Goal: Complete application form

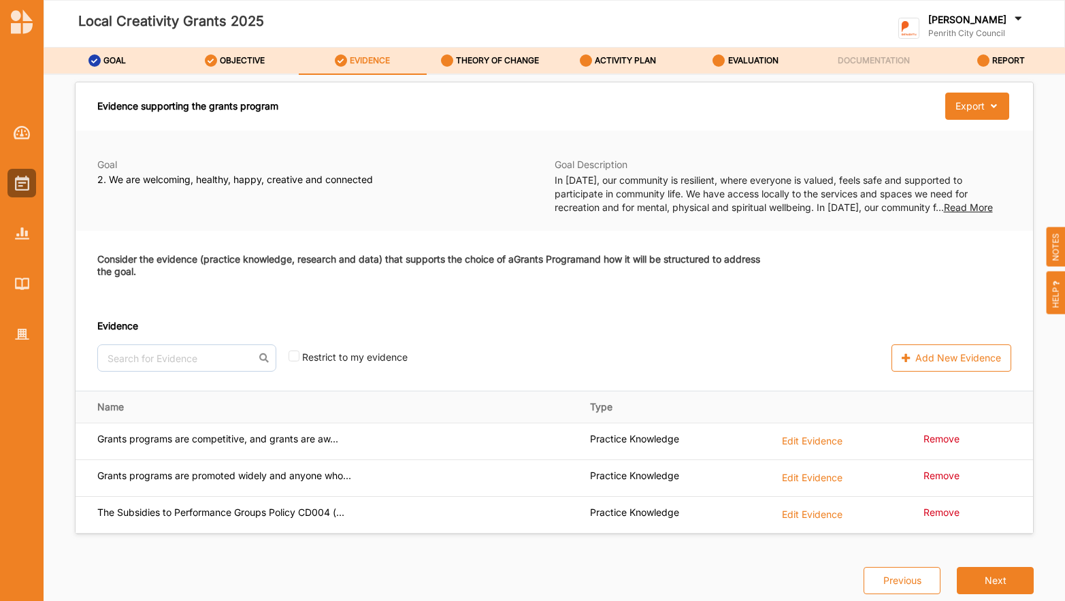
click at [962, 208] on span "Read More" at bounding box center [968, 207] width 49 height 12
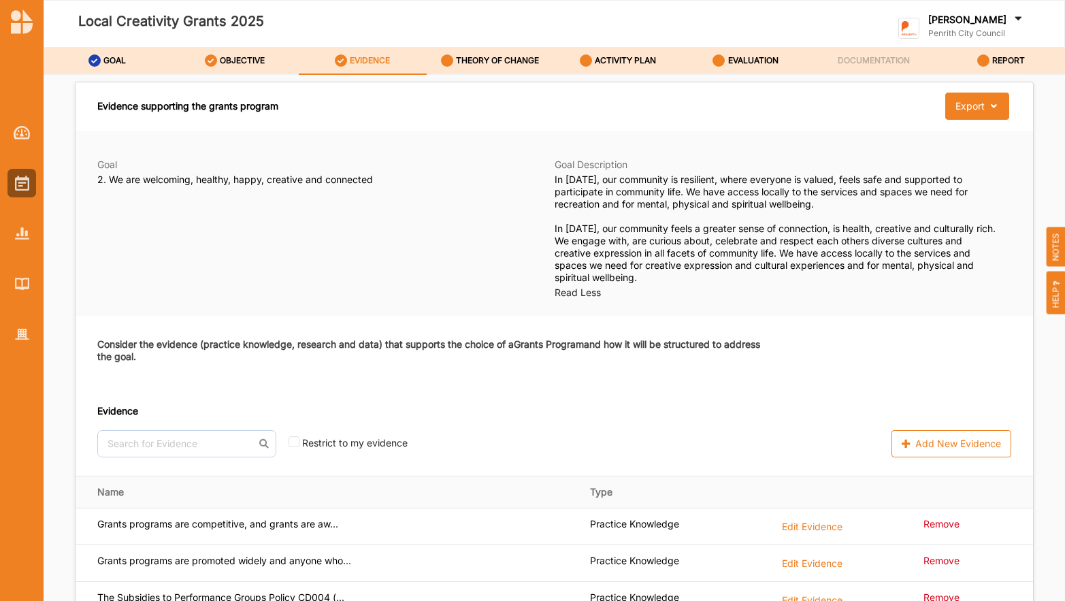
click at [684, 310] on div "Goal 2. We are welcoming, healthy, happy, creative and connected Goal Descripti…" at bounding box center [555, 224] width 958 height 186
click at [753, 302] on div "Goal 2. We are welcoming, healthy, happy, creative and connected Goal Descripti…" at bounding box center [555, 224] width 958 height 186
click at [587, 289] on span "Read Less" at bounding box center [578, 293] width 46 height 12
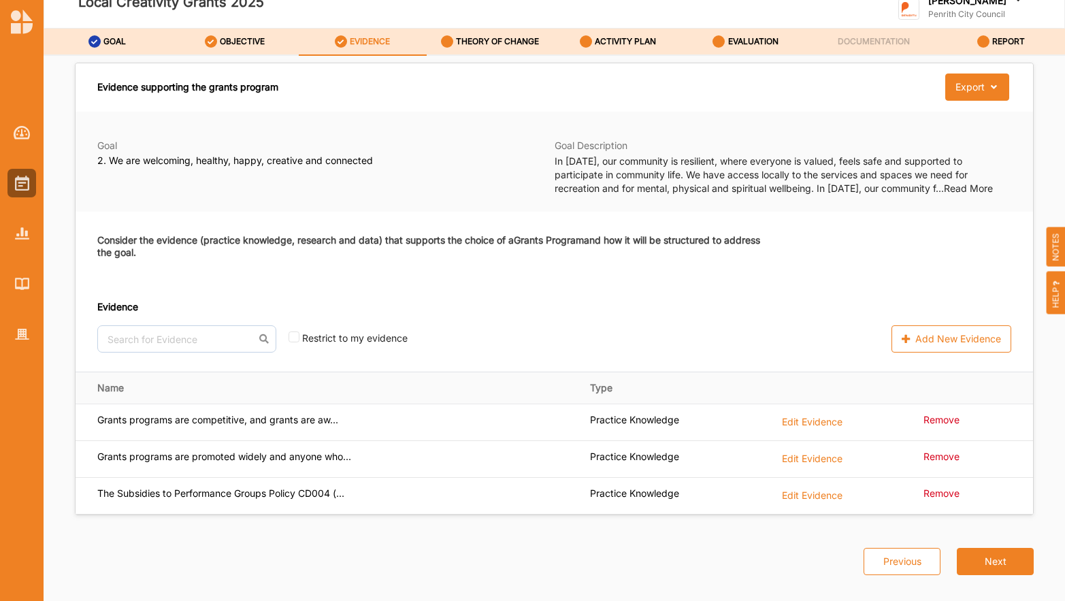
scroll to position [36, 0]
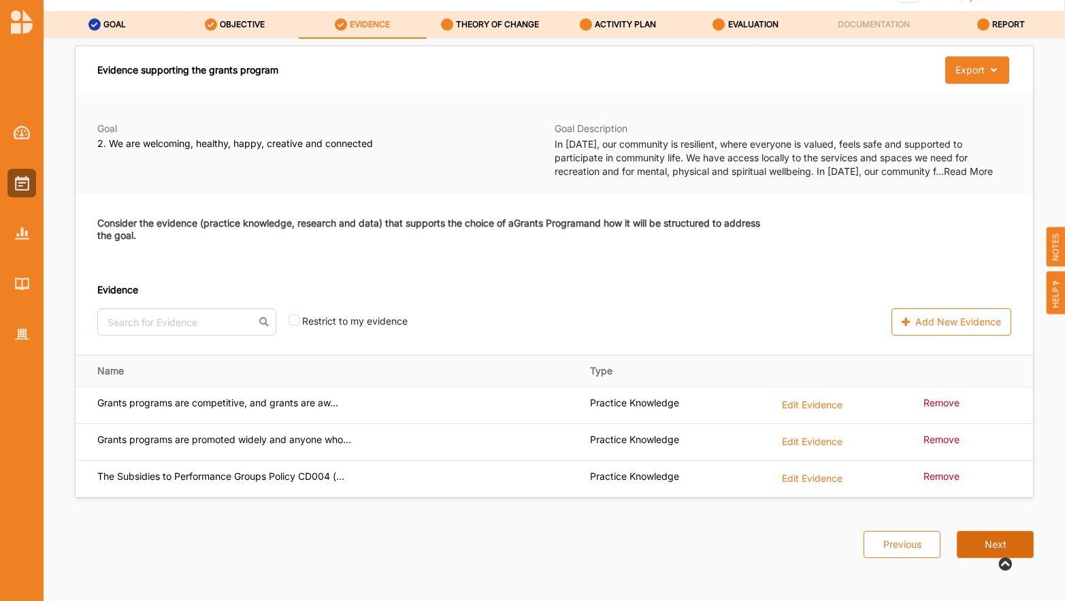
click at [977, 543] on button "Next" at bounding box center [995, 544] width 77 height 27
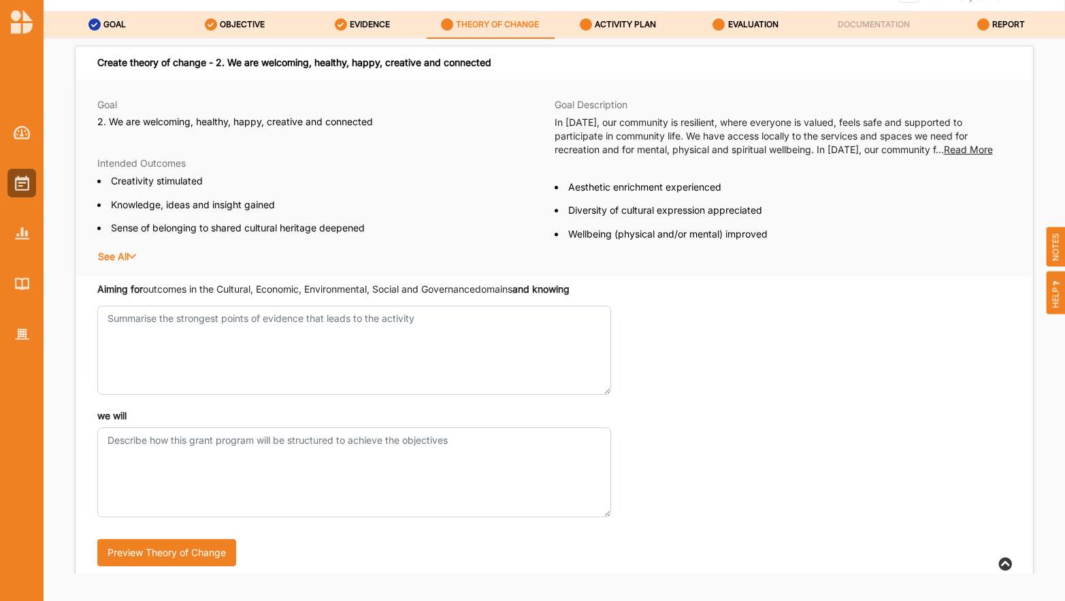
click at [972, 149] on span "Read More" at bounding box center [968, 150] width 49 height 12
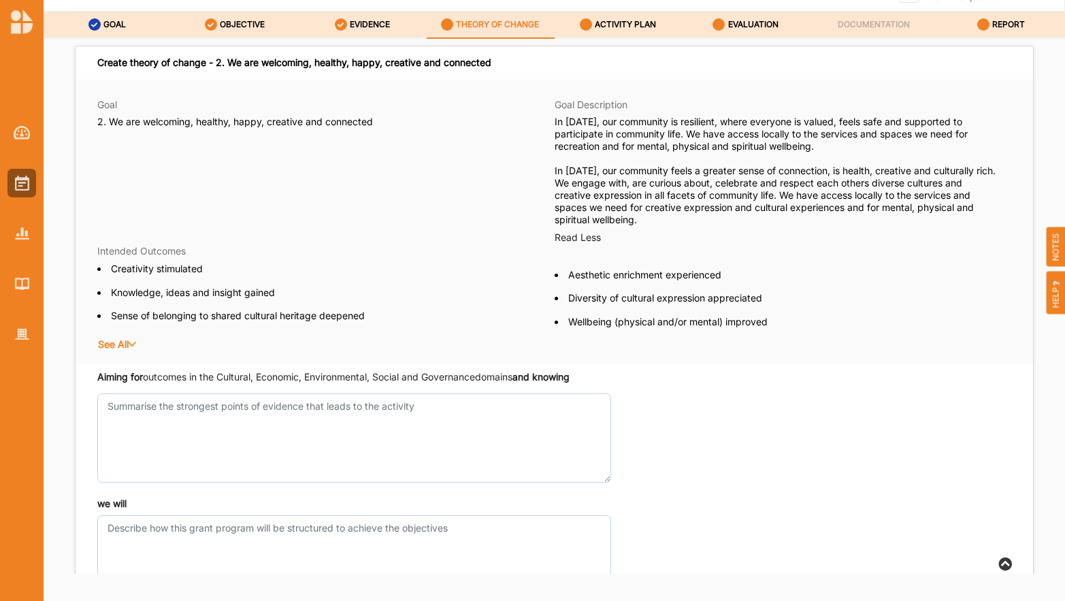
click at [926, 338] on div "See All" at bounding box center [554, 345] width 914 height 14
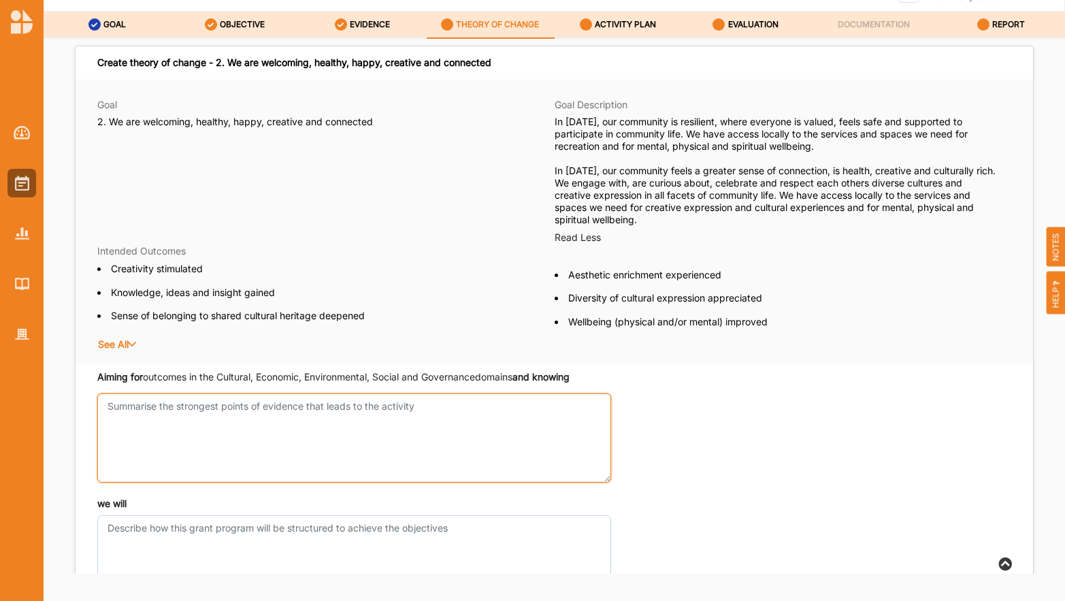
click at [231, 405] on textarea "Aiming for outcomes in the Cultural, Economic, Environmental, Social and Govern…" at bounding box center [354, 437] width 514 height 89
click at [109, 408] on textarea "Aiming for outcomes in the Cultural, Economic, Environmental, Social and Govern…" at bounding box center [354, 437] width 514 height 89
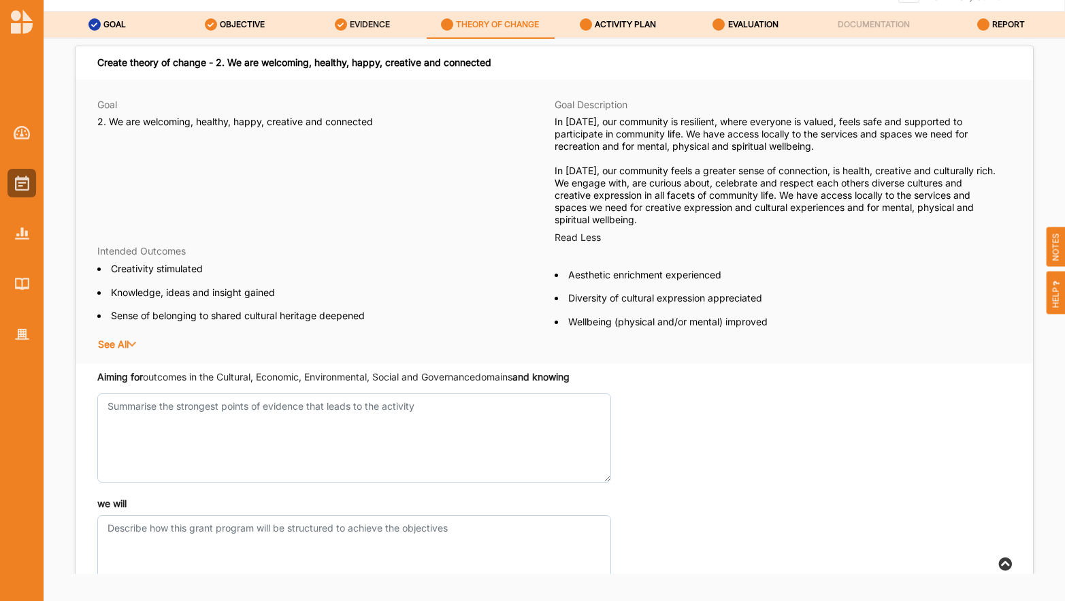
click at [364, 23] on label "EVIDENCE" at bounding box center [370, 24] width 40 height 11
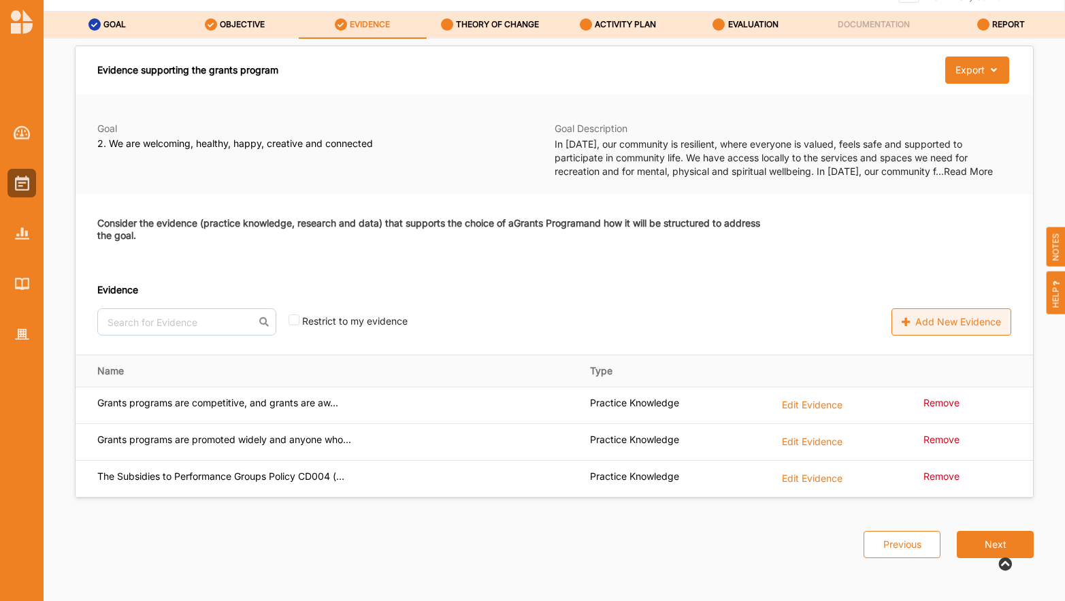
click at [956, 318] on label "Add New Evidence" at bounding box center [952, 321] width 120 height 27
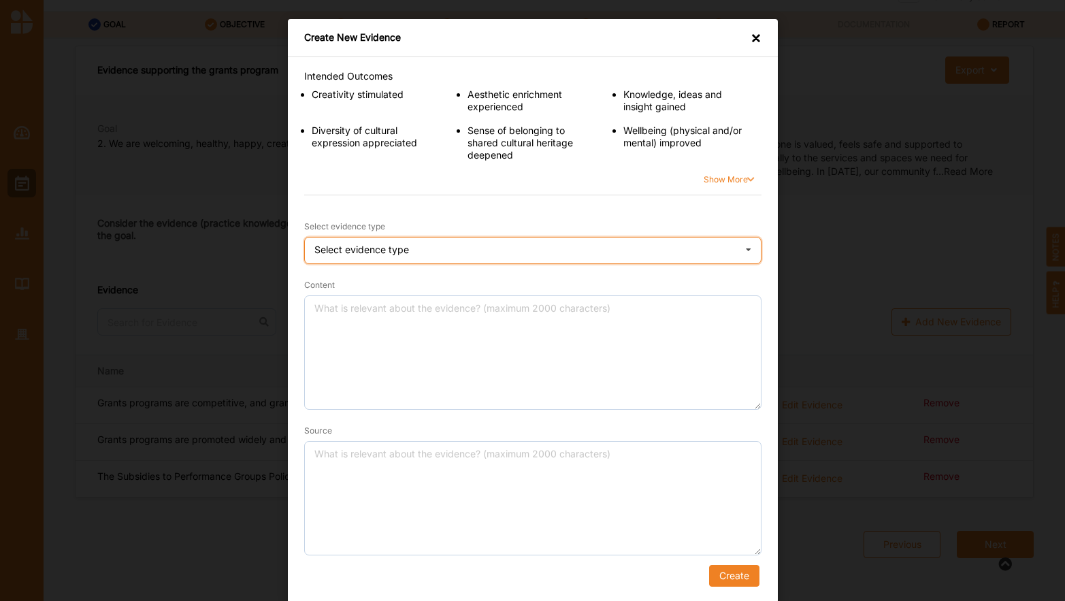
click at [747, 246] on icon at bounding box center [749, 251] width 20 height 27
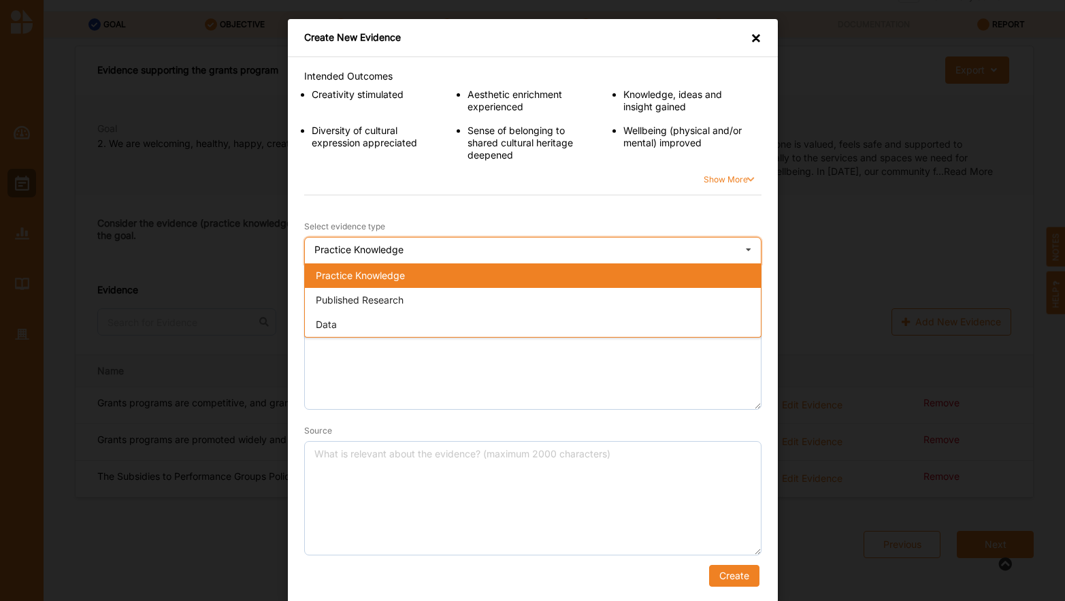
click at [367, 251] on div "Practice Knowledge" at bounding box center [358, 250] width 89 height 10
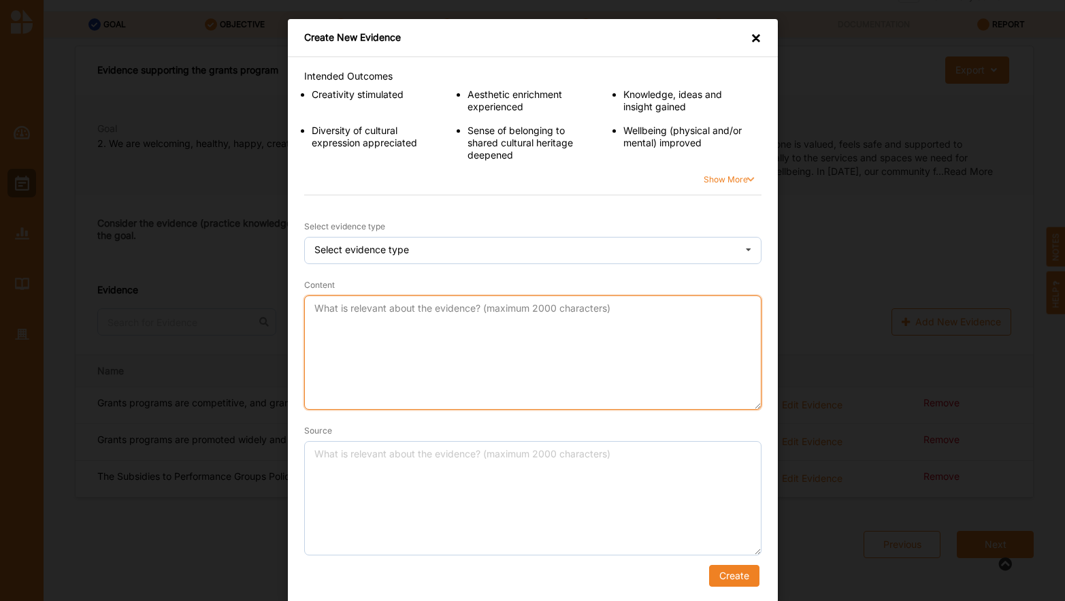
click at [369, 351] on textarea "Content" at bounding box center [532, 352] width 457 height 114
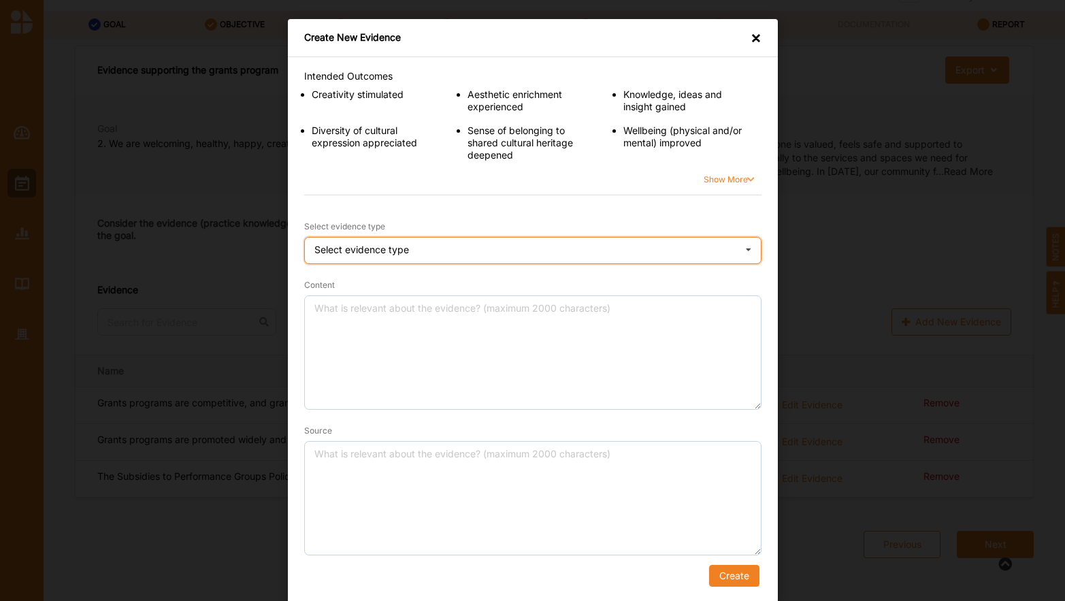
click at [746, 246] on icon at bounding box center [749, 251] width 20 height 27
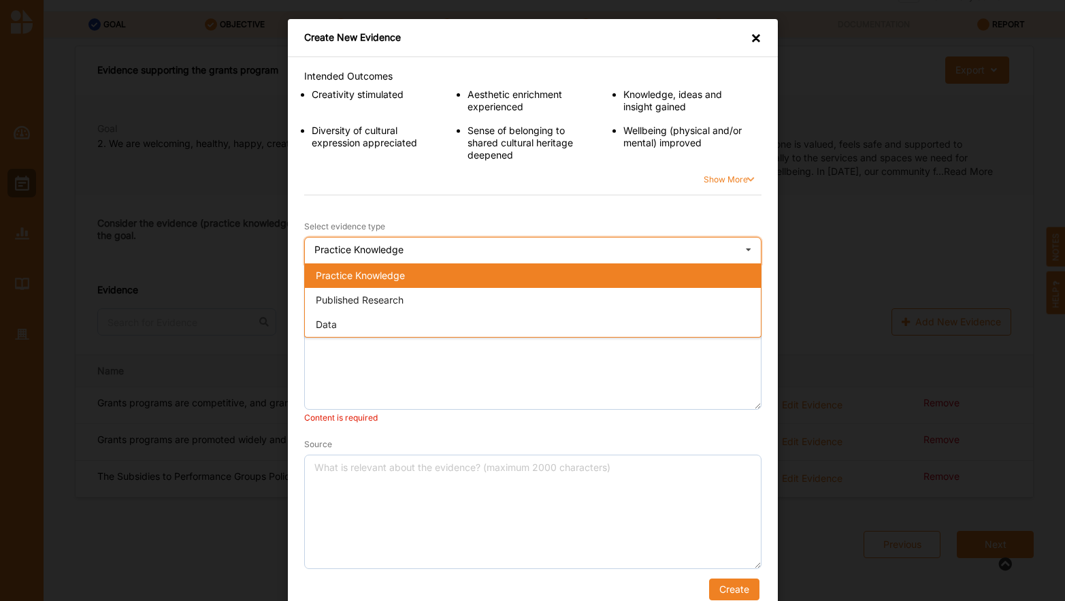
click at [368, 274] on span "Practice Knowledge" at bounding box center [360, 276] width 89 height 12
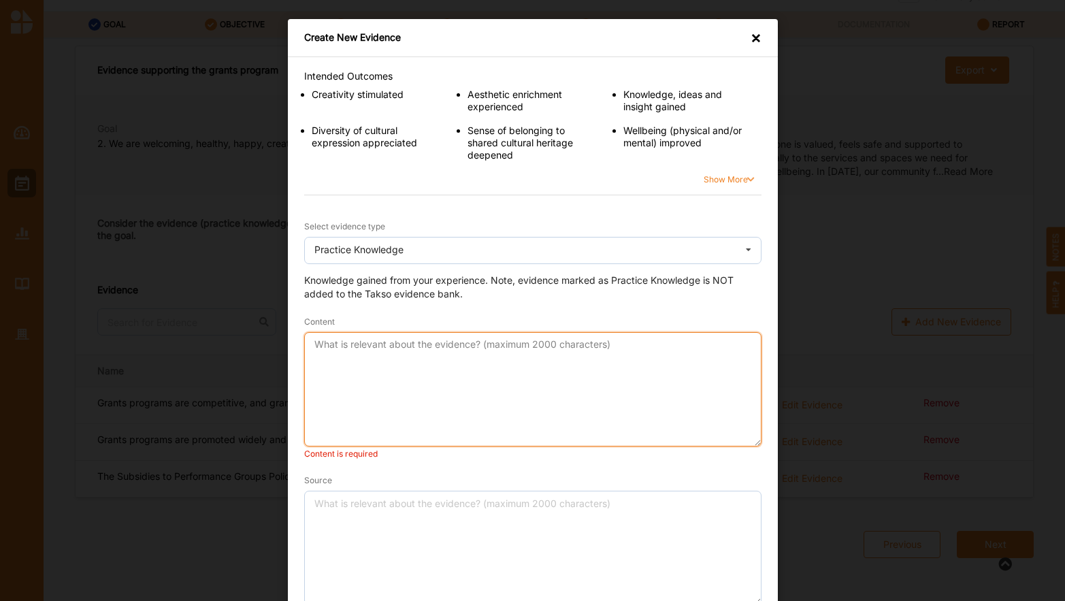
click at [385, 351] on textarea "Content" at bounding box center [532, 389] width 457 height 114
type textarea "W"
click at [752, 345] on textarea "Grant programs can be oriented to deliver on Council's - and the community's - …" at bounding box center [532, 389] width 457 height 114
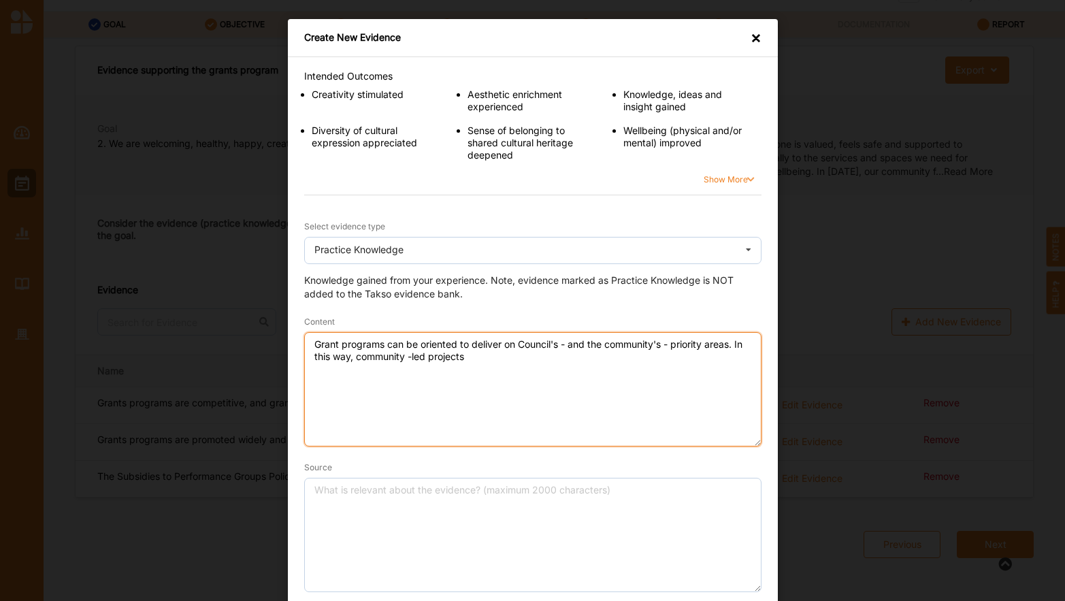
click at [403, 355] on textarea "Grant programs can be oriented to deliver on Council's - and the community's - …" at bounding box center [532, 389] width 457 height 114
click at [354, 357] on textarea "Grant programs can be oriented to deliver on Council's - and the community's - …" at bounding box center [532, 389] width 457 height 114
click at [523, 349] on textarea "Grant programs can be oriented to deliver on Council's - and the community's - …" at bounding box center [532, 389] width 457 height 114
click at [524, 361] on textarea "Grant programs can be oriented to deliver on Council's - and the community's - …" at bounding box center [532, 389] width 457 height 114
click at [470, 355] on textarea "Grant programs can be oriented to deliver on Council's - and the community's - …" at bounding box center [532, 389] width 457 height 114
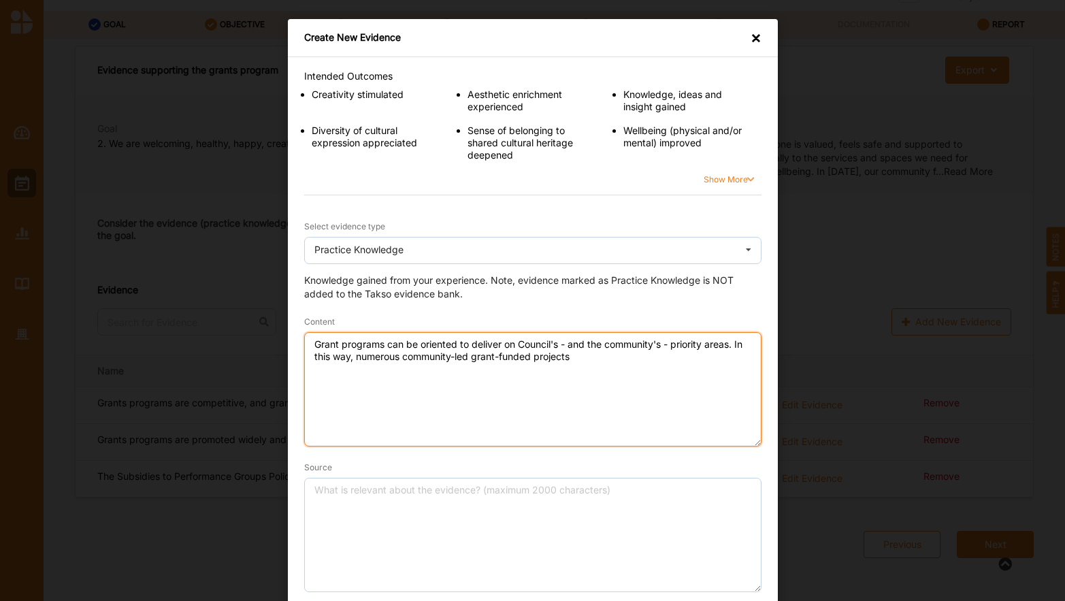
click at [603, 361] on textarea "Grant programs can be oriented to deliver on Council's - and the community's - …" at bounding box center [532, 389] width 457 height 114
click at [402, 357] on textarea "Grant programs can be oriented to deliver on Council's - and the community's - …" at bounding box center [532, 389] width 457 height 114
click at [692, 357] on textarea "Grant programs can be oriented to deliver on Council's - and the community's - …" at bounding box center [532, 389] width 457 height 114
drag, startPoint x: 359, startPoint y: 369, endPoint x: 570, endPoint y: 370, distance: 211.7
click at [570, 370] on textarea "Grant programs can be oriented to deliver on Council's - and the community's - …" at bounding box center [532, 389] width 457 height 114
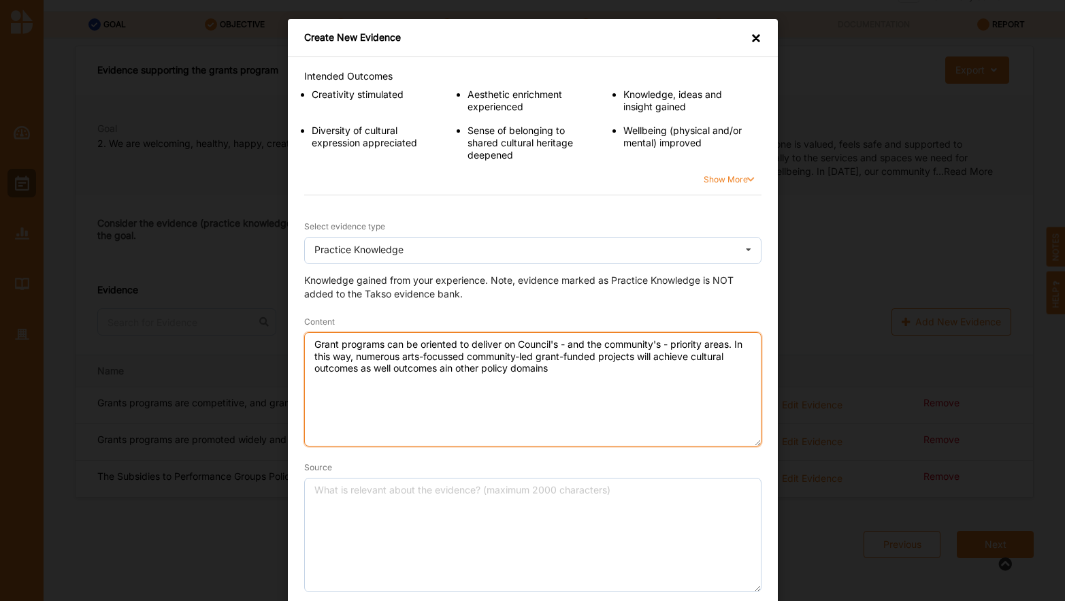
click at [448, 368] on textarea "Grant programs can be oriented to deliver on Council's - and the community's - …" at bounding box center [532, 389] width 457 height 114
click at [444, 368] on textarea "Grant programs can be oriented to deliver on Council's - and the community's - …" at bounding box center [532, 389] width 457 height 114
click at [591, 371] on textarea "Grant programs can be oriented to deliver on Council's - and the community's - …" at bounding box center [532, 389] width 457 height 114
type textarea "Grant programs can be oriented to deliver on Council's - and the community's - …"
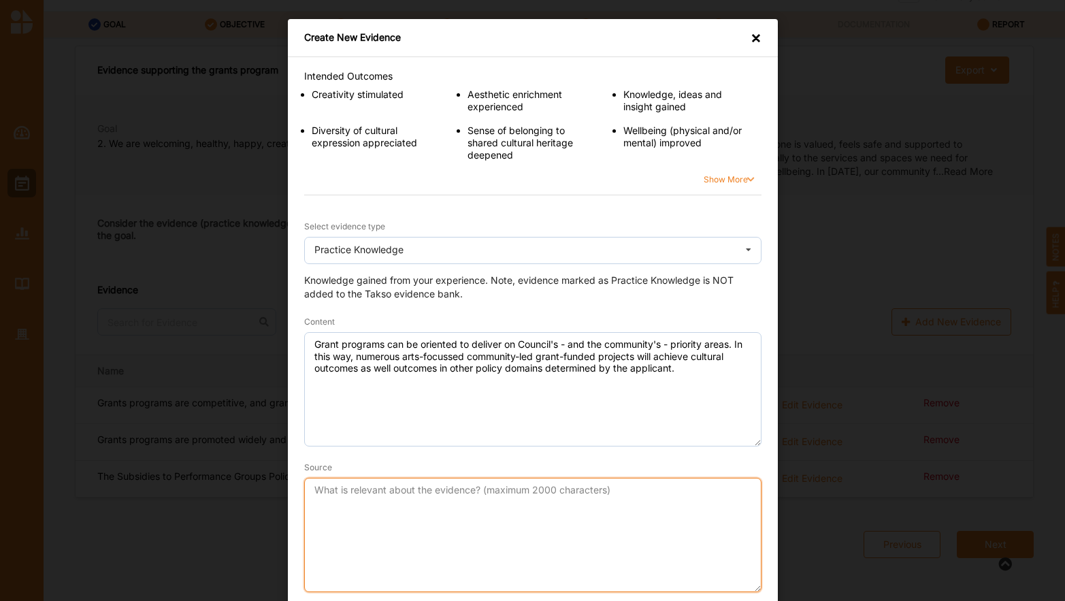
click at [547, 521] on textarea "Source" at bounding box center [532, 535] width 457 height 114
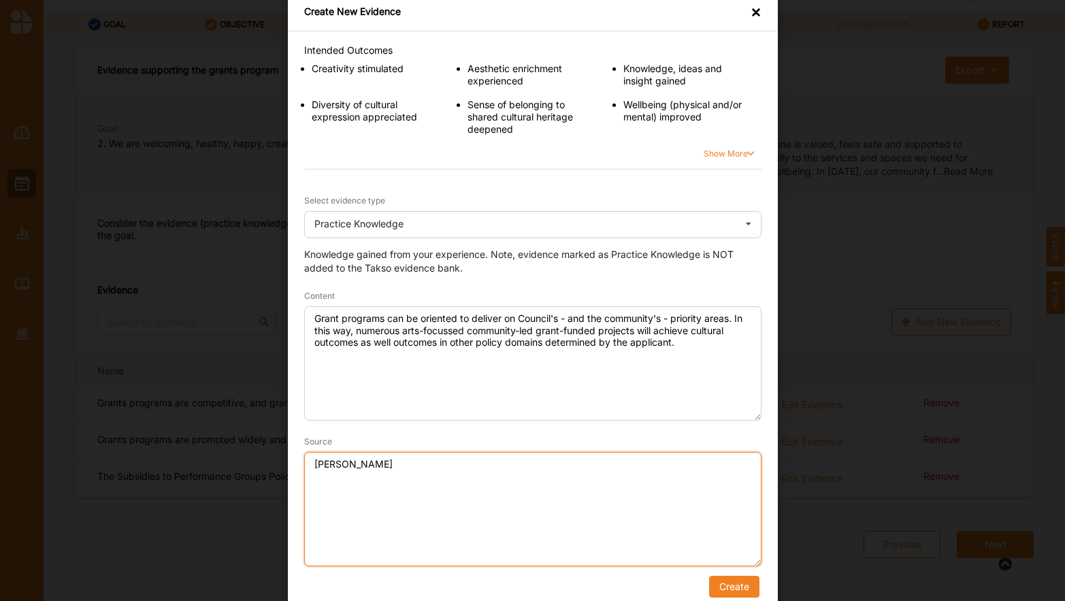
scroll to position [39, 0]
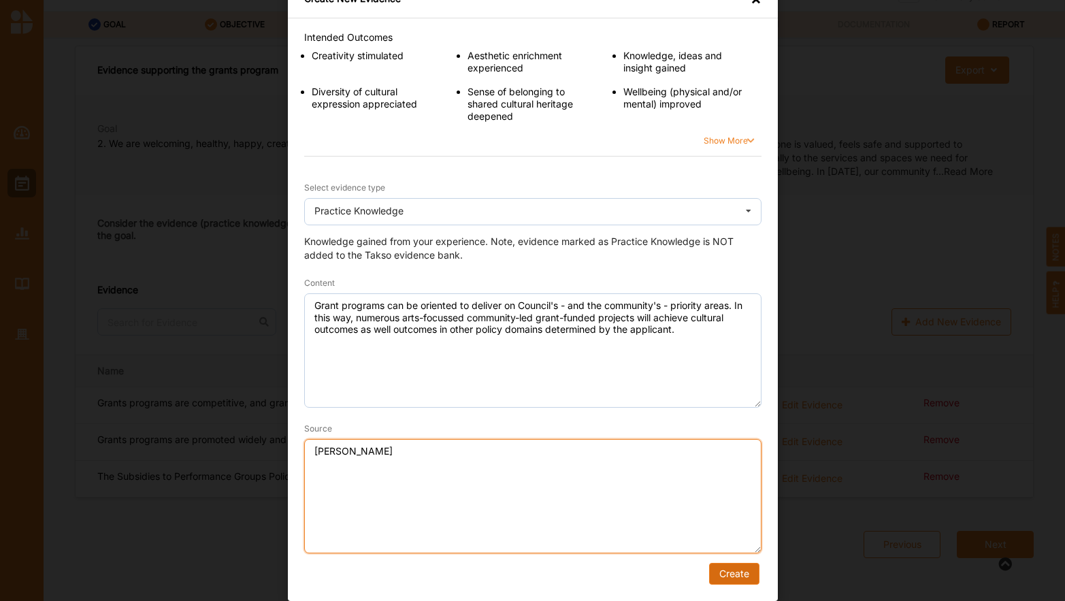
type textarea "[PERSON_NAME]"
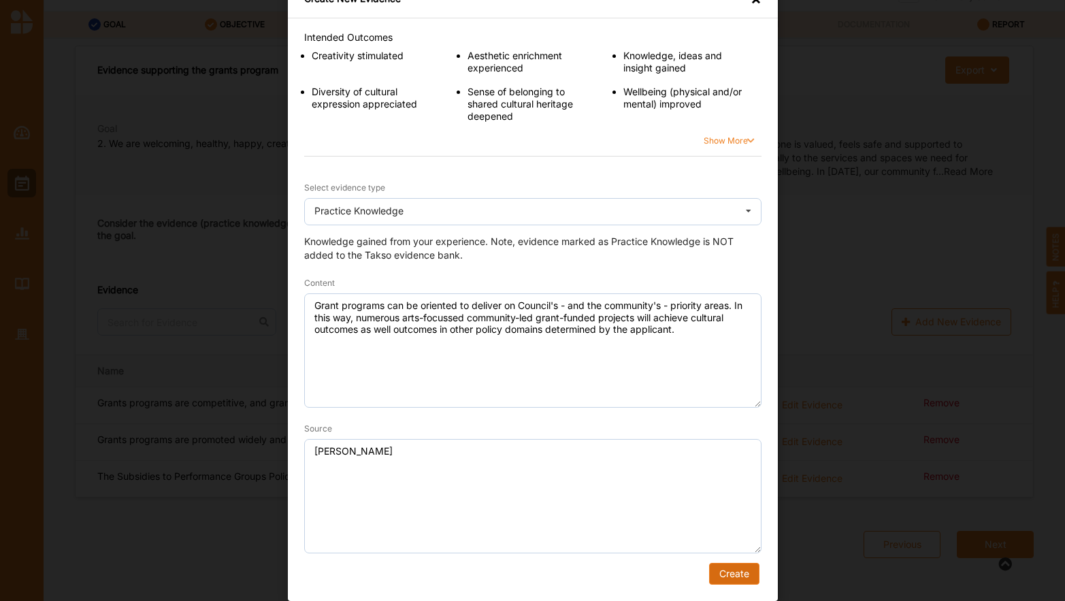
click at [721, 577] on button "Create" at bounding box center [734, 574] width 50 height 22
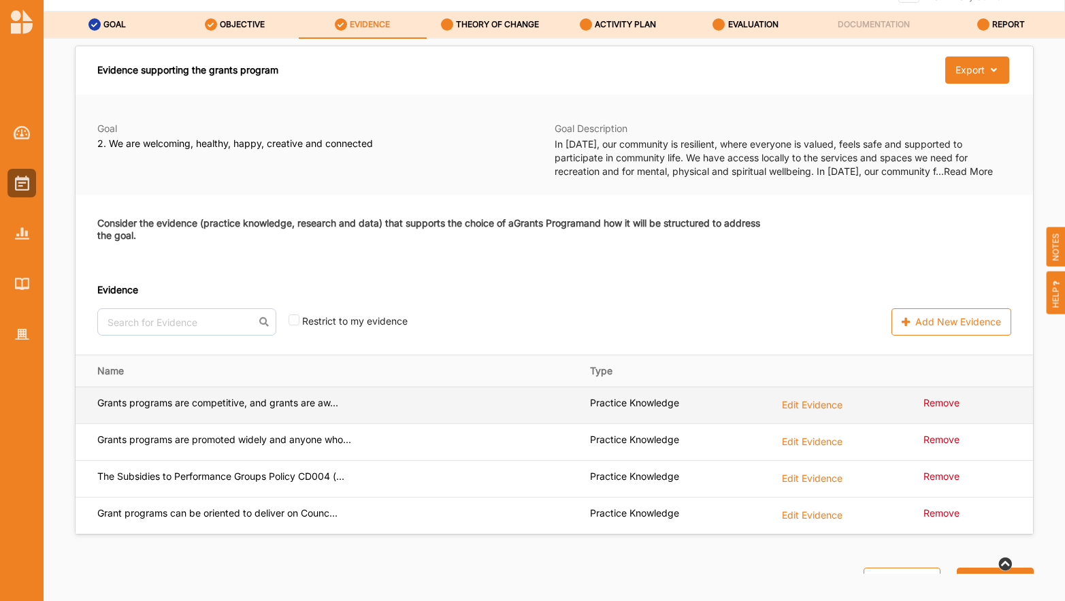
scroll to position [36, 0]
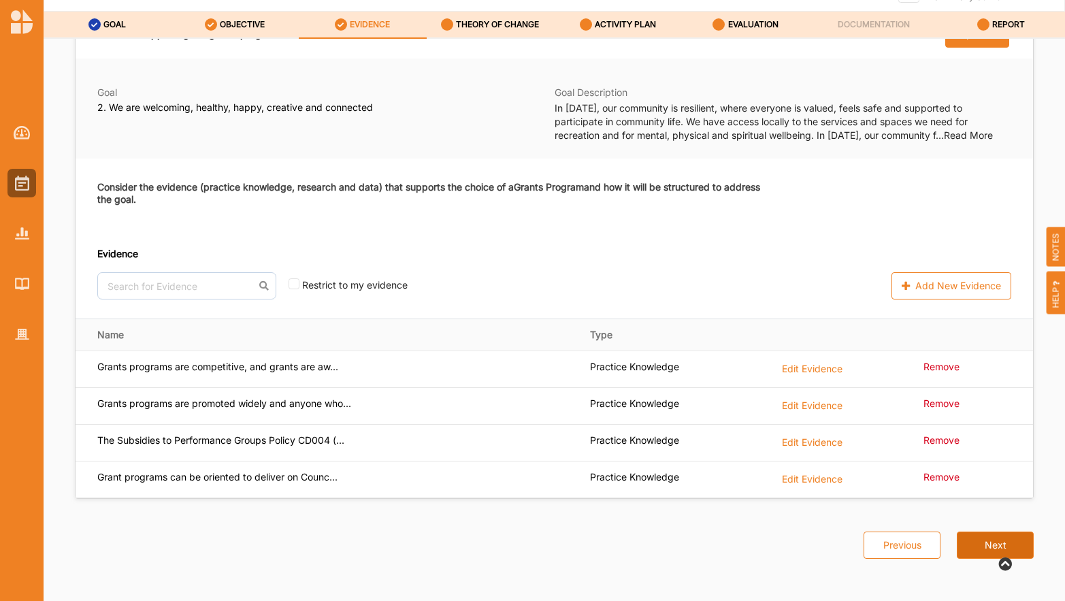
click at [982, 543] on button "Next" at bounding box center [995, 545] width 77 height 27
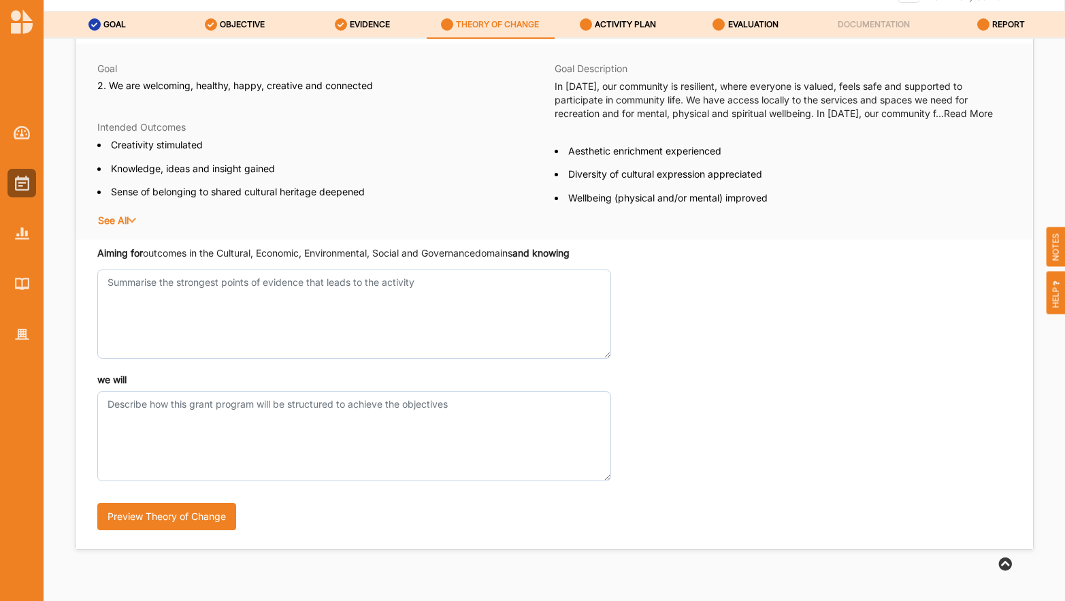
click at [773, 387] on div "we will Preview Theory of Change" at bounding box center [554, 457] width 914 height 169
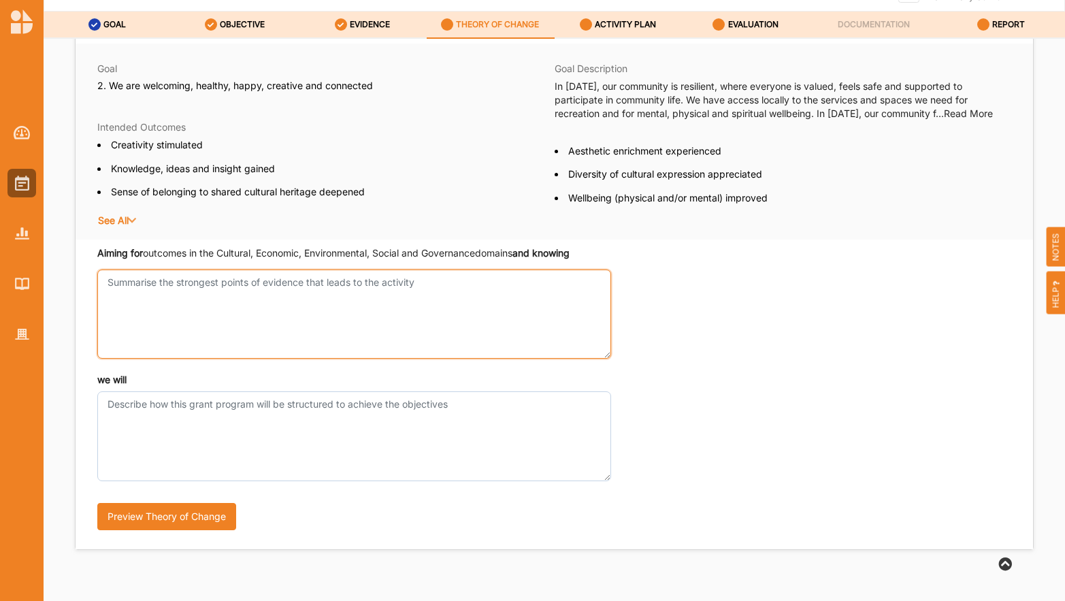
click at [355, 293] on textarea "Aiming for outcomes in the Cultural, Economic, Environmental, Social and Govern…" at bounding box center [354, 314] width 514 height 89
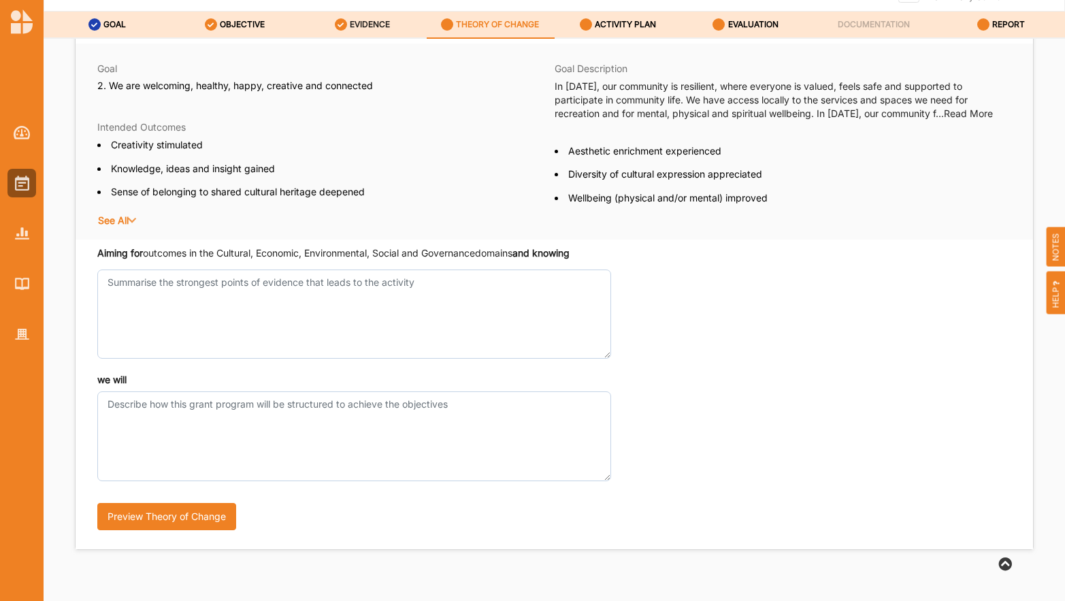
click at [386, 25] on label "EVIDENCE" at bounding box center [370, 24] width 40 height 11
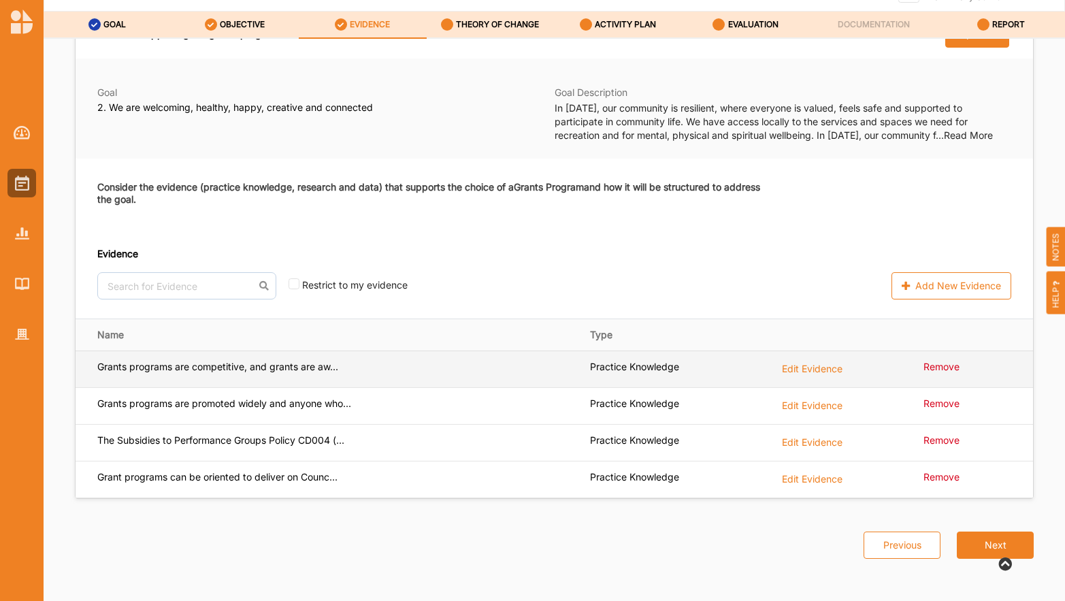
click at [815, 364] on label "Edit Evidence" at bounding box center [812, 368] width 61 height 15
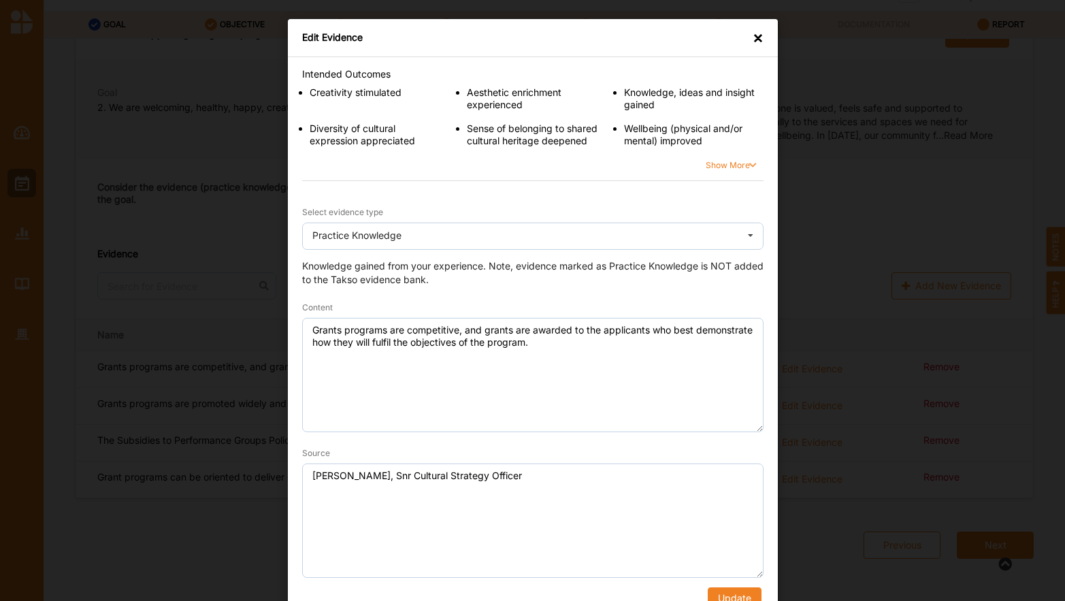
click at [758, 39] on div "×" at bounding box center [758, 38] width 11 height 14
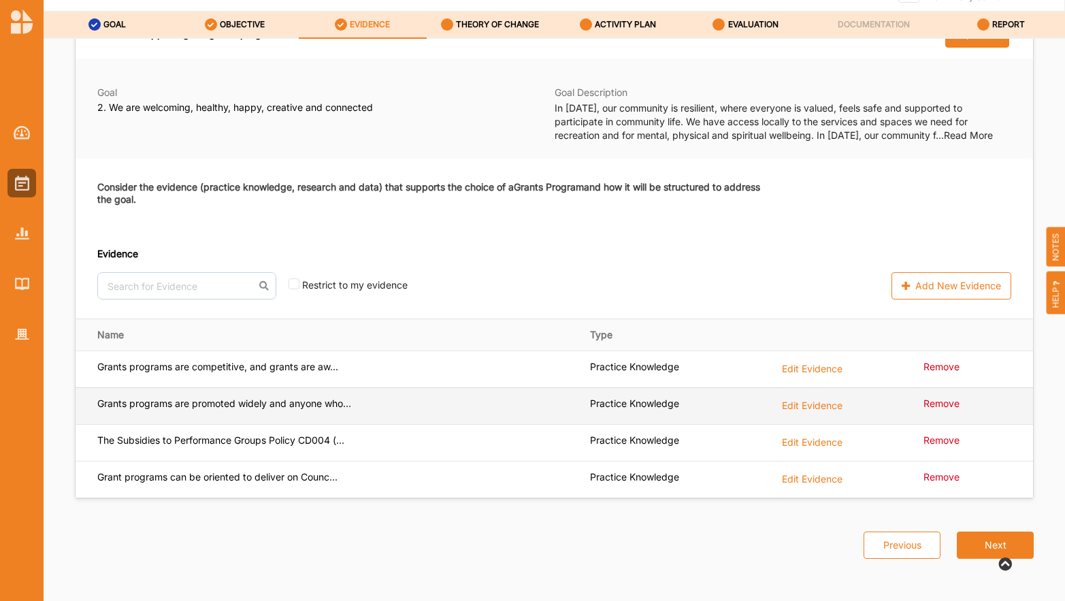
click at [818, 405] on label "Edit Evidence" at bounding box center [812, 405] width 61 height 15
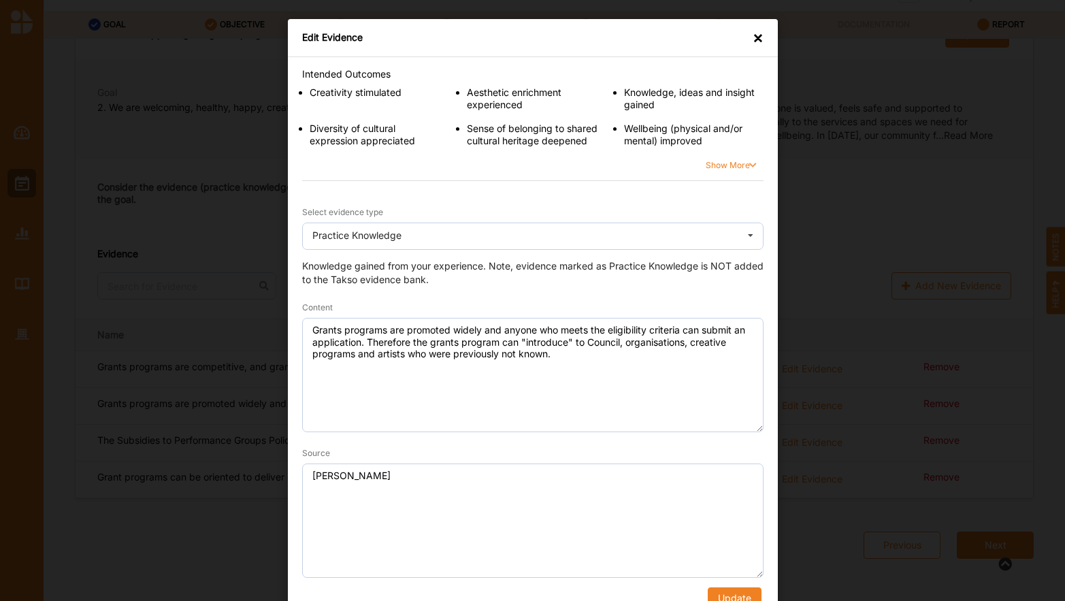
click at [756, 36] on div "×" at bounding box center [758, 38] width 11 height 14
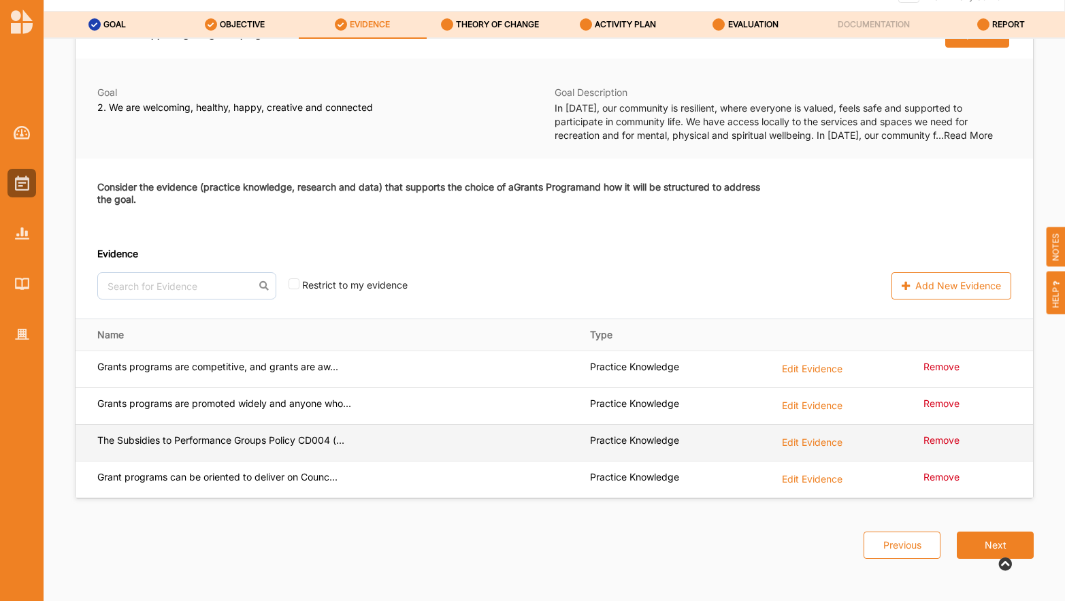
click at [822, 435] on label "Edit Evidence" at bounding box center [812, 441] width 61 height 15
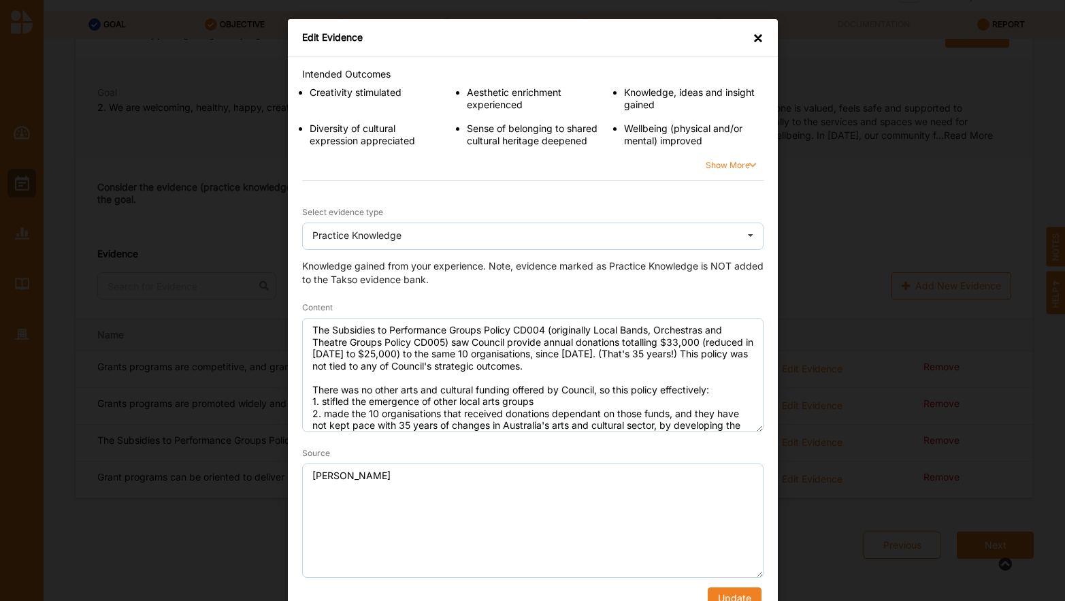
click at [753, 36] on div "×" at bounding box center [758, 38] width 11 height 14
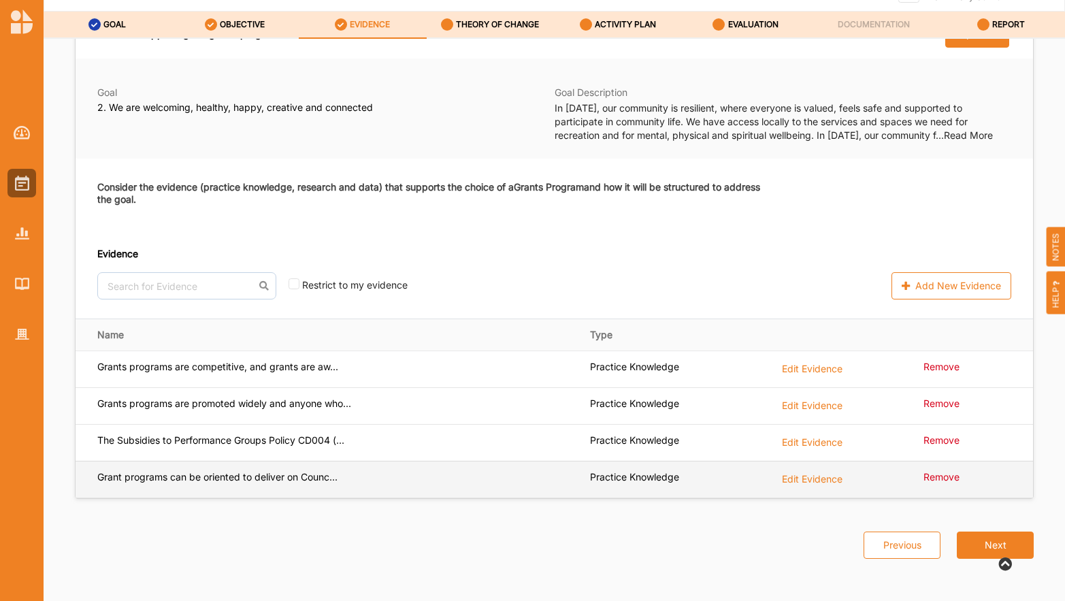
click at [795, 481] on label "Edit Evidence" at bounding box center [812, 478] width 61 height 15
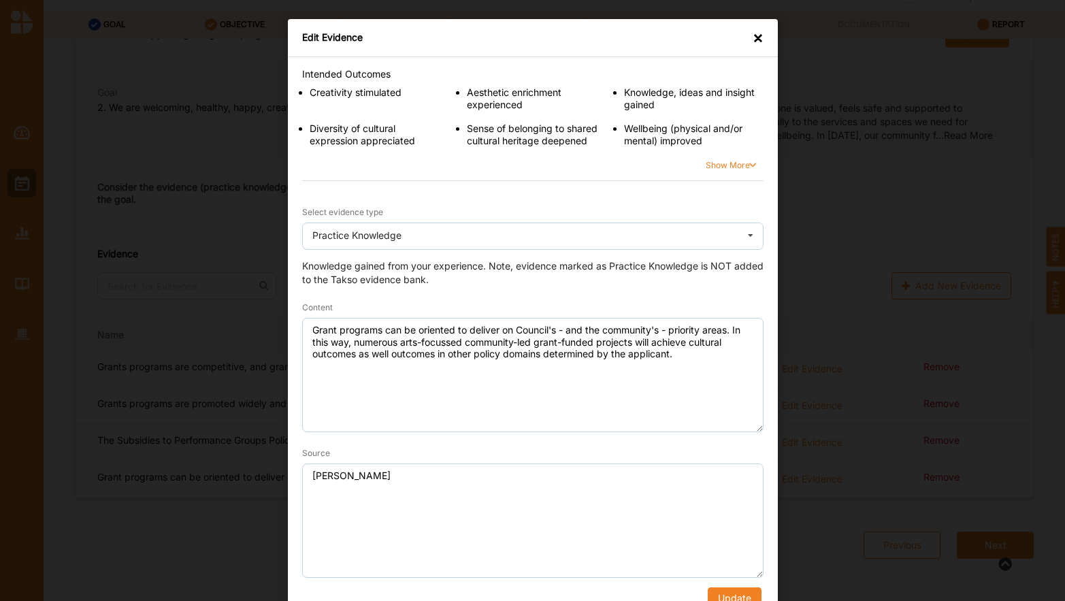
click at [760, 31] on div "×" at bounding box center [758, 38] width 11 height 14
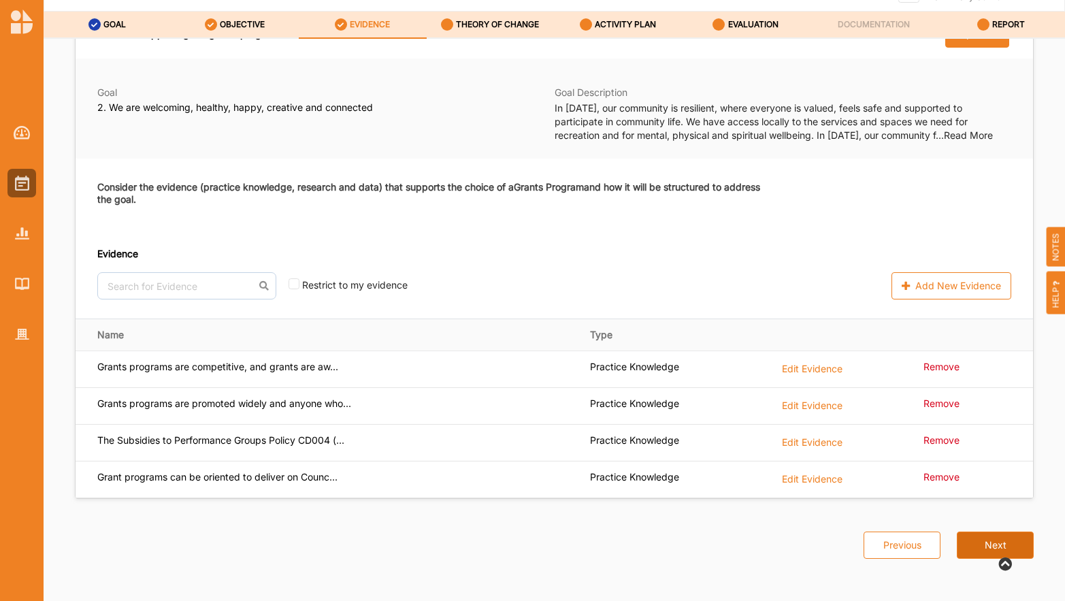
click at [973, 541] on button "Next" at bounding box center [995, 545] width 77 height 27
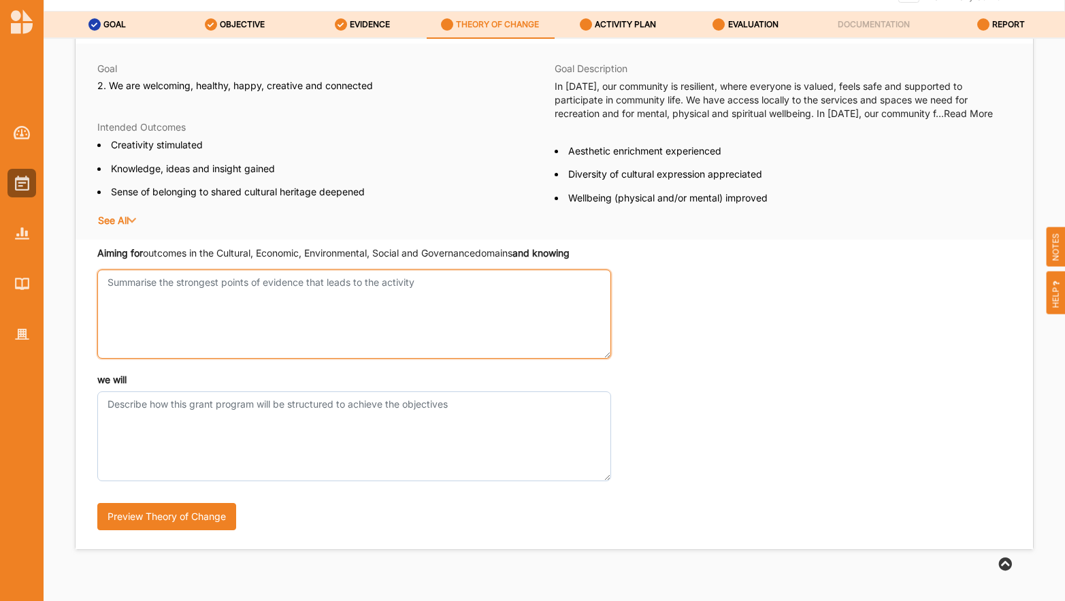
click at [330, 298] on textarea "Aiming for outcomes in the Cultural, Economic, Environmental, Social and Govern…" at bounding box center [354, 314] width 514 height 89
click at [131, 280] on textarea "that grant programs" at bounding box center [354, 314] width 514 height 89
click at [132, 283] on textarea "that competetive grant programs" at bounding box center [354, 314] width 514 height 89
click at [293, 282] on textarea "that competitive grant programs" at bounding box center [354, 314] width 514 height 89
click at [287, 282] on textarea "that competitive grant programs enable community to" at bounding box center [354, 314] width 514 height 89
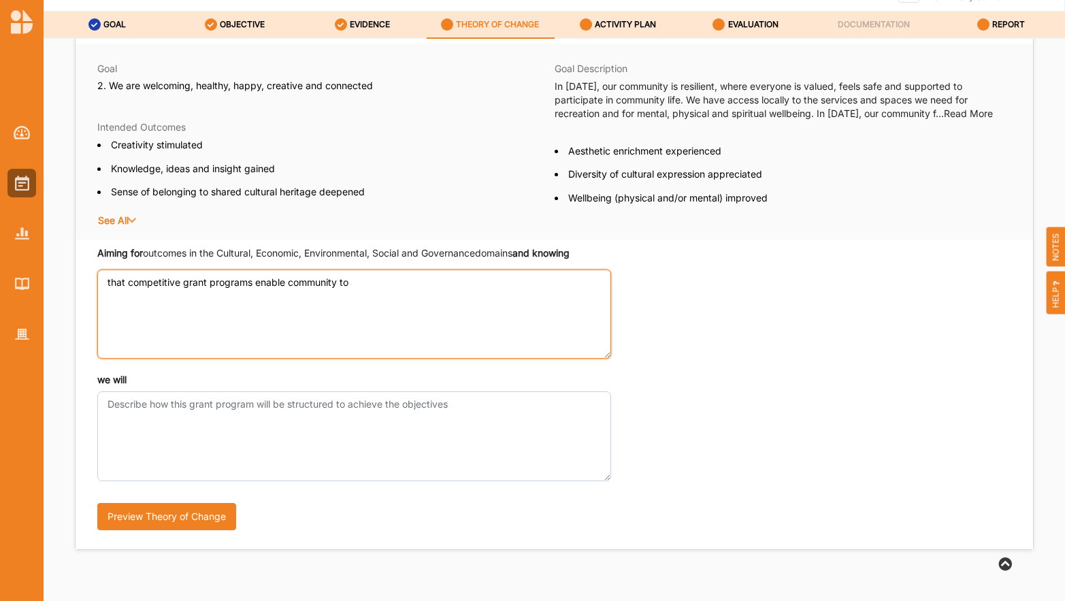
drag, startPoint x: 289, startPoint y: 283, endPoint x: 438, endPoint y: 282, distance: 149.8
click at [438, 282] on textarea "that competitive grant programs enable community to" at bounding box center [354, 314] width 514 height 89
click at [252, 282] on textarea "that competitive grant programs enable projects generated by the community" at bounding box center [354, 314] width 514 height 89
click at [258, 284] on textarea "that competitive grant programs, aligned to Council and community priorities, e…" at bounding box center [354, 314] width 514 height 89
click at [255, 297] on textarea "that competitive grant programs, strategically aligned to Council and community…" at bounding box center [354, 314] width 514 height 89
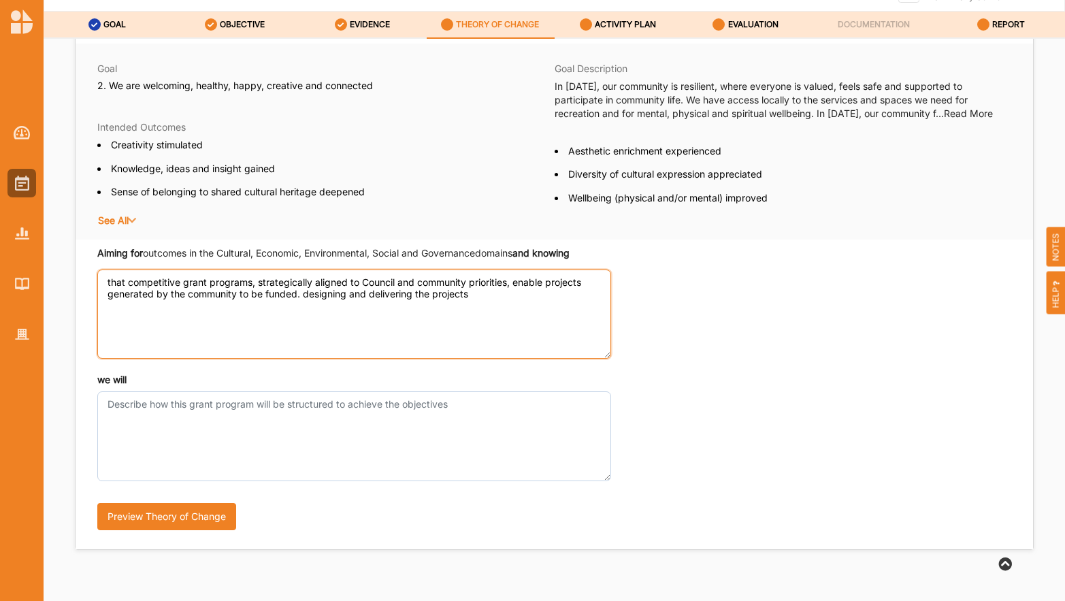
click at [307, 296] on textarea "that competitive grant programs, strategically aligned to Council and community…" at bounding box center [354, 314] width 514 height 89
click at [485, 297] on textarea "that competitive grant programs, strategically aligned to Council and community…" at bounding box center [354, 314] width 514 height 89
drag, startPoint x: 185, startPoint y: 308, endPoint x: 107, endPoint y: 309, distance: 78.3
click at [107, 309] on textarea "that competitive grant programs, strategically aligned to Council and community…" at bounding box center [354, 314] width 514 height 89
click at [602, 291] on textarea "that competitive grant programs, strategically aligned to Council and community…" at bounding box center [354, 314] width 514 height 89
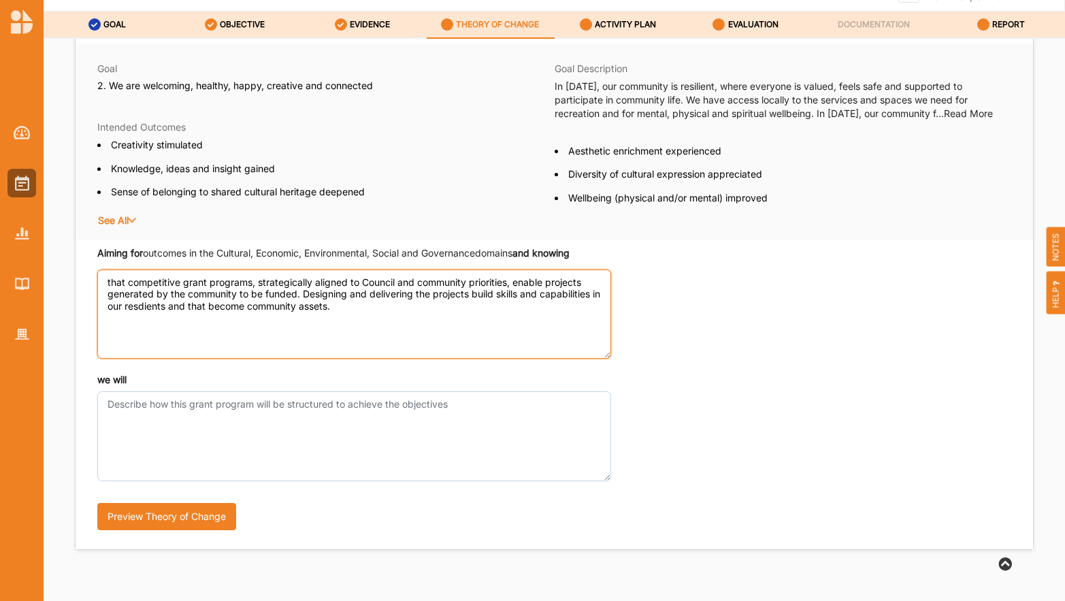
click at [150, 303] on textarea "that competitive grant programs, strategically aligned to Council and community…" at bounding box center [354, 314] width 514 height 89
click at [179, 312] on textarea "that competitive grant programs, strategically aligned to Council and community…" at bounding box center [354, 314] width 514 height 89
click at [190, 304] on textarea "that competitive grant programs, strategically aligned to Council and community…" at bounding box center [354, 314] width 514 height 89
click at [188, 303] on textarea "that competitive grant programs, strategically aligned to Council and community…" at bounding box center [354, 314] width 514 height 89
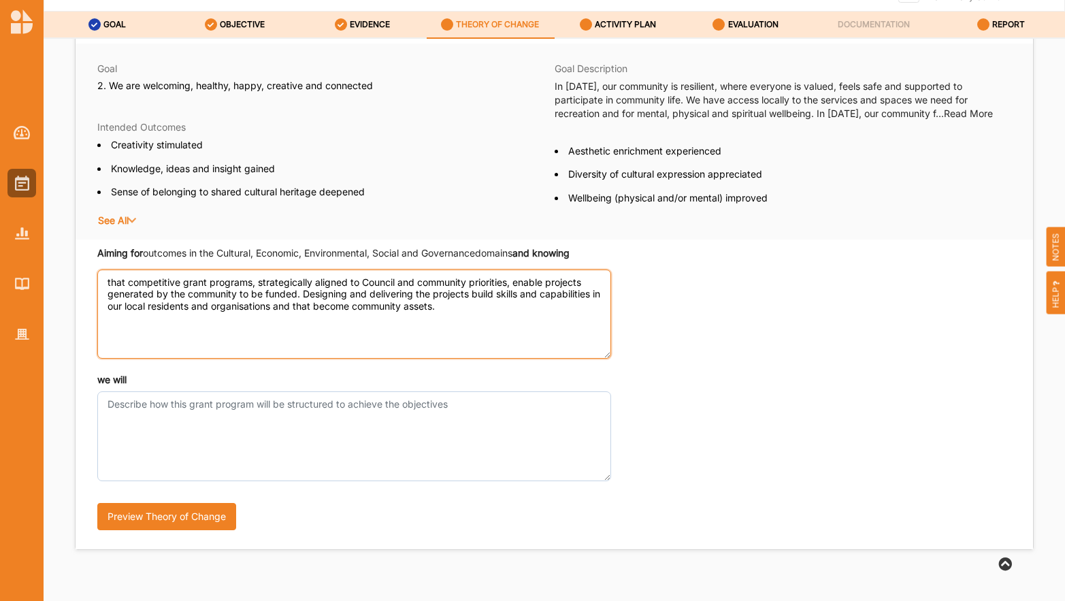
click at [308, 334] on textarea "that competitive grant programs, strategically aligned to Council and community…" at bounding box center [354, 314] width 514 height 89
click at [297, 308] on textarea "that competitive grant programs, strategically aligned to Council and community…" at bounding box center [354, 314] width 514 height 89
click at [466, 308] on textarea "that competitive grant programs, strategically aligned to Council and community…" at bounding box center [354, 314] width 514 height 89
click at [434, 306] on textarea "that competitive grant programs, strategically aligned to Council and community…" at bounding box center [354, 314] width 514 height 89
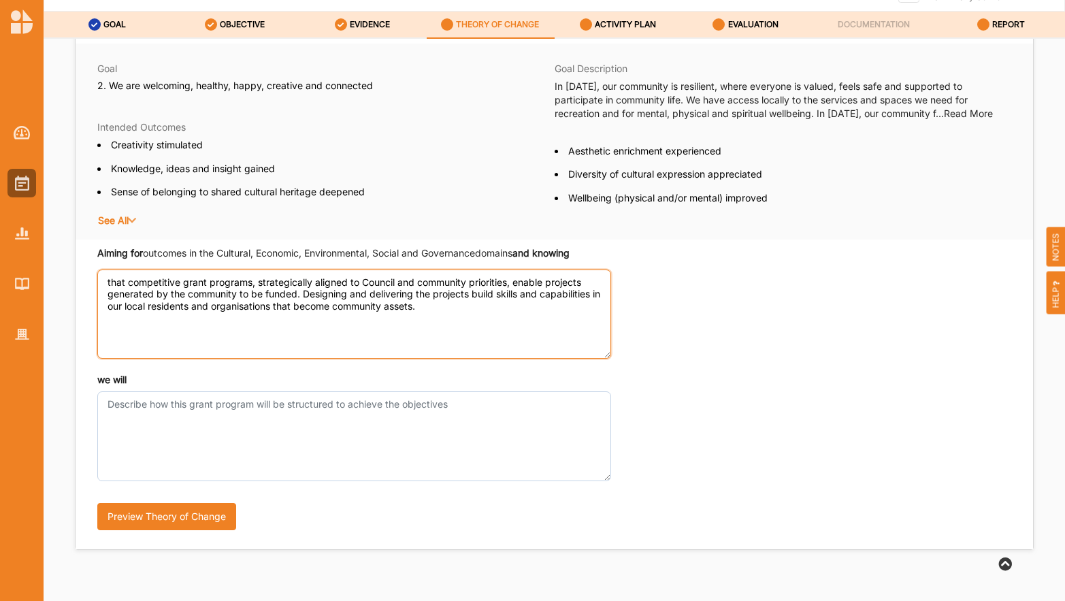
click at [436, 307] on textarea "that competitive grant programs, strategically aligned to Council and community…" at bounding box center [354, 314] width 514 height 89
click at [440, 307] on textarea "that competitive grant programs, strategically aligned to Council and community…" at bounding box center [354, 314] width 514 height 89
type textarea "that competitive grant programs, strategically aligned to Council and community…"
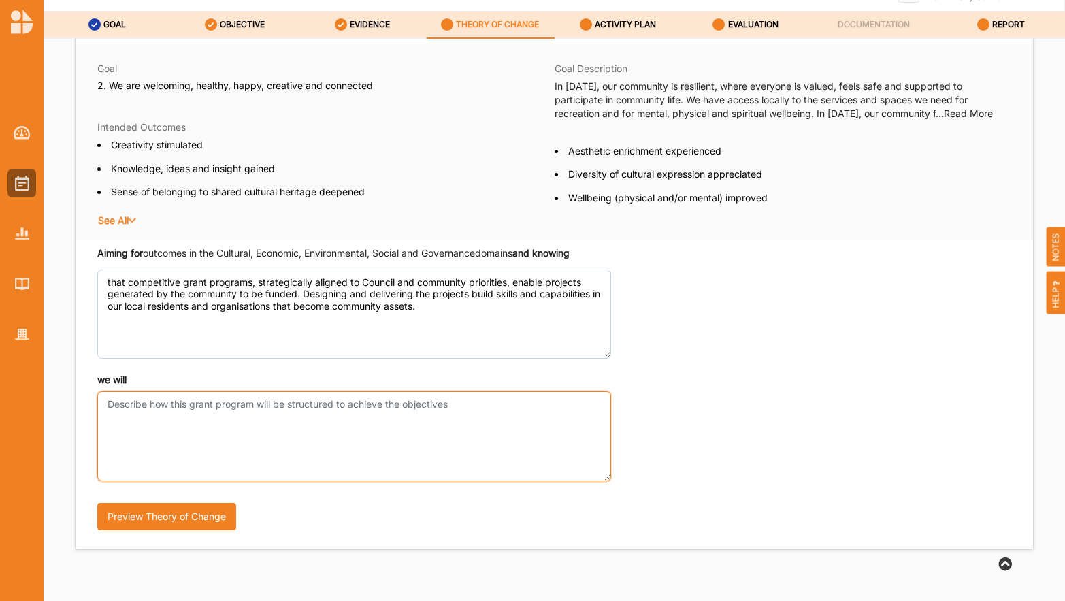
click at [142, 406] on textarea "we will" at bounding box center [354, 435] width 514 height 89
click at [120, 406] on textarea "we will" at bounding box center [354, 435] width 514 height 89
click at [108, 403] on textarea "we will" at bounding box center [354, 435] width 514 height 89
type textarea "establish the Local Creativity Grants Program to specifically support"
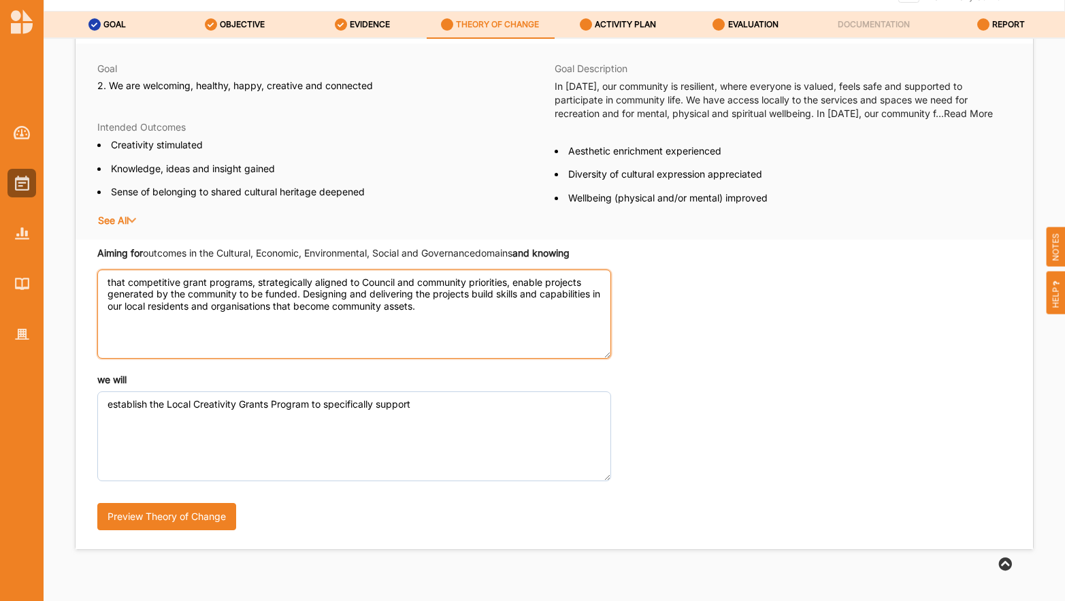
click at [107, 280] on textarea "that competitive grant programs, strategically aligned to Council and community…" at bounding box center [354, 314] width 514 height 89
click at [441, 308] on textarea "* that competitive grant programs, strategically aligned to Council and communi…" at bounding box center [354, 314] width 514 height 89
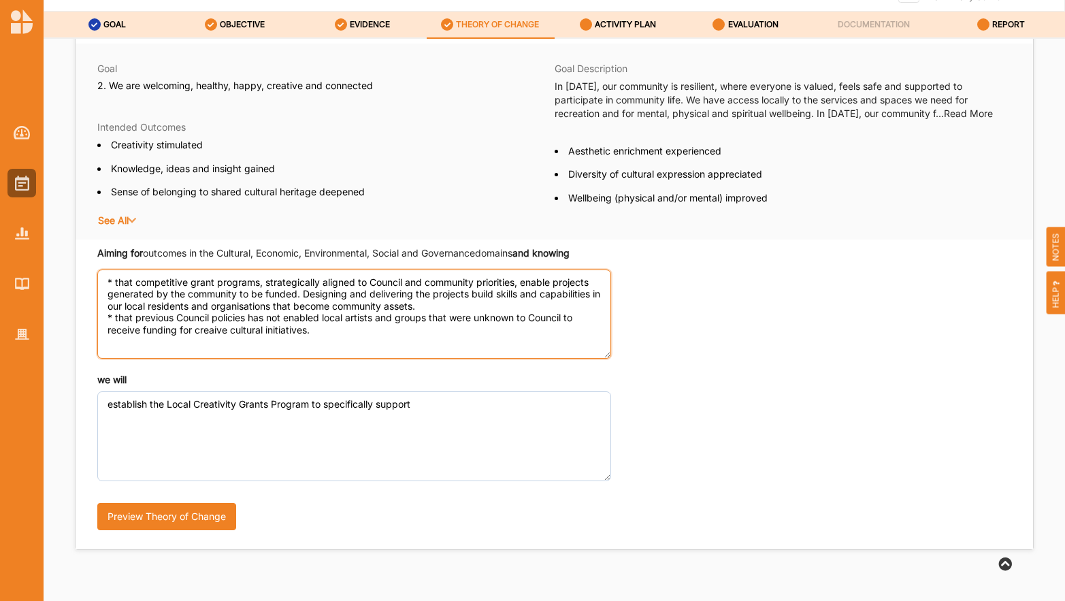
click at [212, 329] on textarea "* that competitive grant programs, strategically aligned to Council and communi…" at bounding box center [354, 314] width 514 height 89
click at [212, 328] on textarea "* that competitive grant programs, strategically aligned to Council and communi…" at bounding box center [354, 314] width 514 height 89
click at [257, 319] on textarea "* that competitive grant programs, strategically aligned to Council and communi…" at bounding box center [354, 314] width 514 height 89
click at [260, 317] on textarea "* that competitive grant programs, strategically aligned to Council and communi…" at bounding box center [354, 314] width 514 height 89
click at [391, 318] on textarea "* that competitive grant programs, strategically aligned to Council and communi…" at bounding box center [354, 314] width 514 height 89
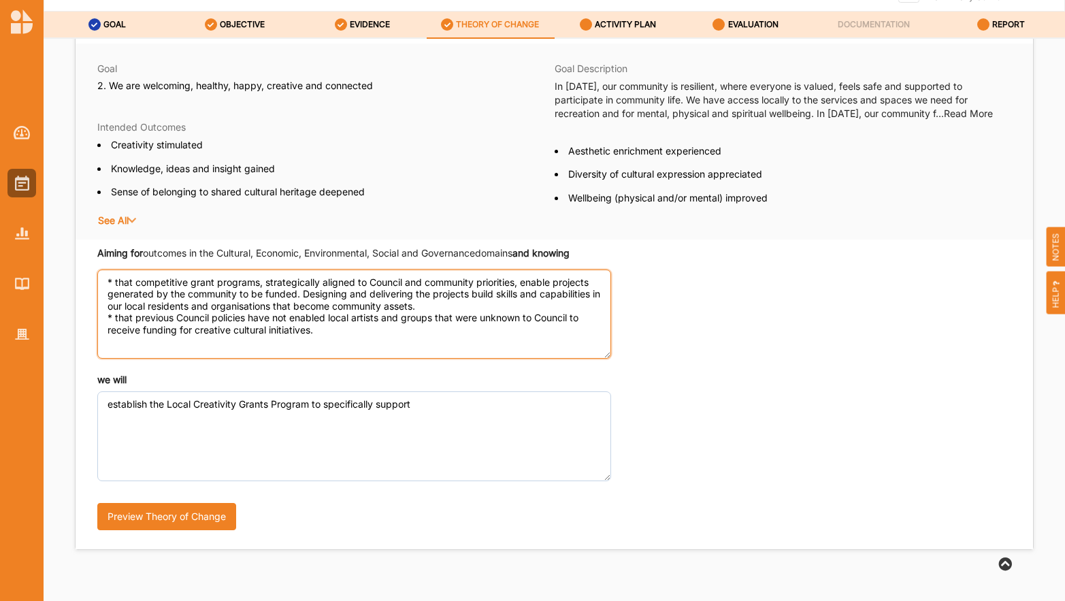
click at [391, 318] on textarea "* that competitive grant programs, strategically aligned to Council and communi…" at bounding box center [354, 314] width 514 height 89
type textarea "* that competitive grant programs, strategically aligned to Council and communi…"
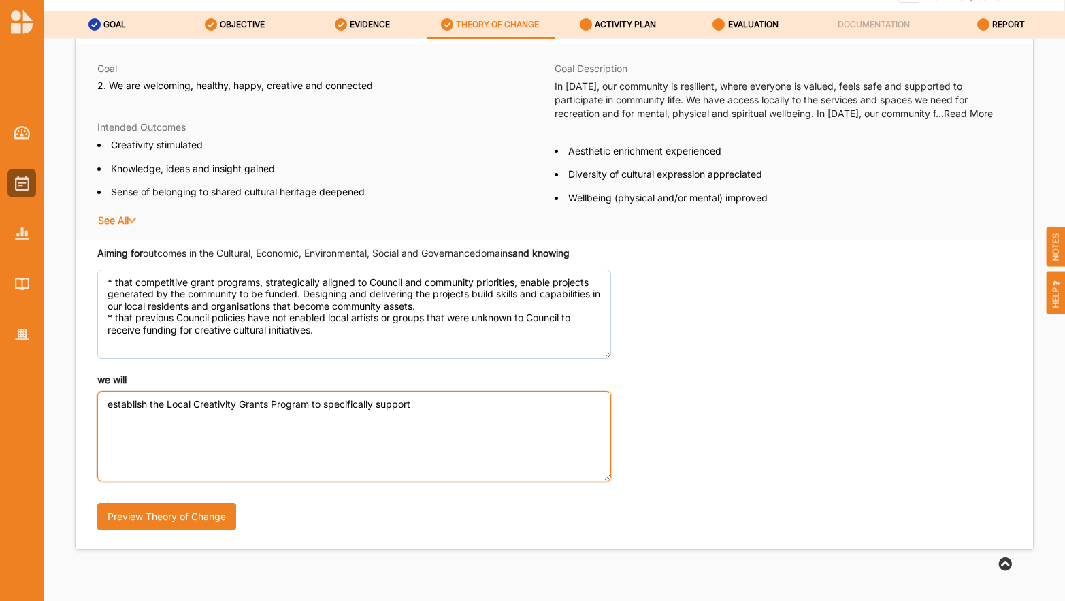
click at [438, 402] on textarea "establish the Local Creativity Grants Program to specifically support" at bounding box center [354, 435] width 514 height 89
drag, startPoint x: 234, startPoint y: 421, endPoint x: 100, endPoint y: 421, distance: 134.1
click at [100, 421] on textarea "establish the Local Creativity Grants Program to specifically support local art…" at bounding box center [354, 435] width 514 height 89
click at [236, 425] on textarea "establish the Local Creativity Grants Program to specifically support local art…" at bounding box center [354, 435] width 514 height 89
type textarea "establish the Local Creativity Grants Program to specifically support local art…"
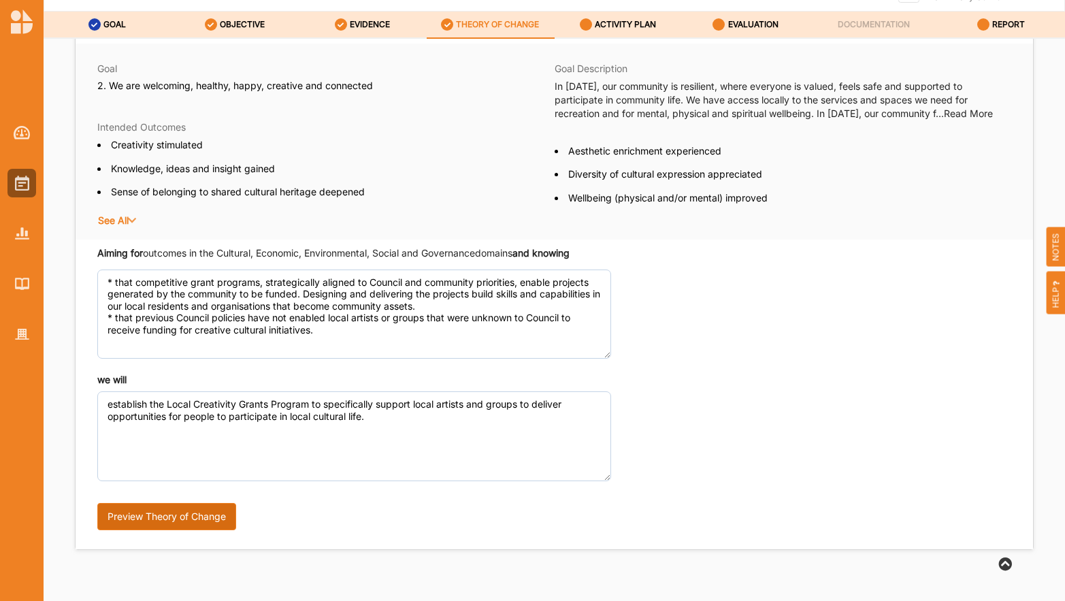
click at [167, 517] on button "Preview Theory of Change" at bounding box center [166, 516] width 139 height 27
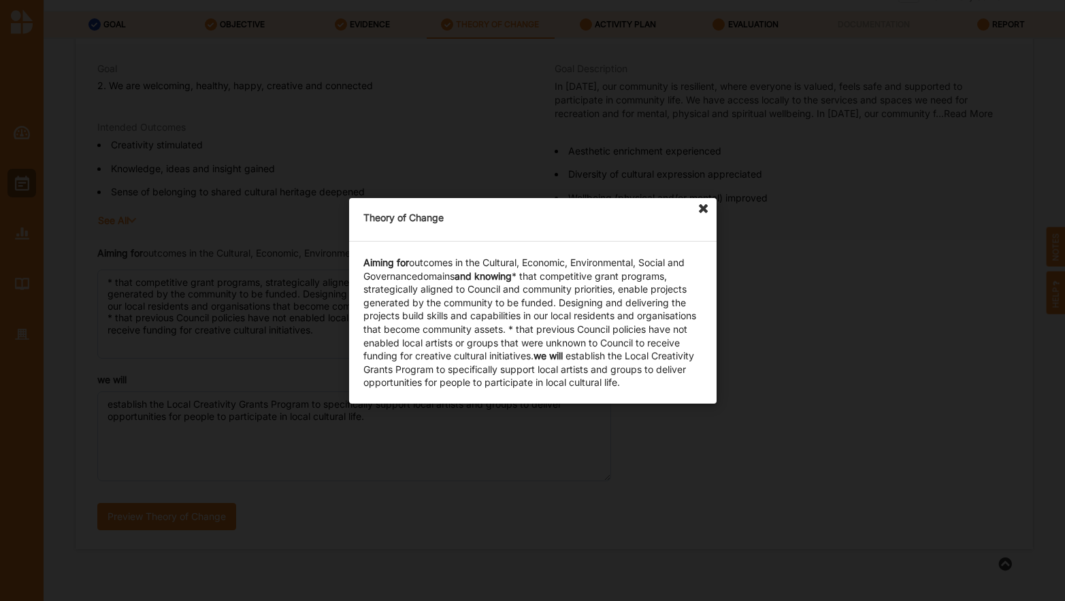
click at [709, 207] on icon at bounding box center [704, 209] width 22 height 22
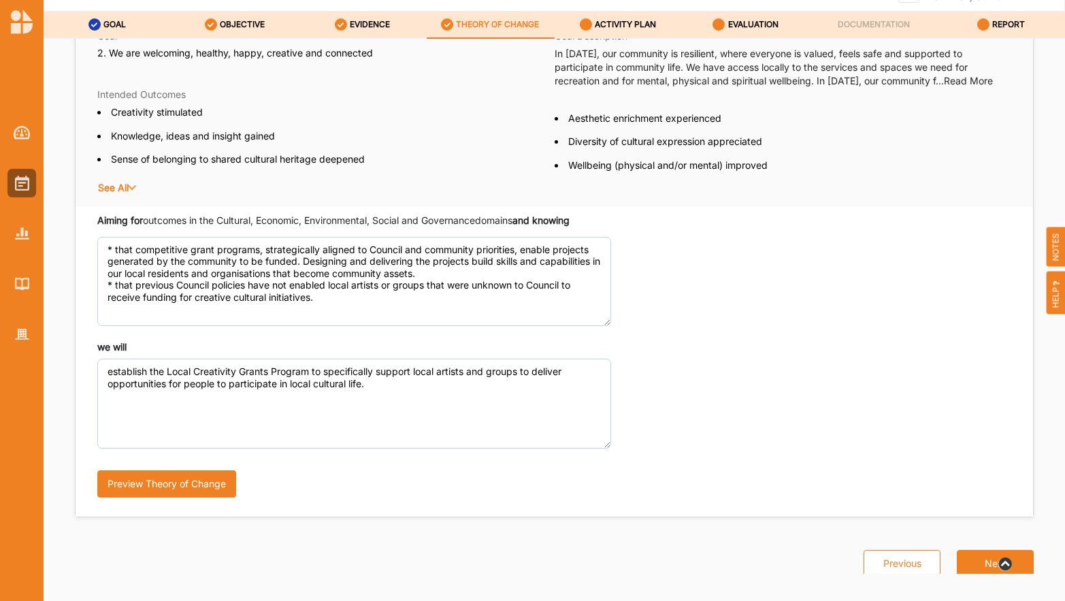
scroll to position [86, 0]
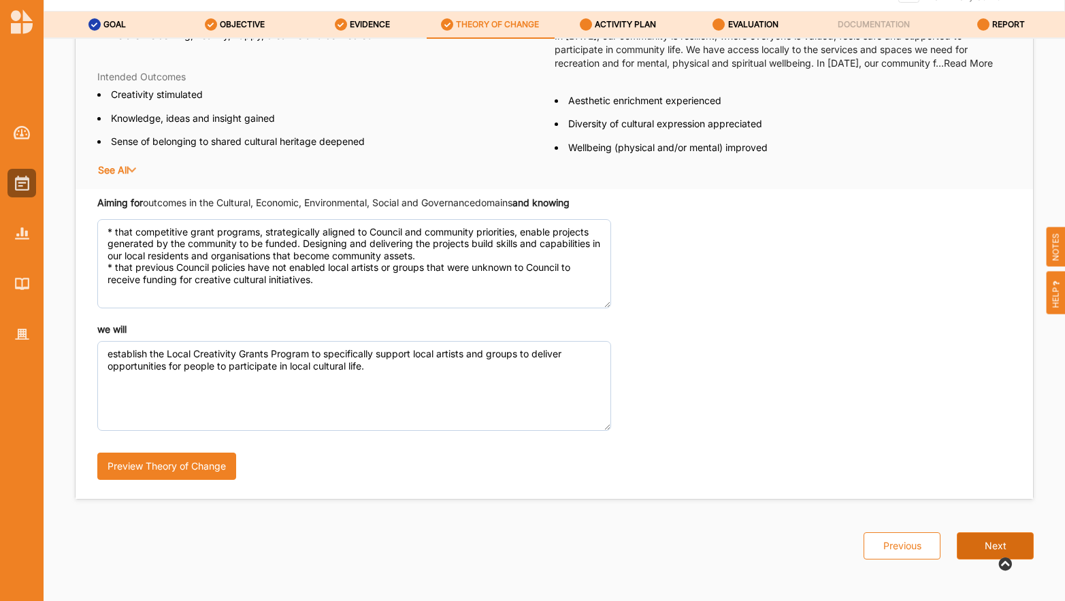
click at [978, 549] on button "Next" at bounding box center [995, 545] width 77 height 27
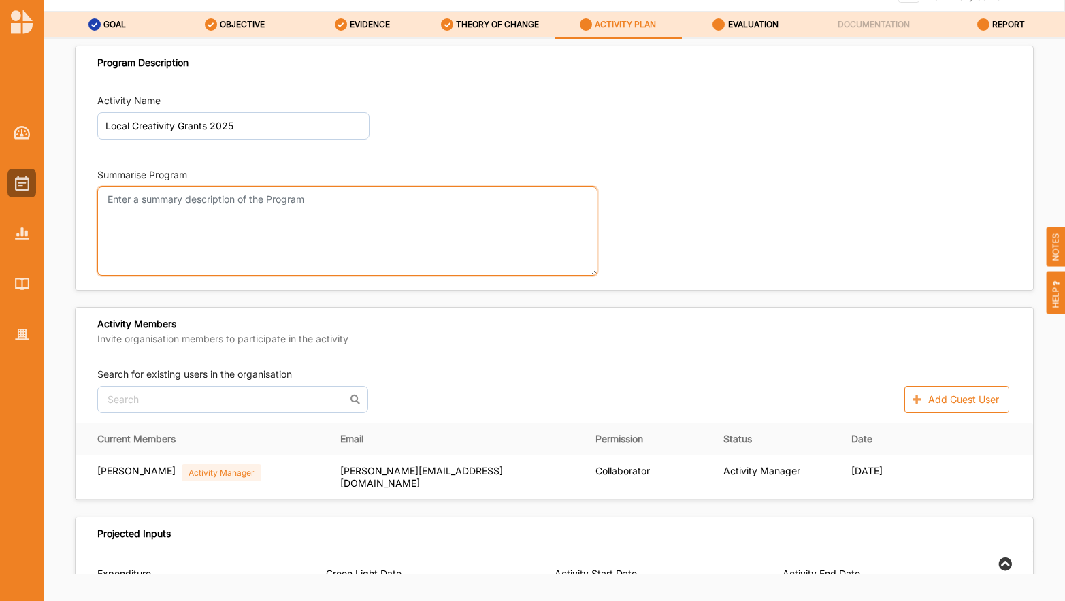
click at [298, 199] on textarea "Summarise Program" at bounding box center [347, 231] width 500 height 89
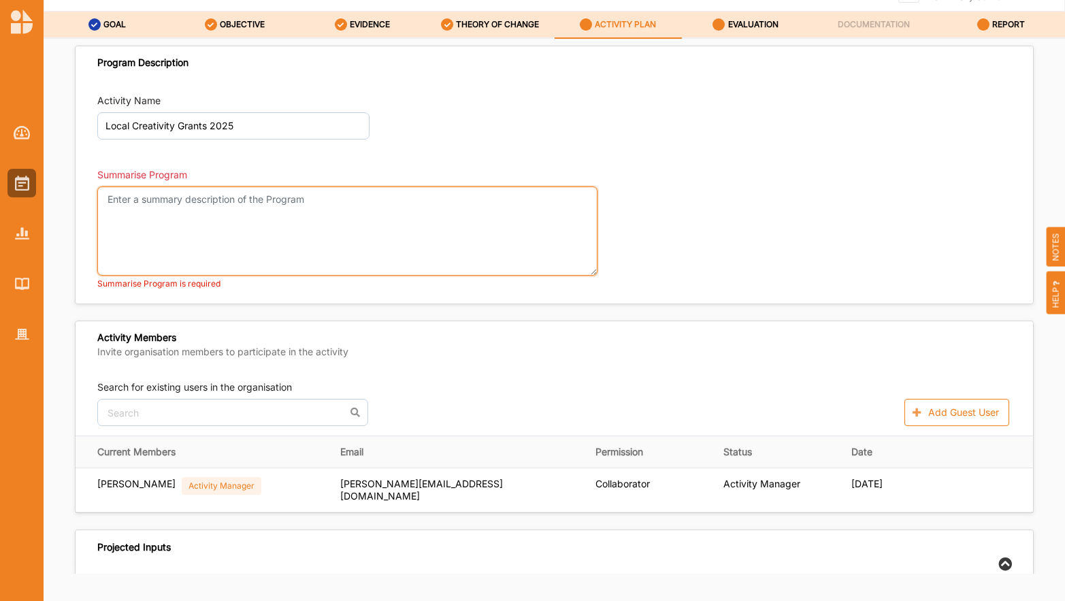
click at [221, 229] on textarea "Summarise Program" at bounding box center [347, 231] width 500 height 89
click at [179, 217] on textarea "Summarise Program" at bounding box center [347, 231] width 500 height 89
paste textarea "The Local Creativity Grant funds local creative and cultural organisations, gro…"
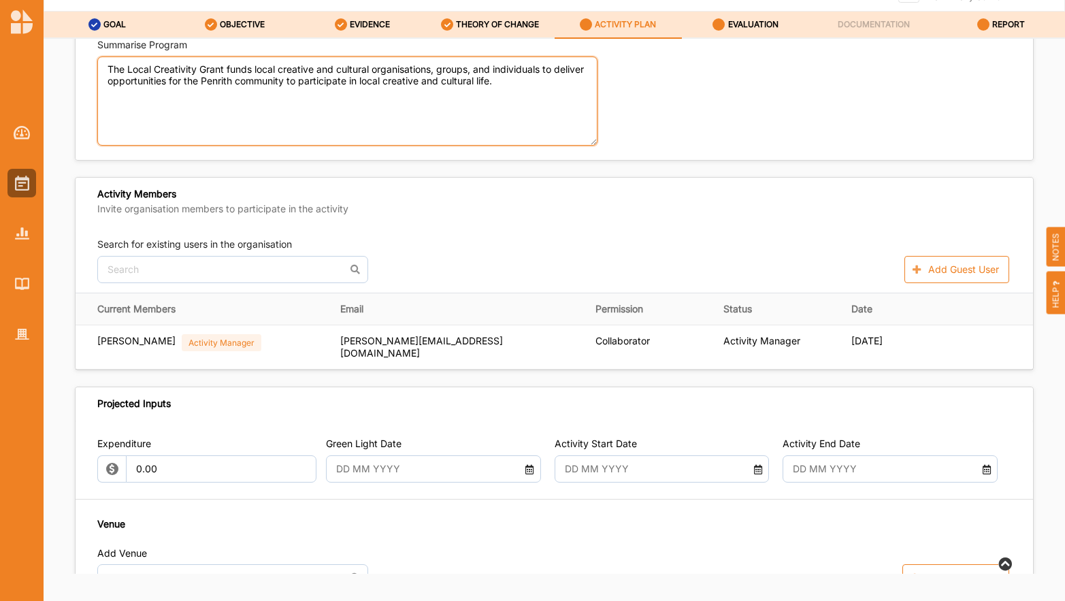
scroll to position [136, 0]
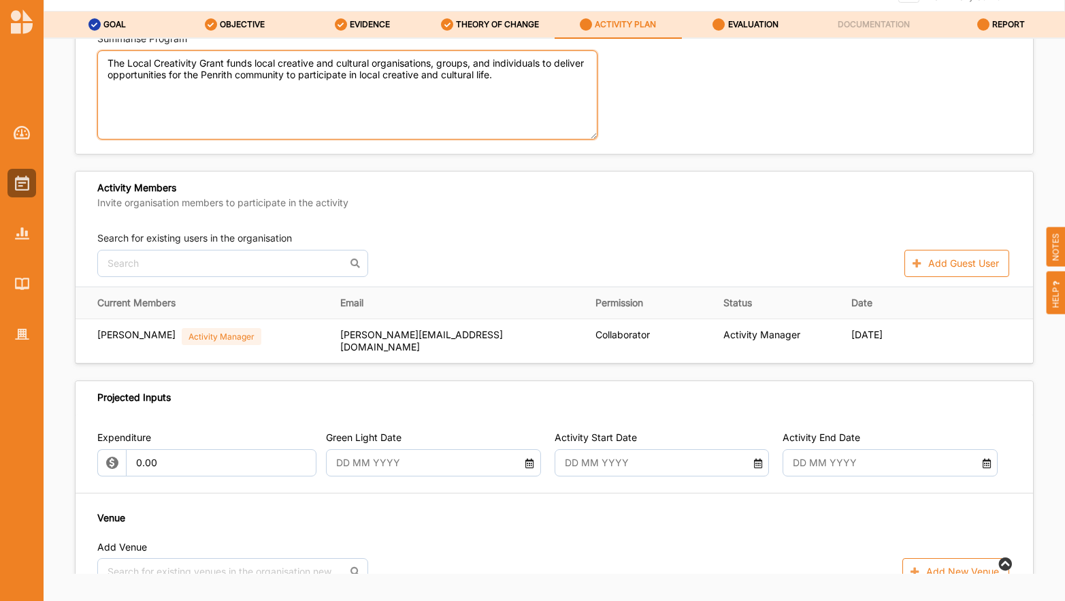
type textarea "The Local Creativity Grant funds local creative and cultural organisations, gro…"
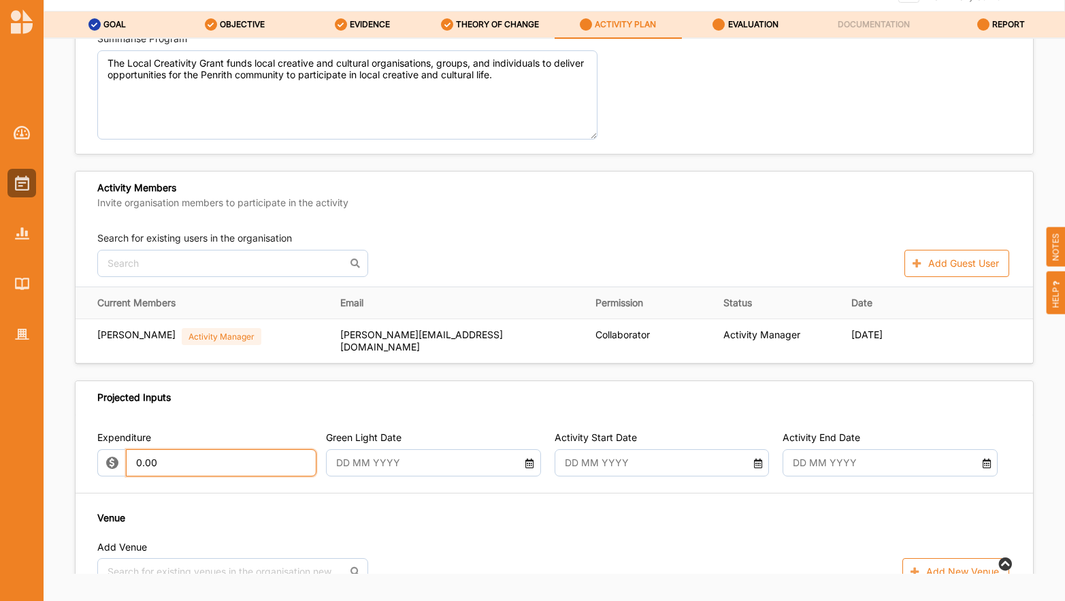
click at [155, 462] on input "0.00" at bounding box center [221, 462] width 191 height 27
click at [139, 464] on input "0.00" at bounding box center [221, 462] width 191 height 27
click at [147, 464] on input "23,500.00" at bounding box center [221, 463] width 189 height 27
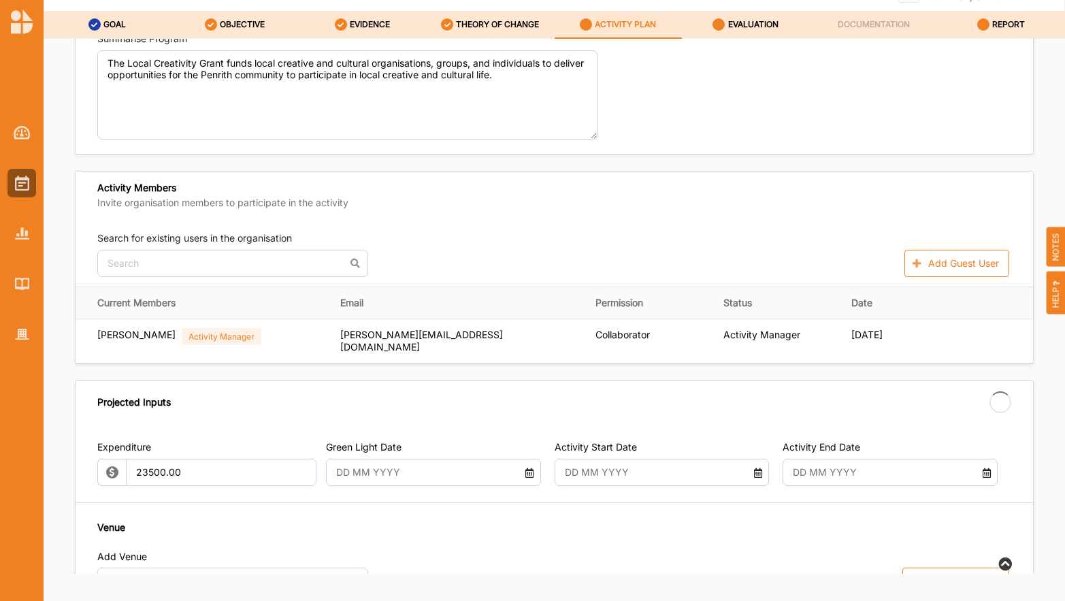
type input "23,500.00"
type input "-23,500.00"
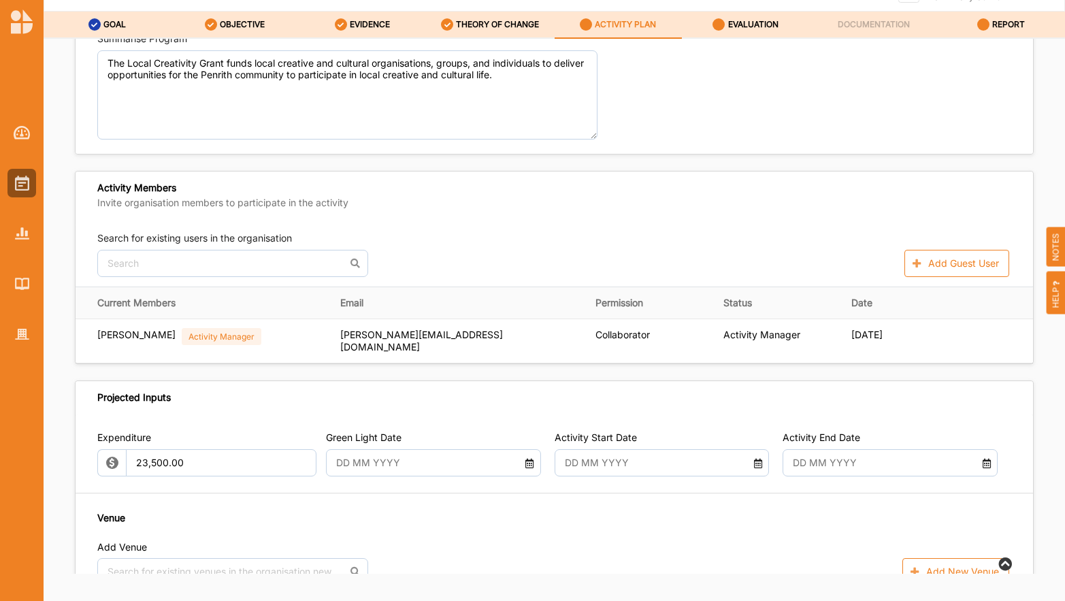
drag, startPoint x: 561, startPoint y: 462, endPoint x: 667, endPoint y: 460, distance: 106.2
click at [667, 460] on input "text" at bounding box center [654, 462] width 192 height 27
click at [528, 464] on icon at bounding box center [530, 462] width 12 height 10
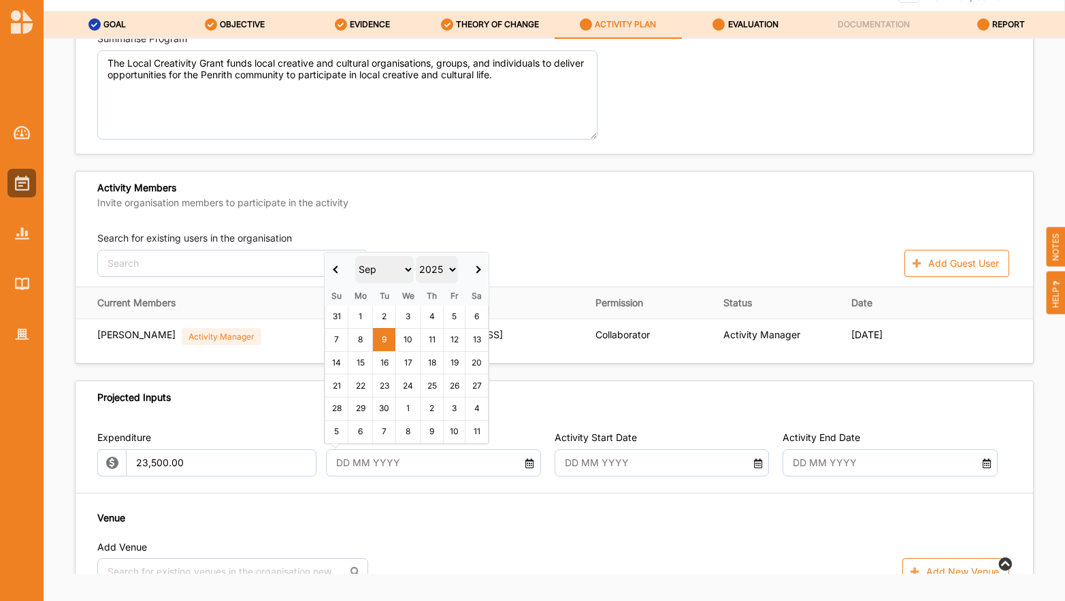
click at [336, 268] on span at bounding box center [336, 268] width 7 height 7
click at [477, 272] on span at bounding box center [477, 268] width 7 height 7
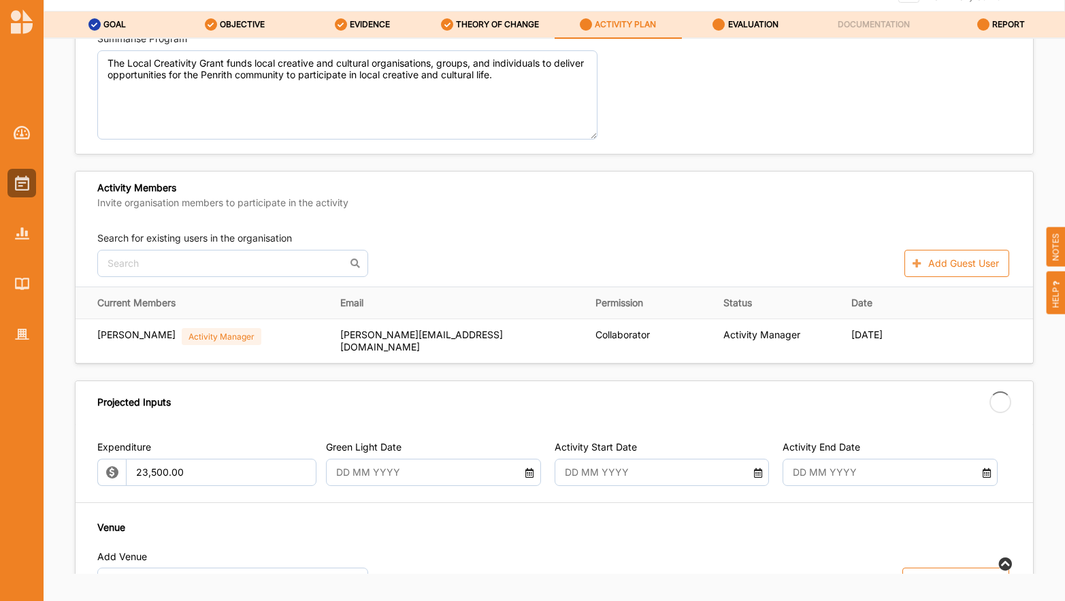
type input "[DATE]"
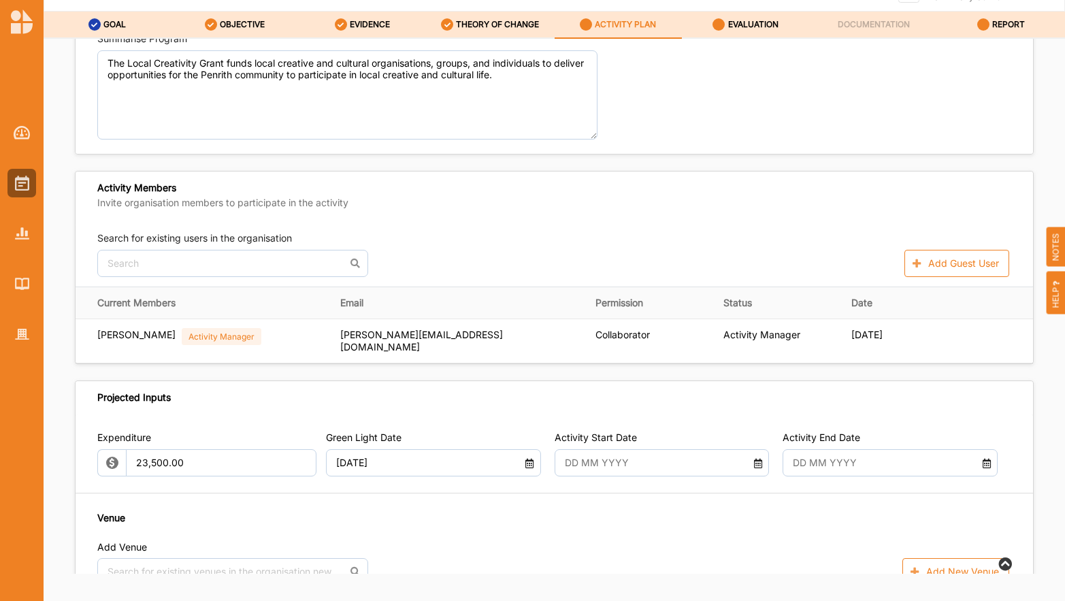
click at [755, 463] on icon at bounding box center [759, 462] width 12 height 10
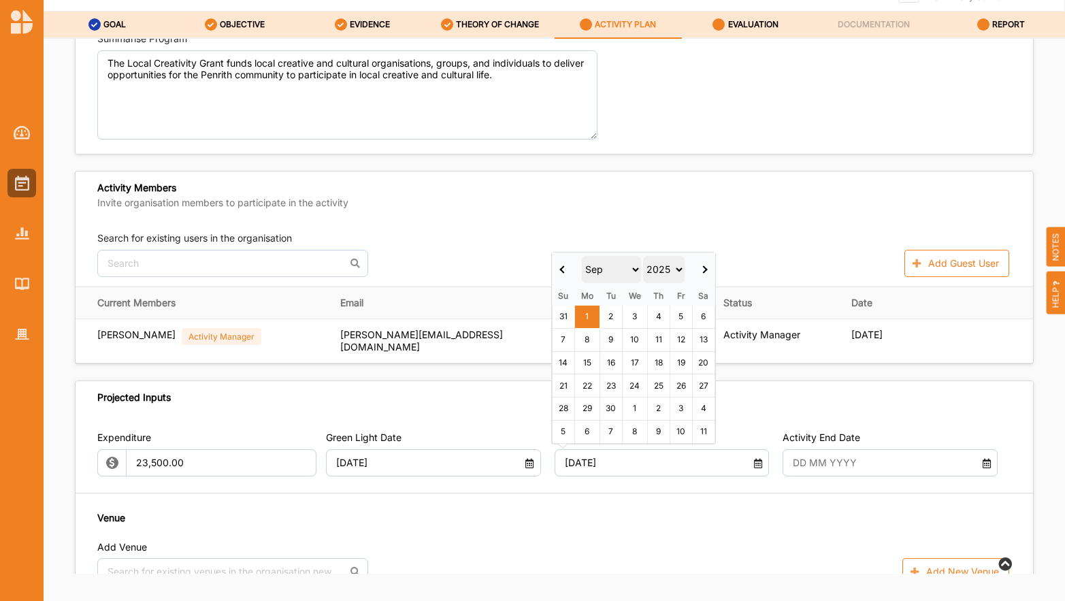
click at [564, 264] on th at bounding box center [563, 270] width 23 height 34
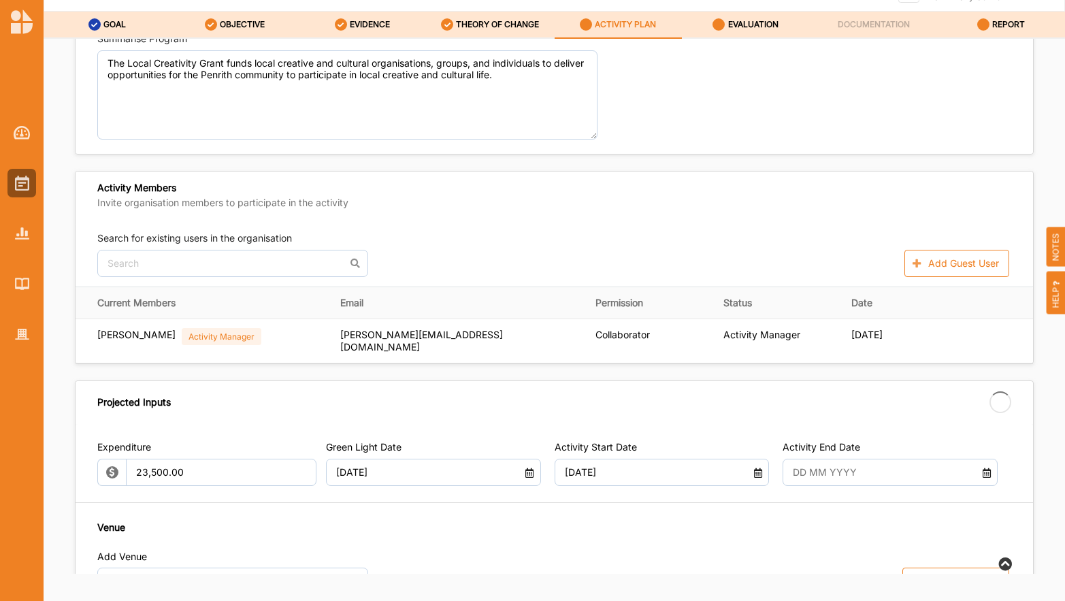
type input "[DATE]"
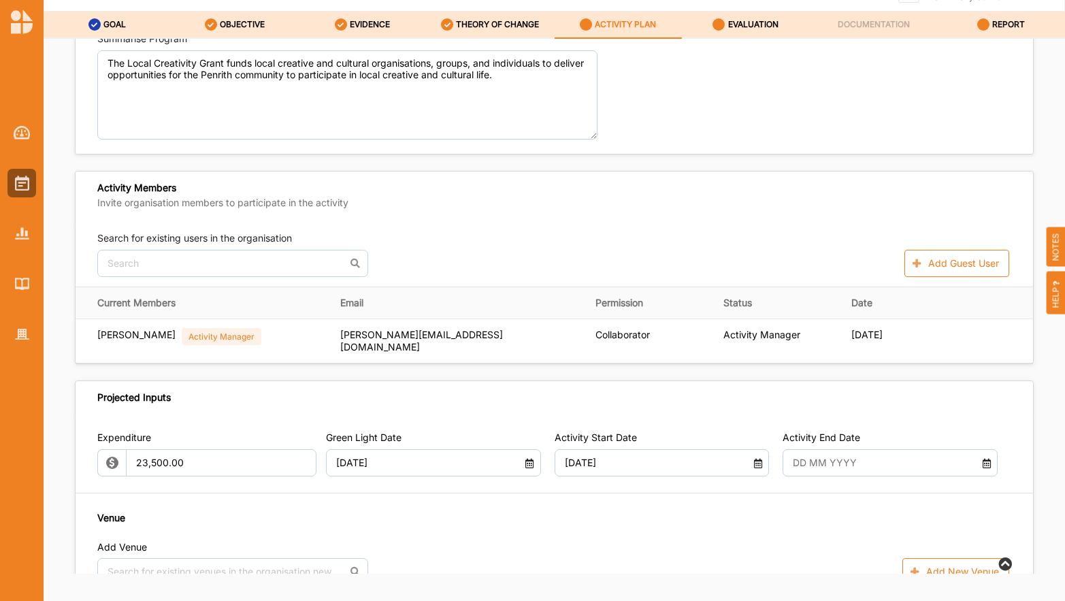
click at [981, 464] on icon at bounding box center [987, 462] width 12 height 10
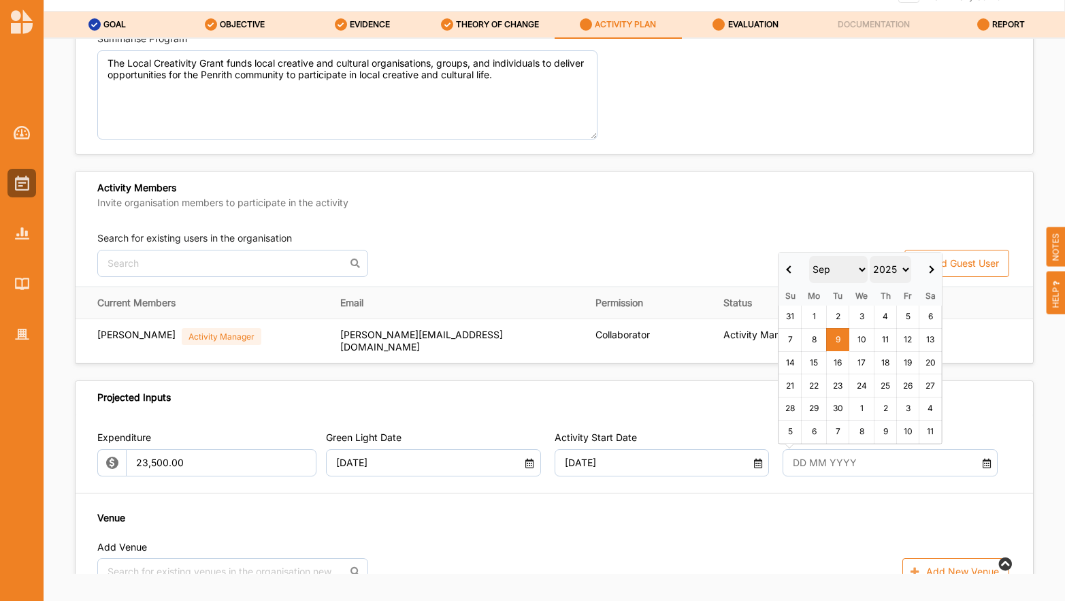
click at [860, 268] on select "Jan Feb Mar Apr May Jun [DATE] Aug Sep Oct Nov Dec" at bounding box center [838, 269] width 59 height 27
click at [906, 266] on select "2025 2026 2027 2028 2029 2030 2031 2032 2033 2034 2035" at bounding box center [891, 269] width 42 height 27
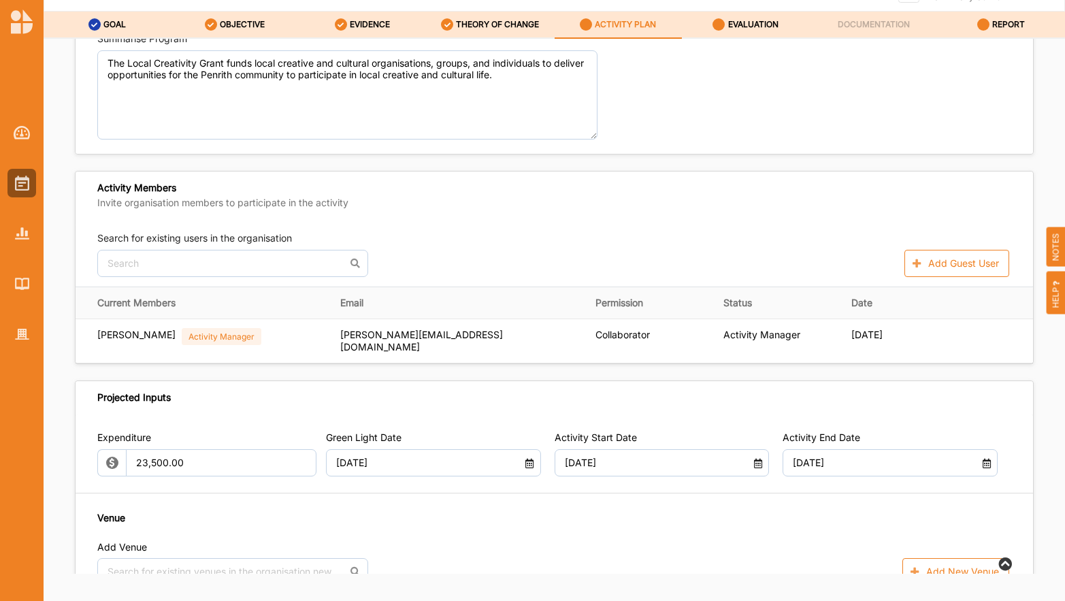
click at [981, 465] on icon at bounding box center [987, 462] width 12 height 10
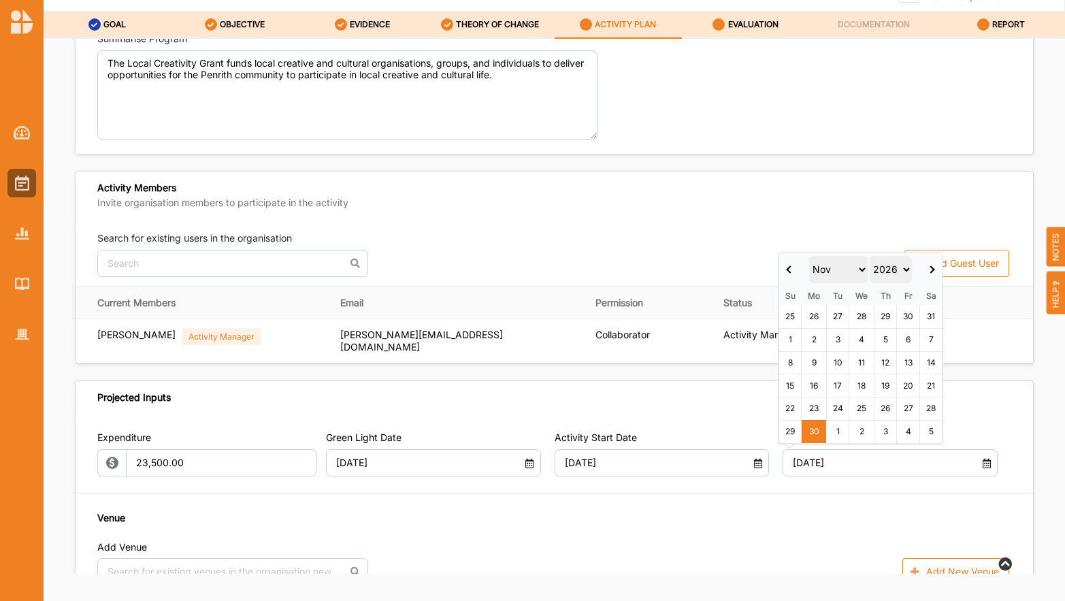
click at [862, 270] on select "Jan Feb Mar Apr May Jun [DATE] Aug Sep Oct Nov Dec" at bounding box center [838, 269] width 59 height 27
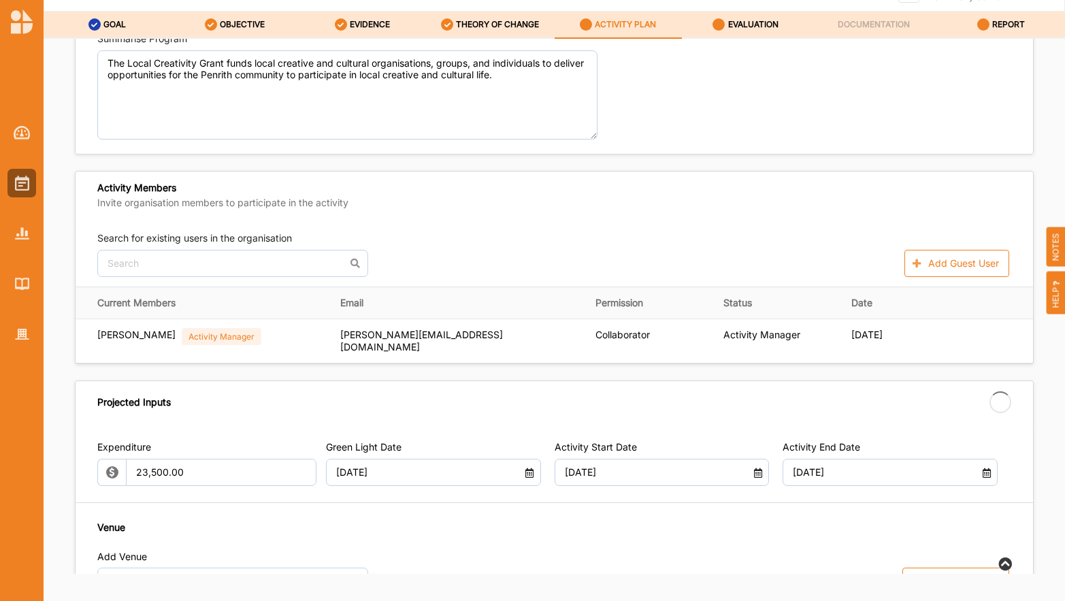
type input "[DATE]"
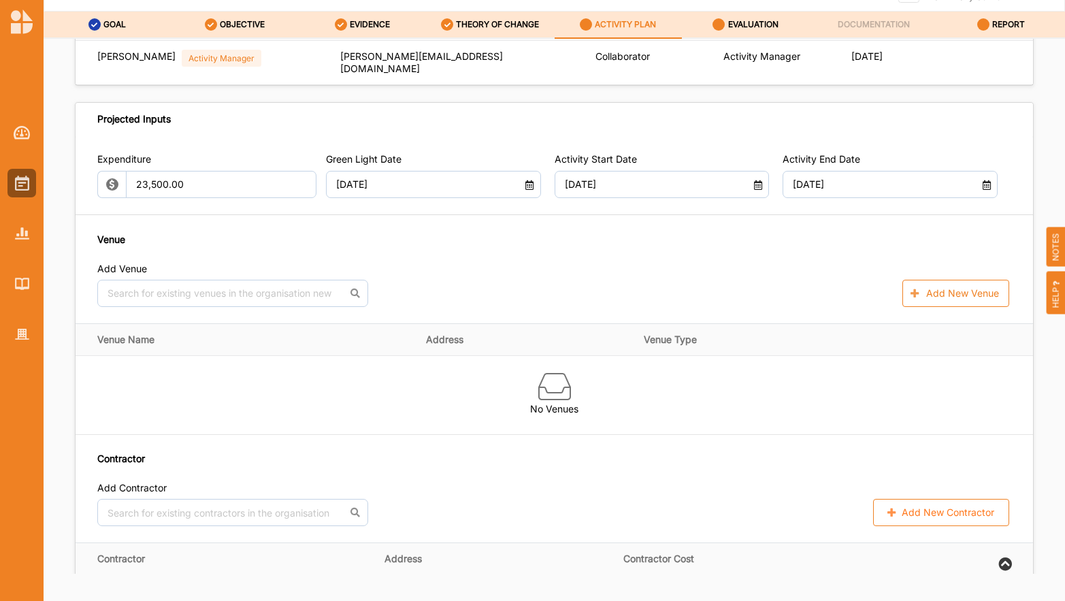
scroll to position [408, 0]
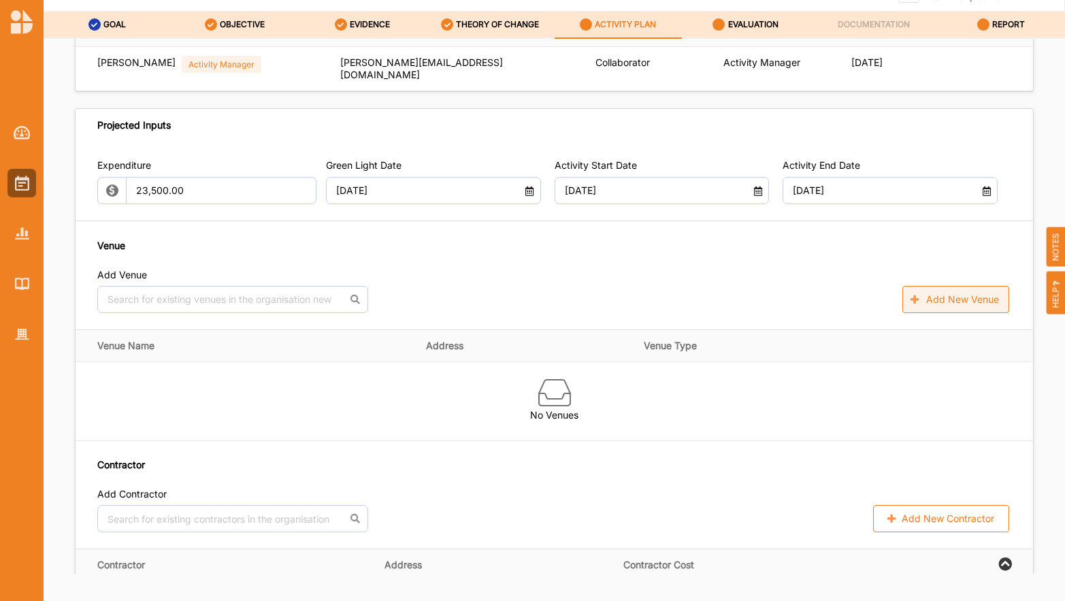
click at [930, 291] on button "Add New Venue" at bounding box center [956, 299] width 107 height 27
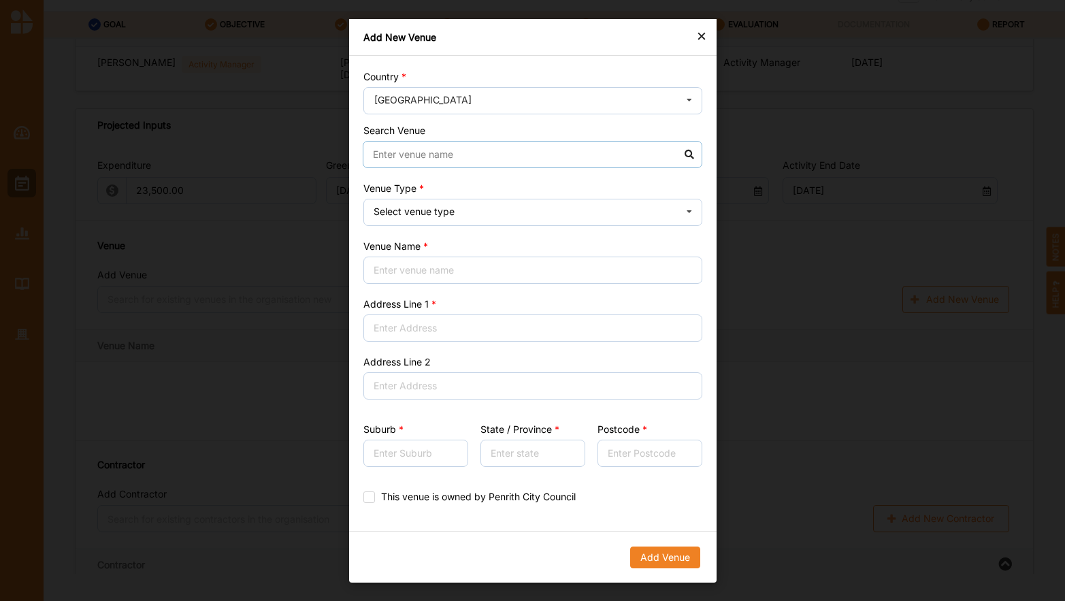
click at [543, 158] on input at bounding box center [533, 154] width 340 height 27
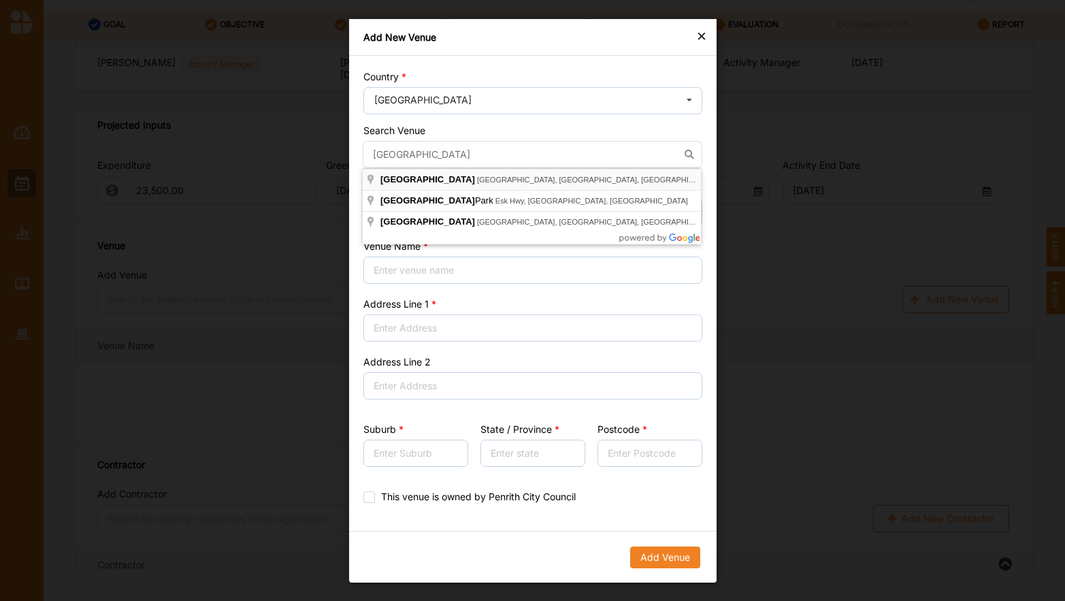
type input "[GEOGRAPHIC_DATA], [GEOGRAPHIC_DATA], [GEOGRAPHIC_DATA]"
type input "[STREET_ADDRESS]"
type input "Saint Marys"
type input "[GEOGRAPHIC_DATA]"
type input "2760"
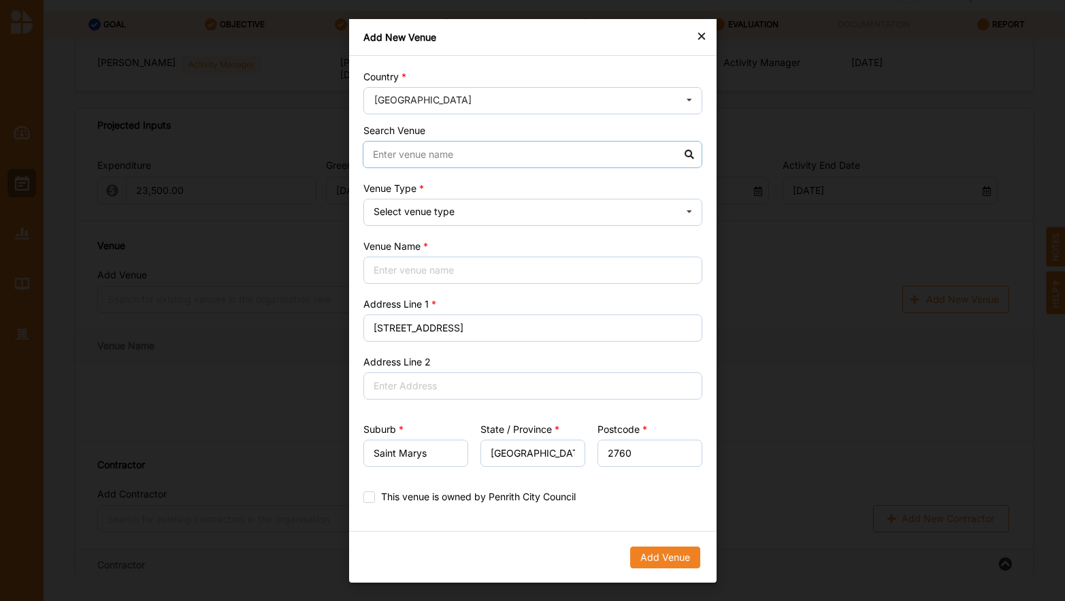
click at [443, 152] on input at bounding box center [533, 154] width 340 height 27
click at [690, 155] on input at bounding box center [533, 154] width 340 height 27
click at [439, 158] on input at bounding box center [533, 154] width 340 height 27
click at [691, 212] on icon at bounding box center [689, 212] width 20 height 27
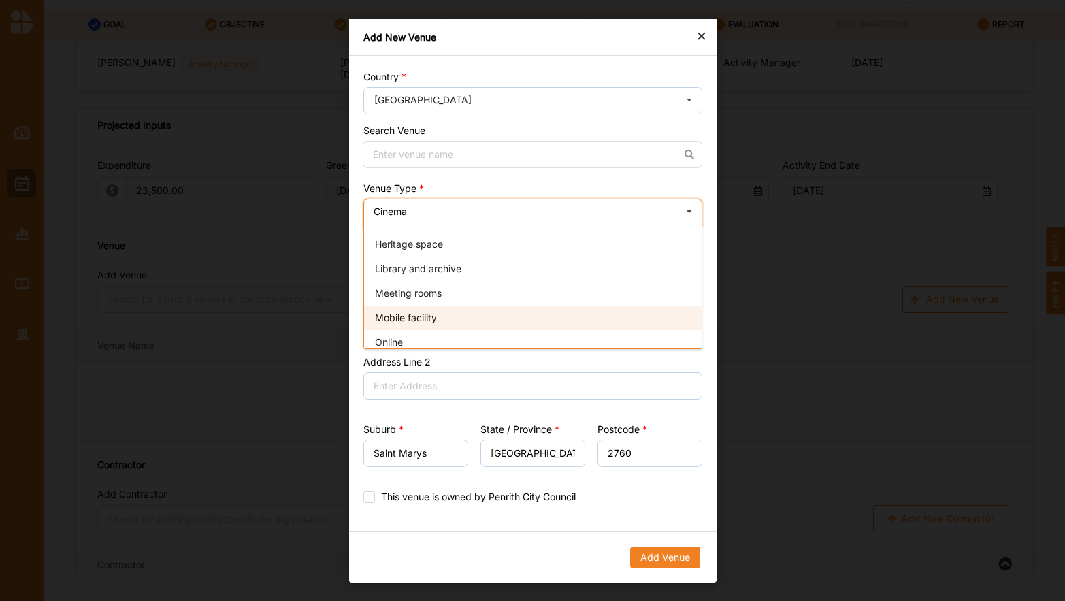
scroll to position [70, 0]
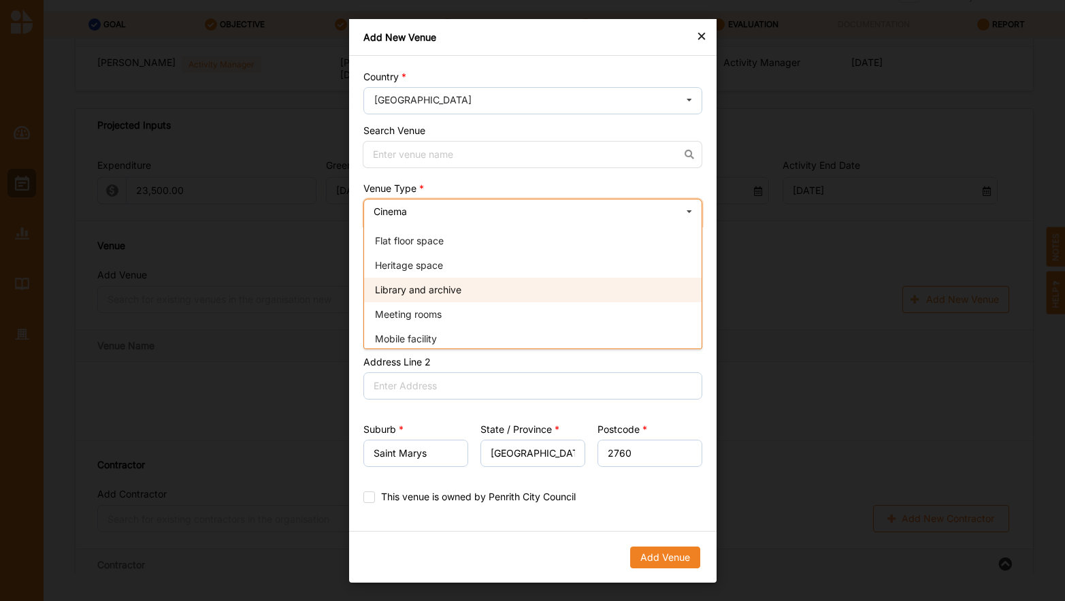
click at [526, 287] on div "Library and archive" at bounding box center [533, 290] width 338 height 25
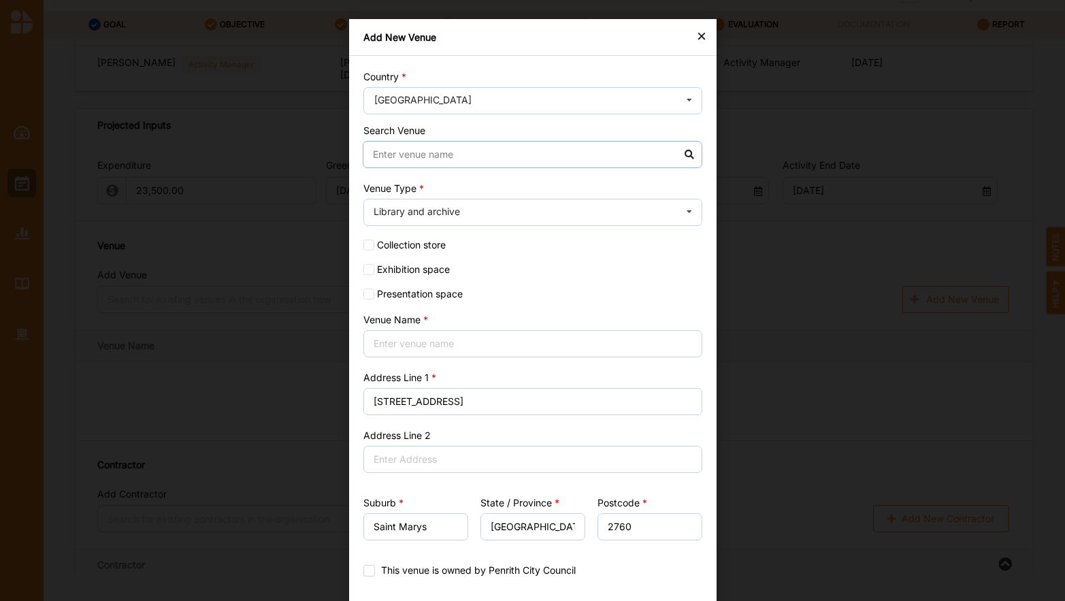
click at [551, 144] on input at bounding box center [533, 154] width 340 height 27
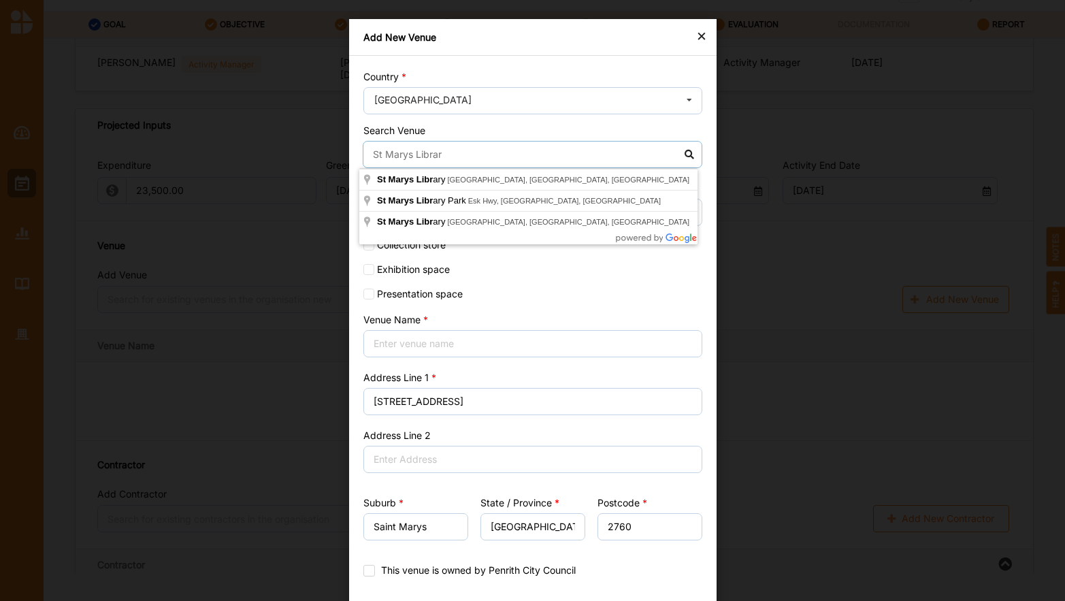
type input "[GEOGRAPHIC_DATA]"
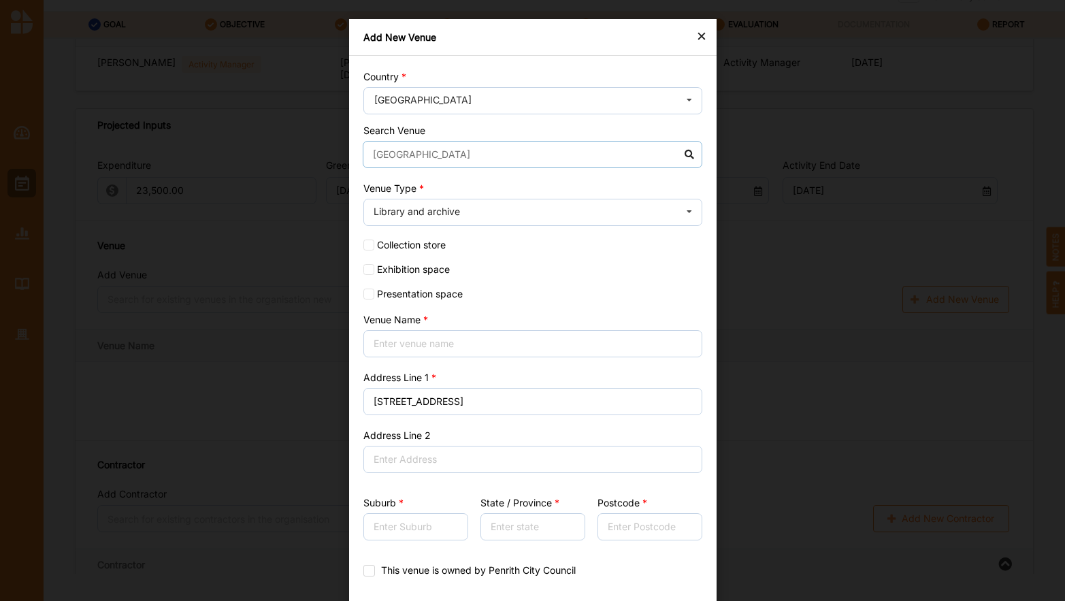
type input "[GEOGRAPHIC_DATA]"
click at [685, 212] on icon at bounding box center [689, 212] width 20 height 27
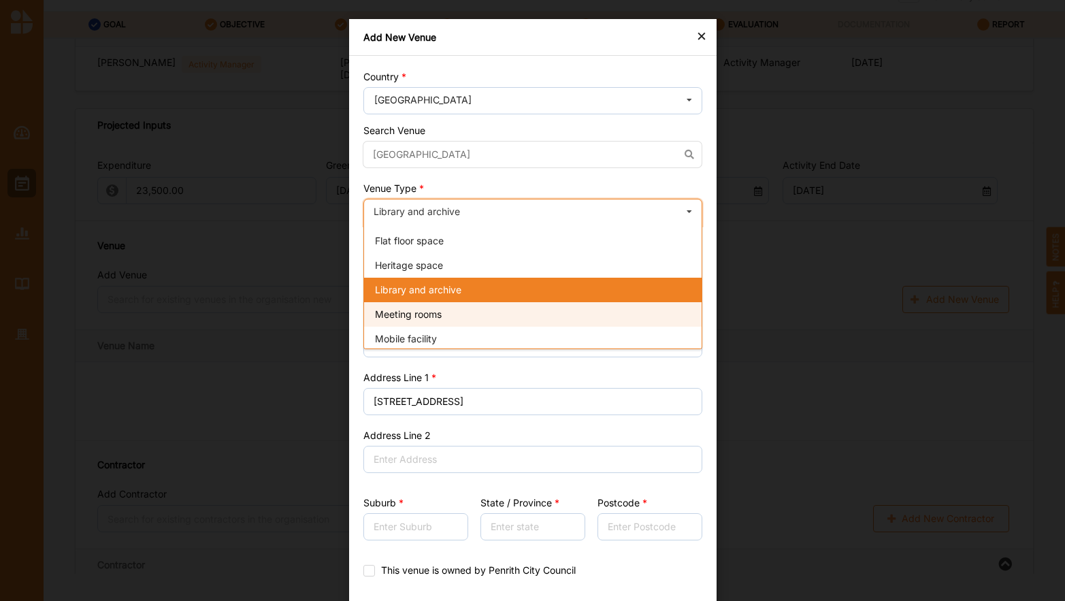
click at [434, 314] on span "Meeting rooms" at bounding box center [408, 314] width 67 height 12
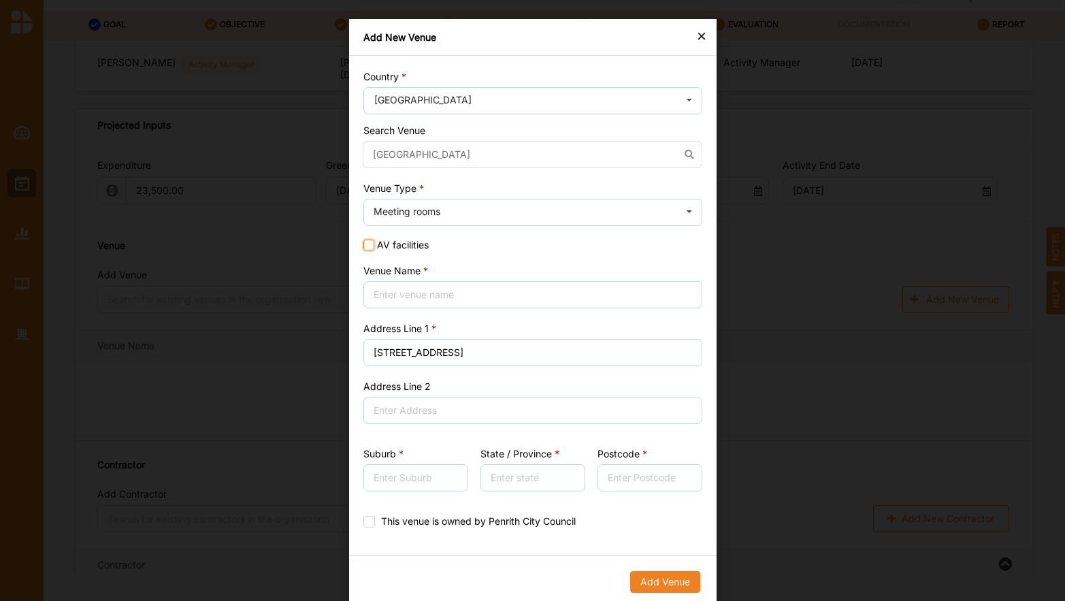
click at [364, 245] on input "AV facilities" at bounding box center [369, 245] width 11 height 11
checkbox input "true"
click at [402, 297] on input "Venue Name" at bounding box center [533, 294] width 339 height 27
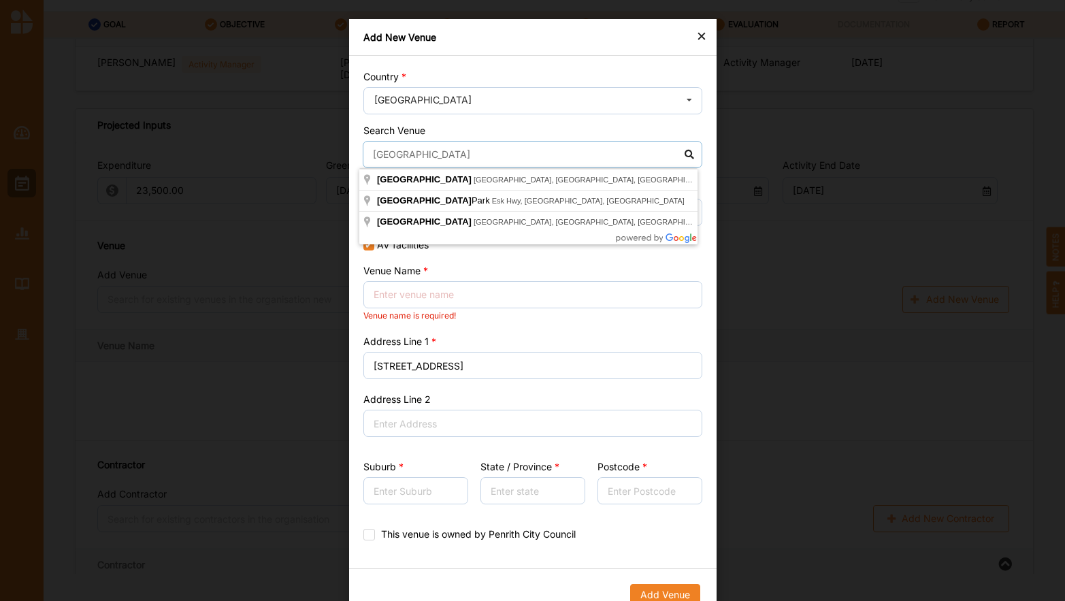
click at [685, 156] on input "[GEOGRAPHIC_DATA]" at bounding box center [533, 154] width 340 height 27
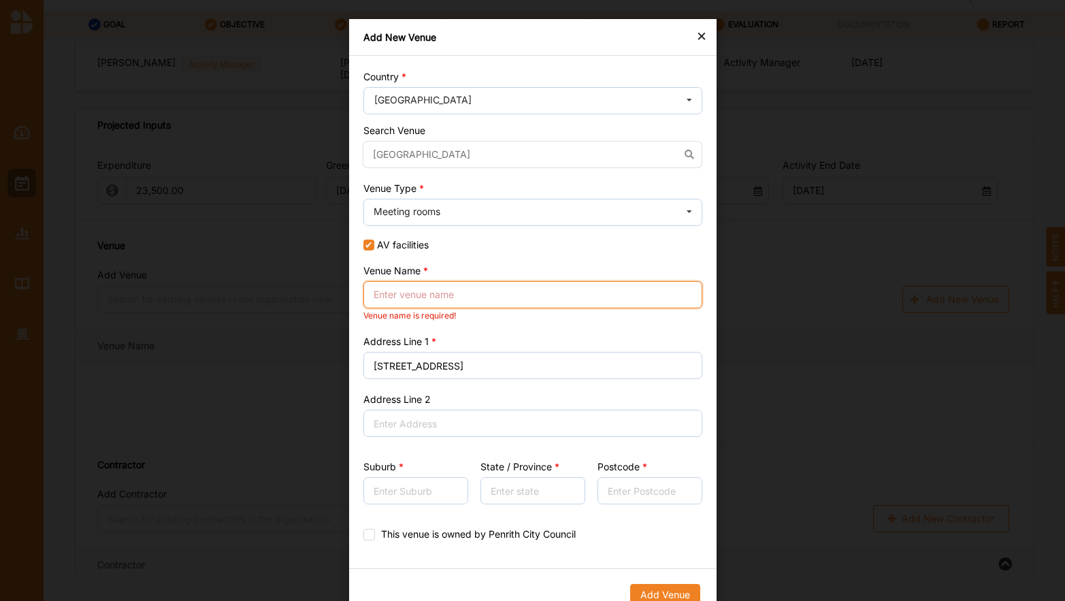
click at [387, 289] on input "Venue Name" at bounding box center [533, 294] width 339 height 27
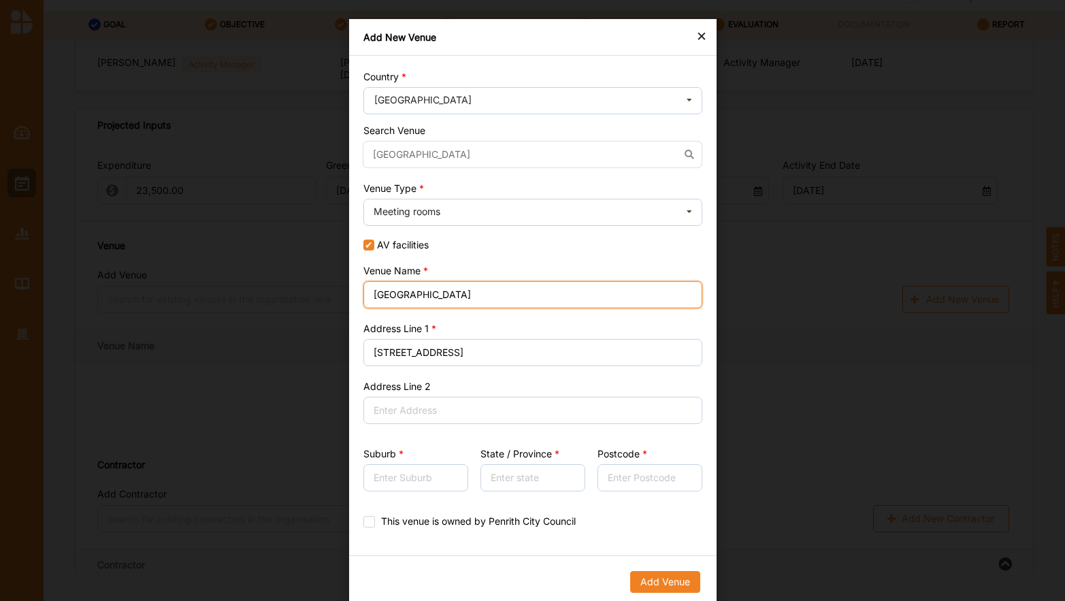
type input "[GEOGRAPHIC_DATA]"
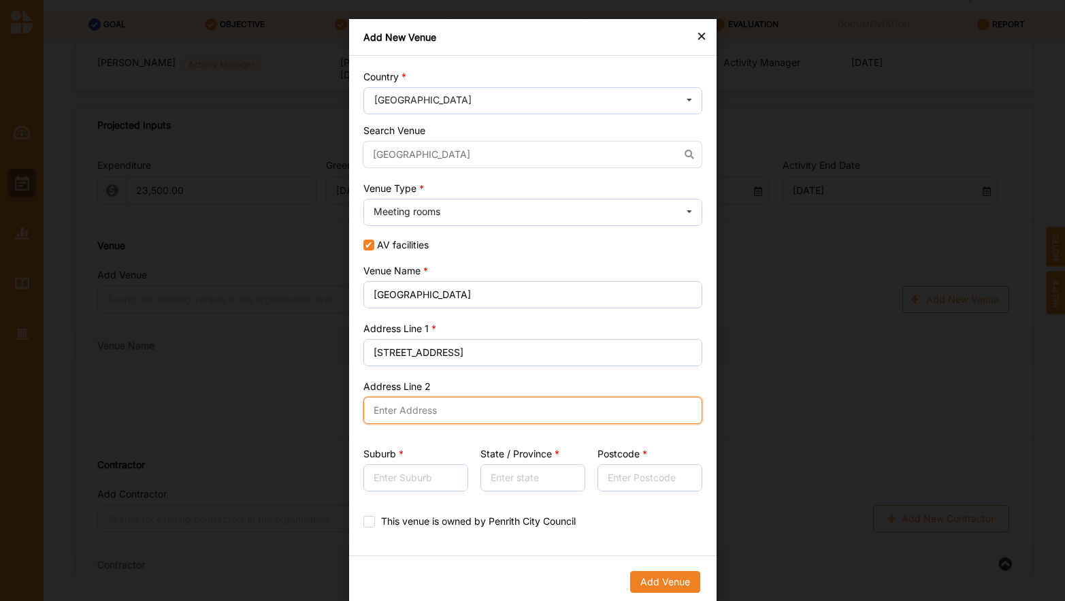
click at [530, 399] on input "Address Line 2" at bounding box center [533, 410] width 339 height 27
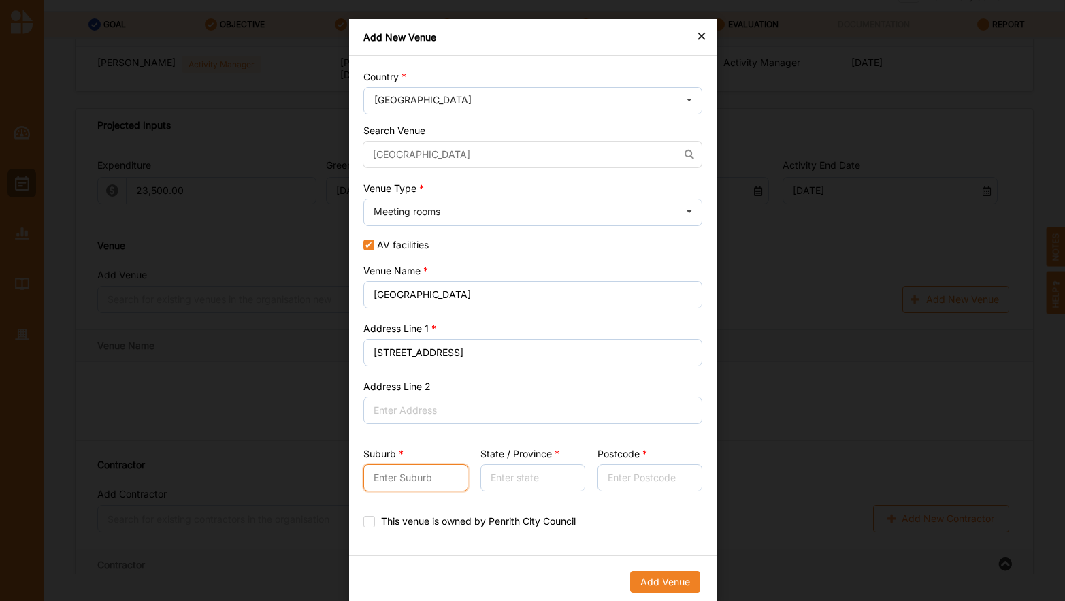
click at [445, 472] on input "Suburb" at bounding box center [416, 477] width 105 height 27
click at [414, 480] on input "Suburb" at bounding box center [416, 477] width 105 height 27
type input "St Marys"
drag, startPoint x: 560, startPoint y: 470, endPoint x: 570, endPoint y: 469, distance: 9.6
click at [560, 470] on input "State / Province" at bounding box center [532, 477] width 105 height 27
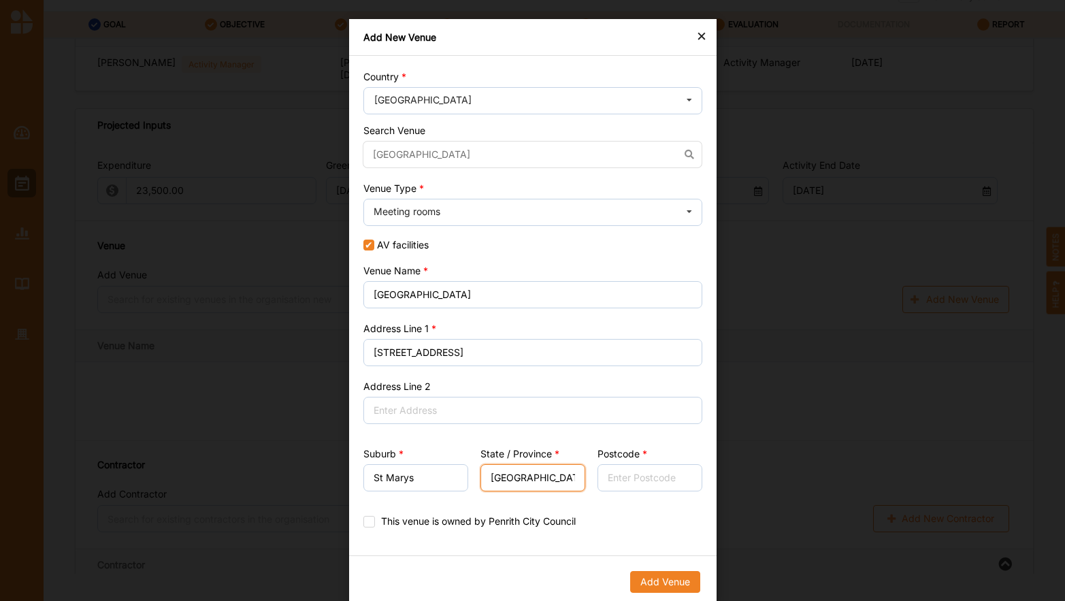
type input "[GEOGRAPHIC_DATA]"
click at [604, 481] on input "Postcode" at bounding box center [649, 477] width 105 height 27
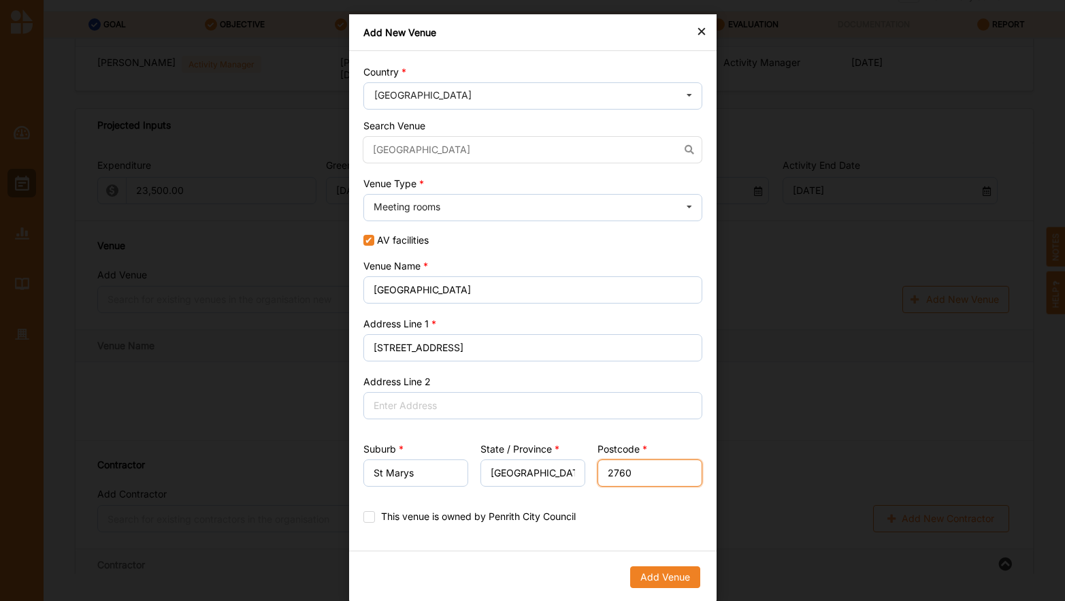
scroll to position [6, 0]
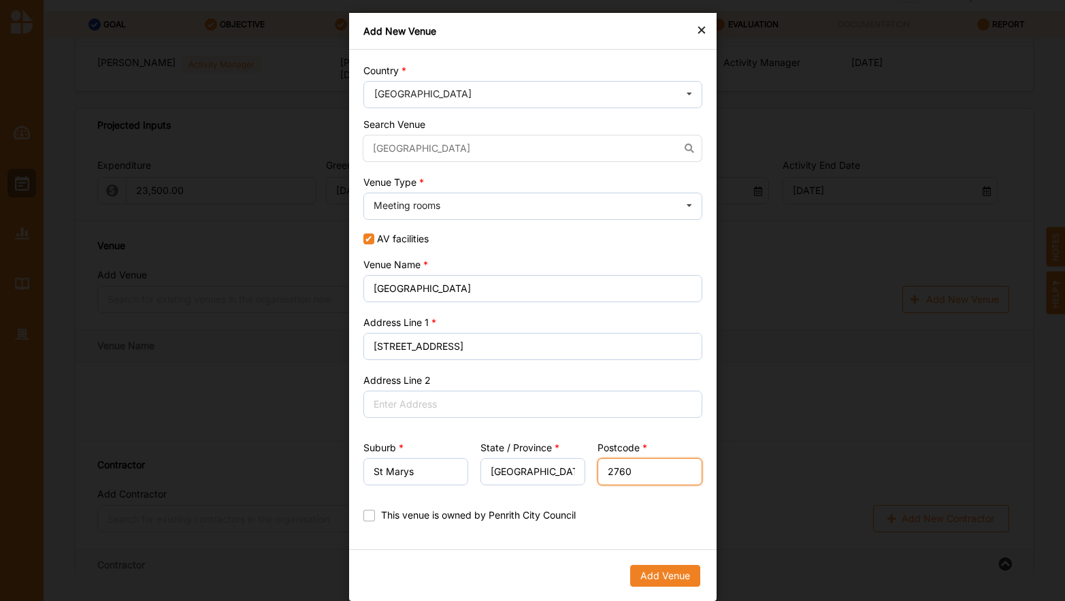
type input "2760"
click at [364, 516] on label "This venue is owned by Penrith City Council" at bounding box center [470, 515] width 212 height 11
click at [364, 516] on input "This venue is owned by Penrith City Council" at bounding box center [369, 515] width 11 height 11
checkbox input "true"
click at [668, 579] on button "Add Venue" at bounding box center [665, 576] width 70 height 22
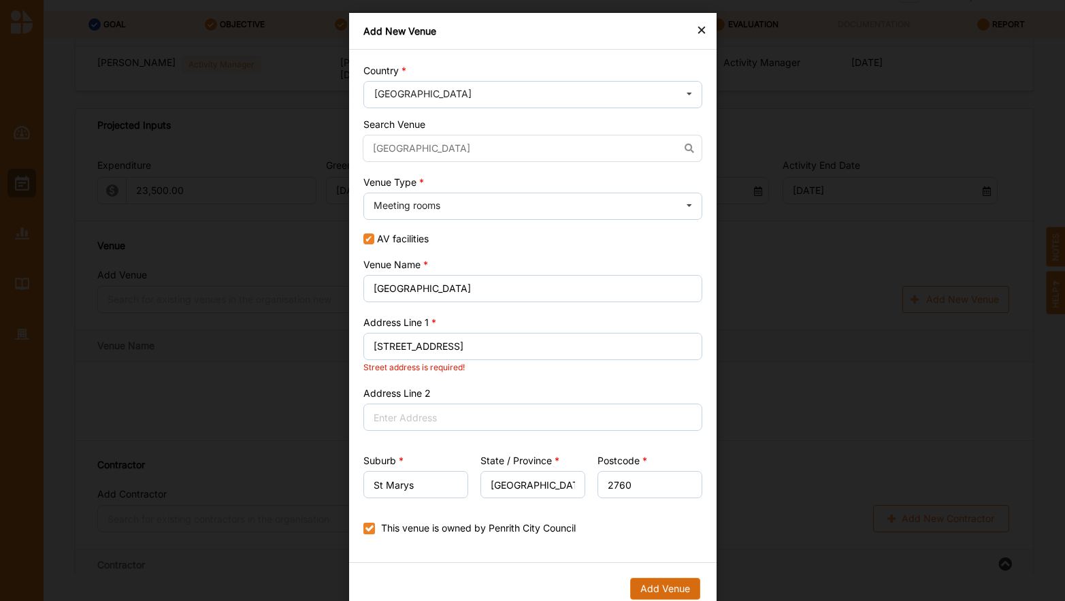
click at [664, 587] on button "Add Venue" at bounding box center [665, 589] width 70 height 22
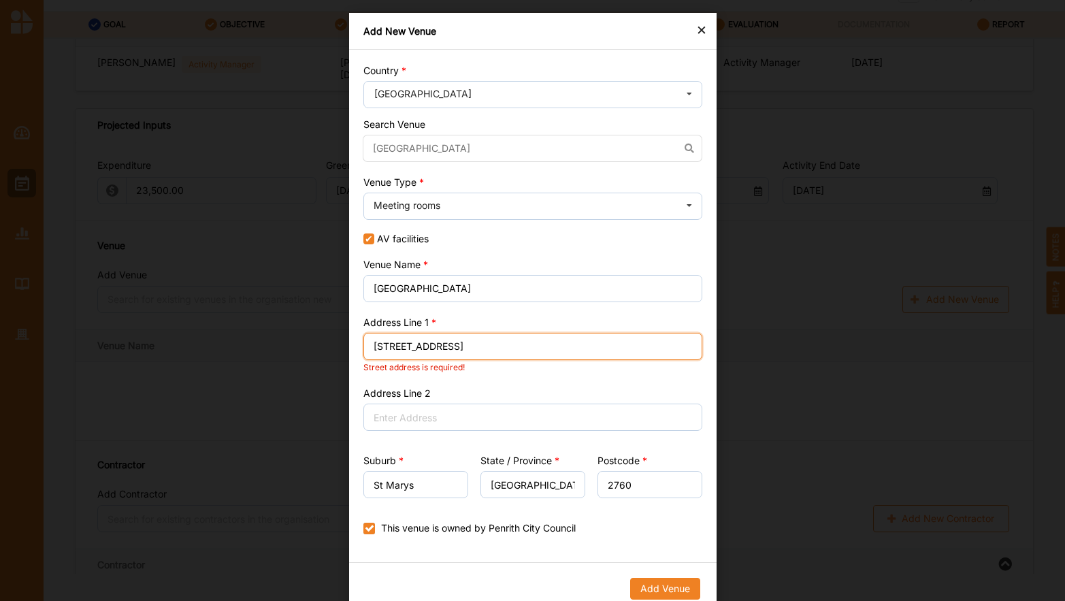
click at [407, 349] on input "[STREET_ADDRESS]" at bounding box center [533, 346] width 339 height 27
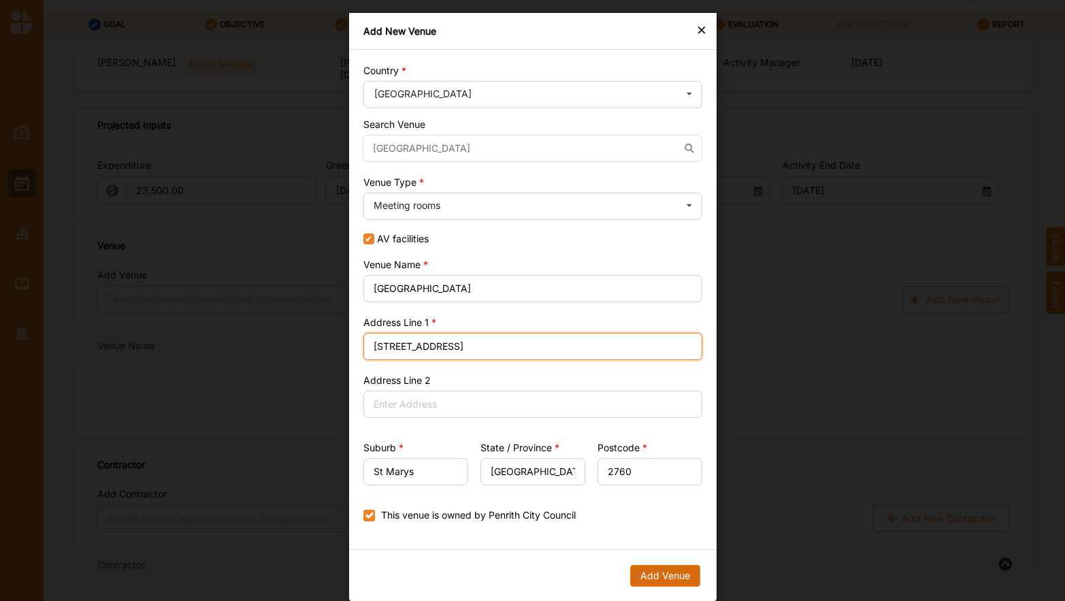
type input "[STREET_ADDRESS]"
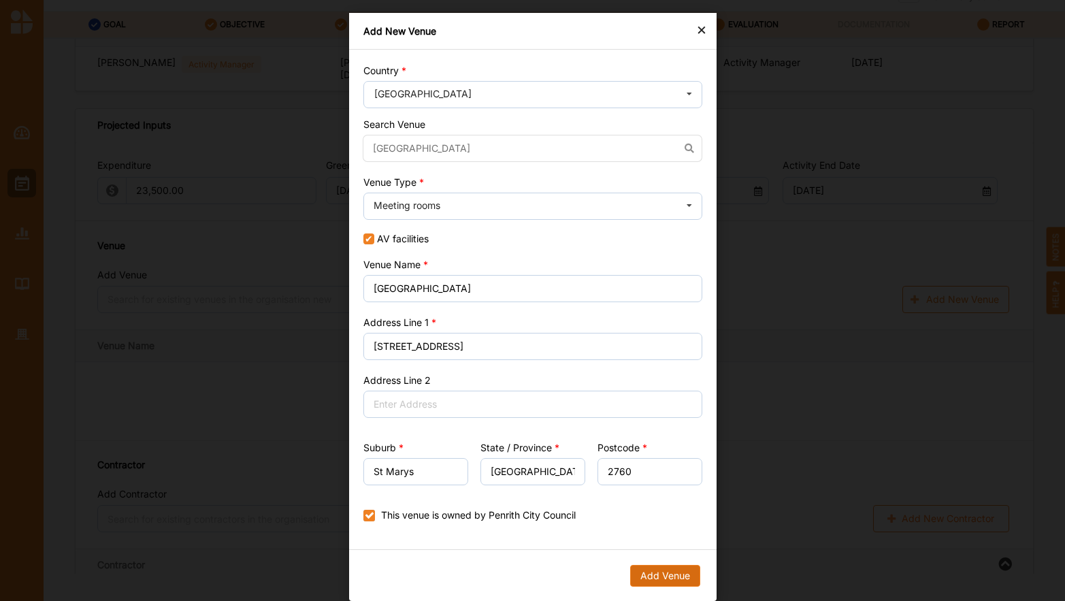
click at [657, 567] on button "Add Venue" at bounding box center [665, 576] width 70 height 22
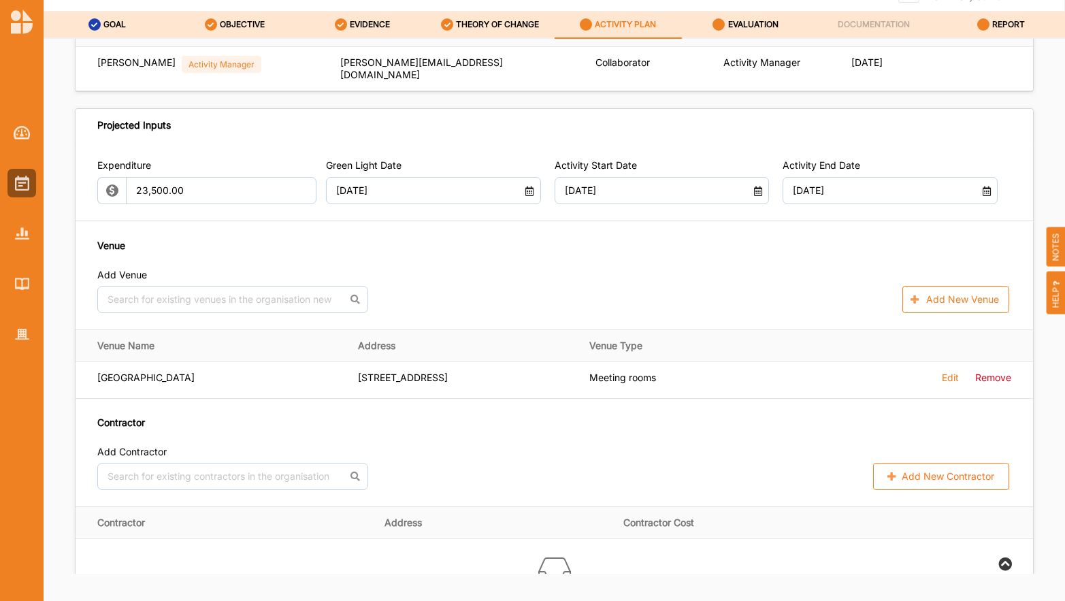
click at [922, 483] on button "Add New Contractor" at bounding box center [941, 476] width 136 height 27
select select "[GEOGRAPHIC_DATA]"
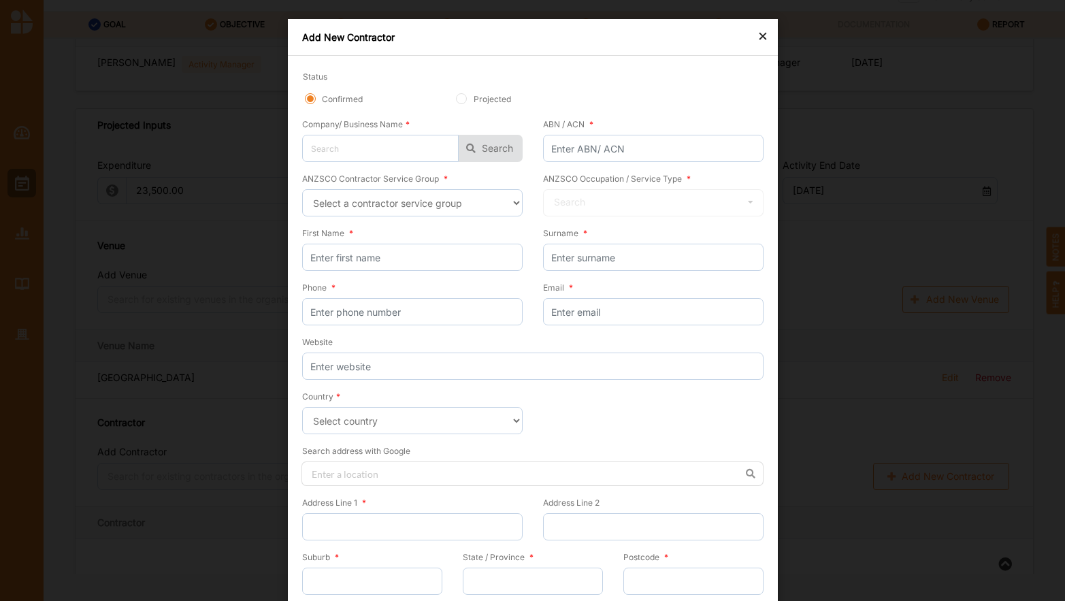
click at [758, 35] on div "×" at bounding box center [763, 35] width 11 height 16
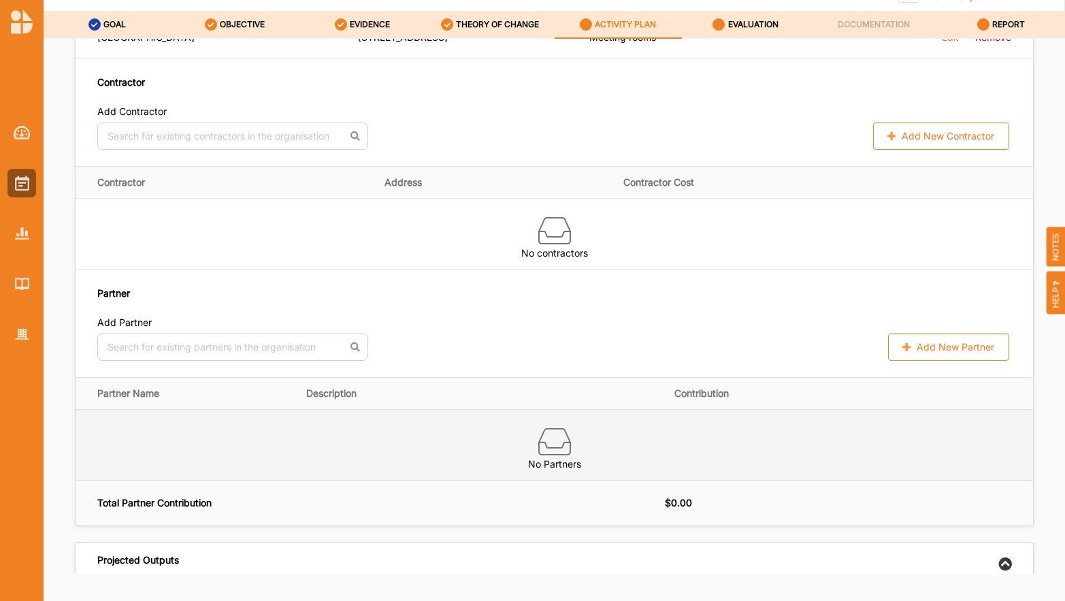
scroll to position [953, 0]
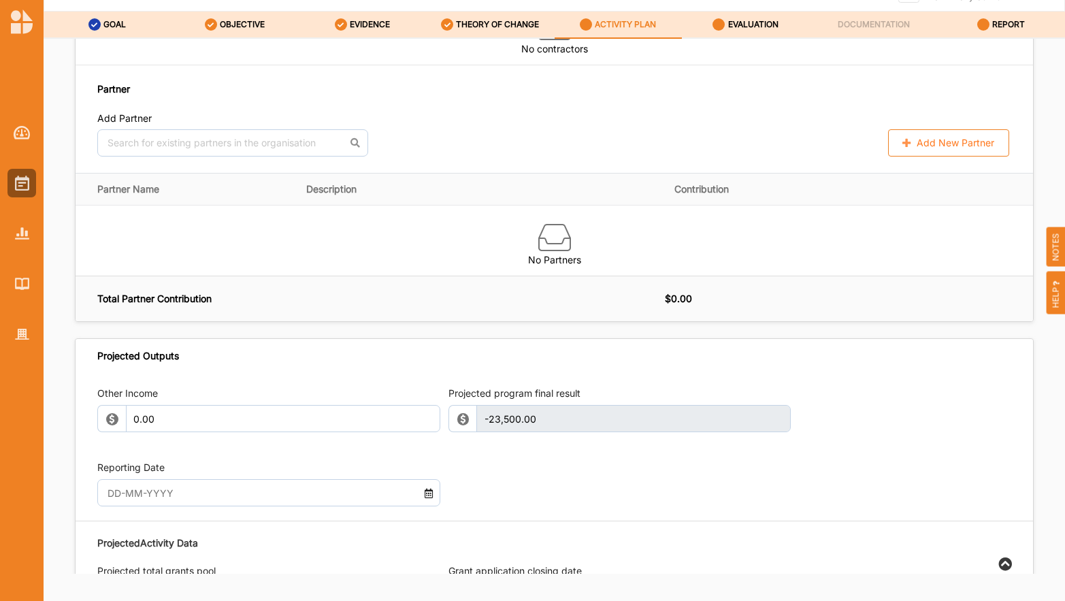
click at [423, 494] on icon at bounding box center [429, 492] width 12 height 10
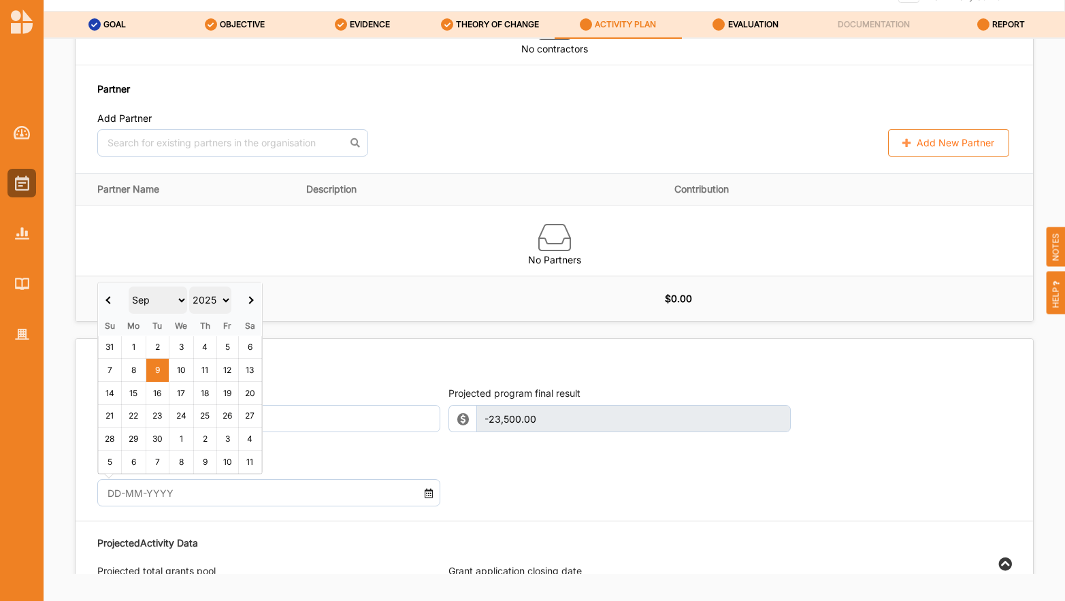
click at [225, 296] on select "2017 2018 2019 2020 2021 2022 2023 2024 2025 2026 2027 2028 2029 2030 2031 2032…" at bounding box center [210, 300] width 42 height 27
click at [182, 299] on select "Jan Feb Mar Apr May Jun [DATE] Aug Sep Oct Nov Dec" at bounding box center [158, 300] width 59 height 27
type input "[DATE]"
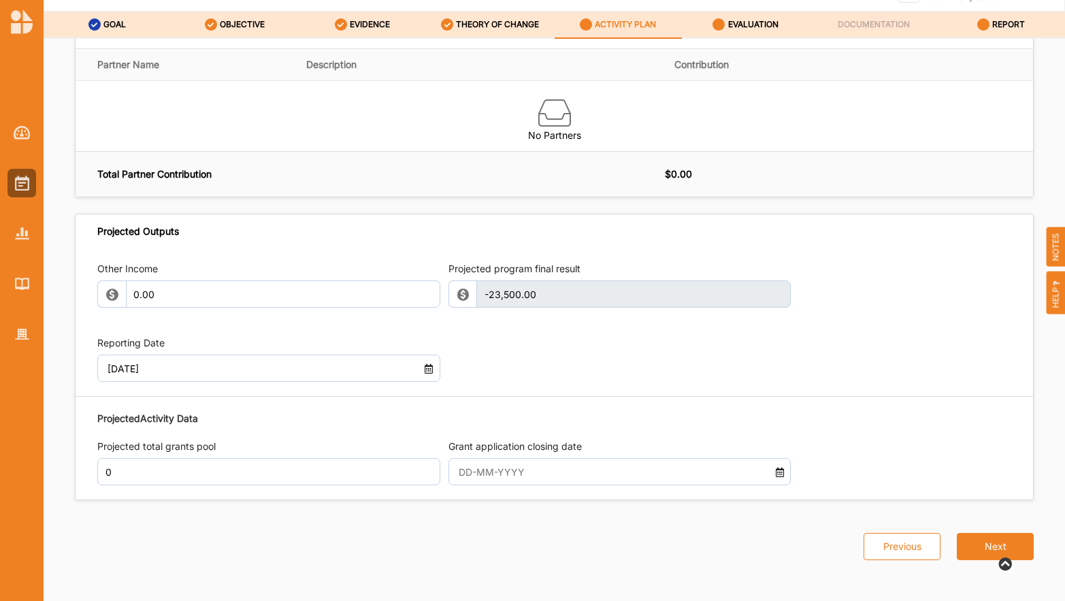
scroll to position [1079, 0]
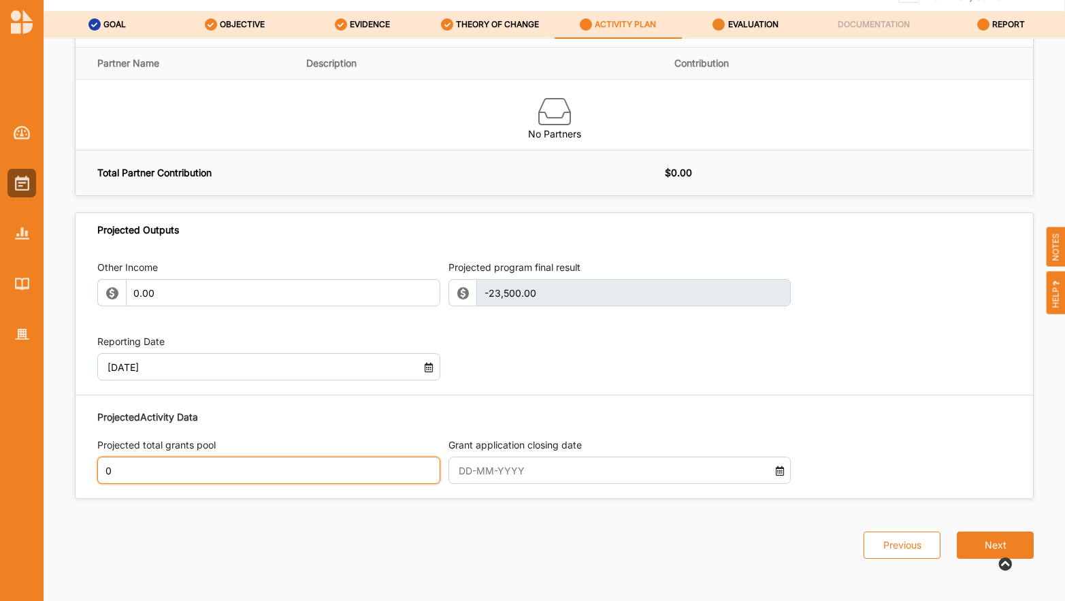
click at [395, 469] on input "0" at bounding box center [268, 470] width 343 height 27
drag, startPoint x: 148, startPoint y: 468, endPoint x: 94, endPoint y: 468, distance: 54.5
click at [94, 468] on div "Other Income 0.00 Projected program final result -23,500.00 This field is inval…" at bounding box center [555, 372] width 958 height 252
type input "23,500"
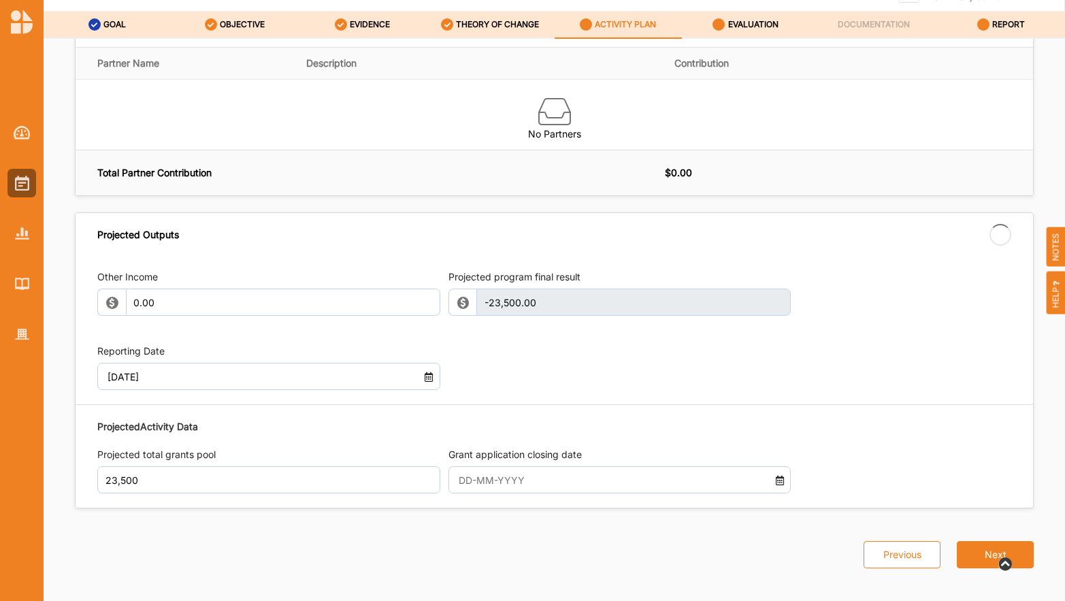
click at [776, 470] on div at bounding box center [620, 479] width 343 height 27
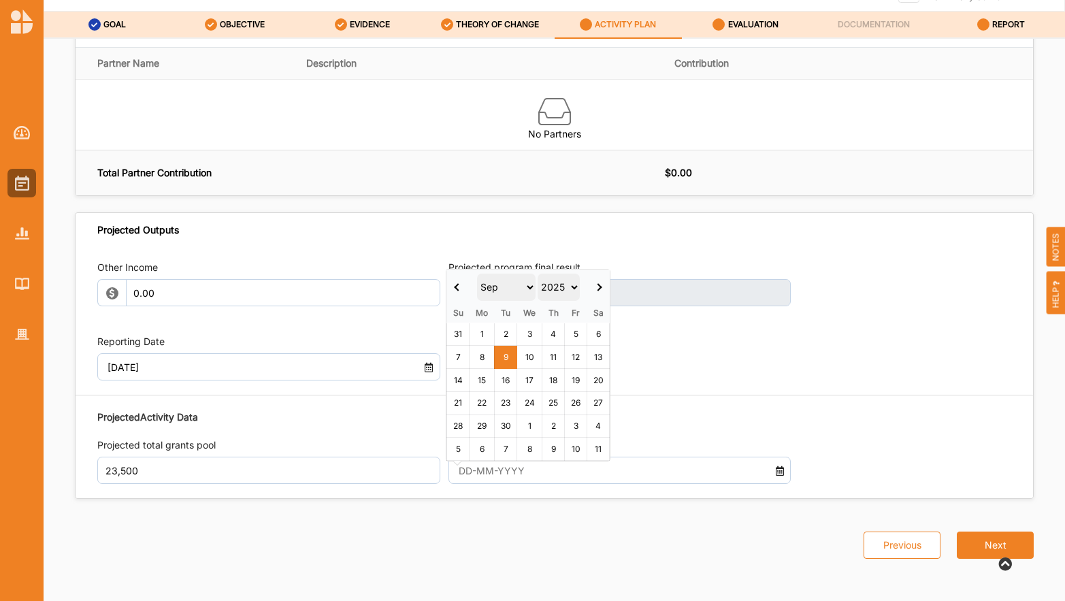
click at [456, 285] on span at bounding box center [457, 286] width 7 height 7
click at [456, 276] on span at bounding box center [457, 277] width 7 height 7
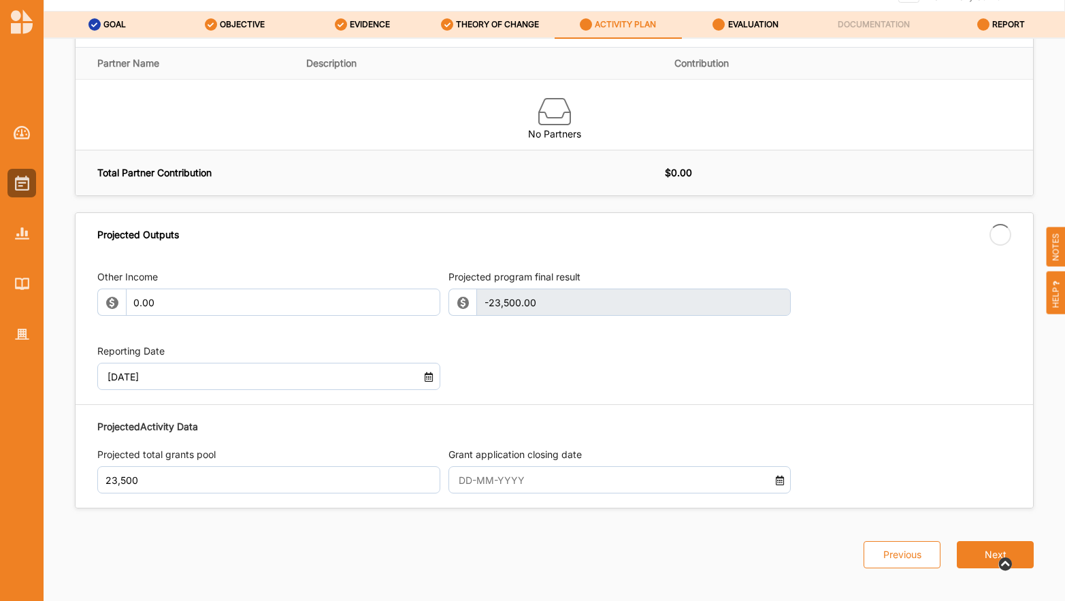
type input "[DATE]"
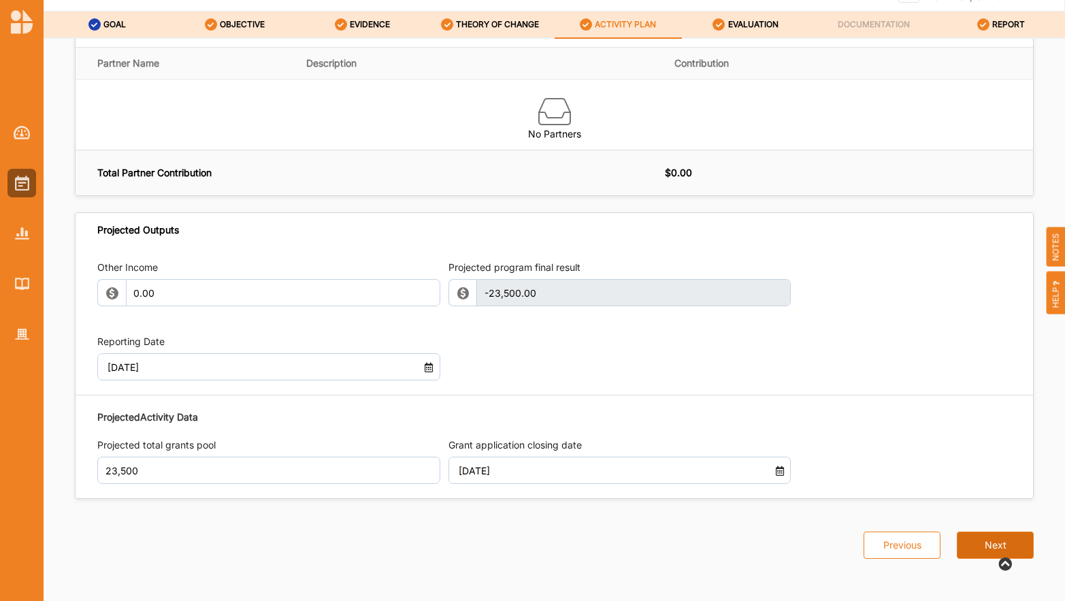
click at [975, 548] on button "Next" at bounding box center [995, 545] width 77 height 27
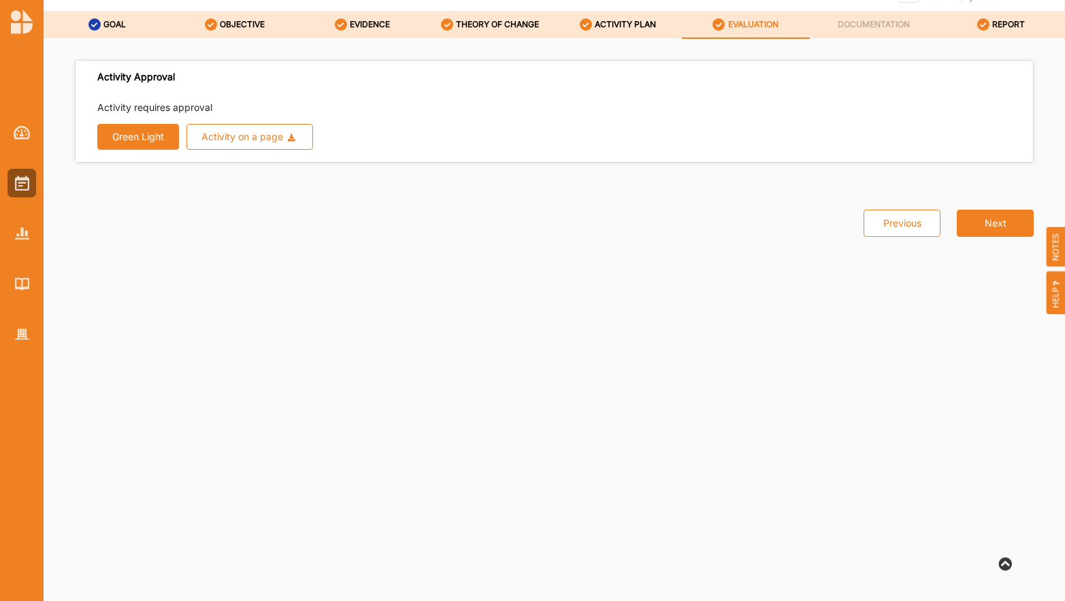
click at [148, 128] on button "Green Light" at bounding box center [138, 137] width 82 height 26
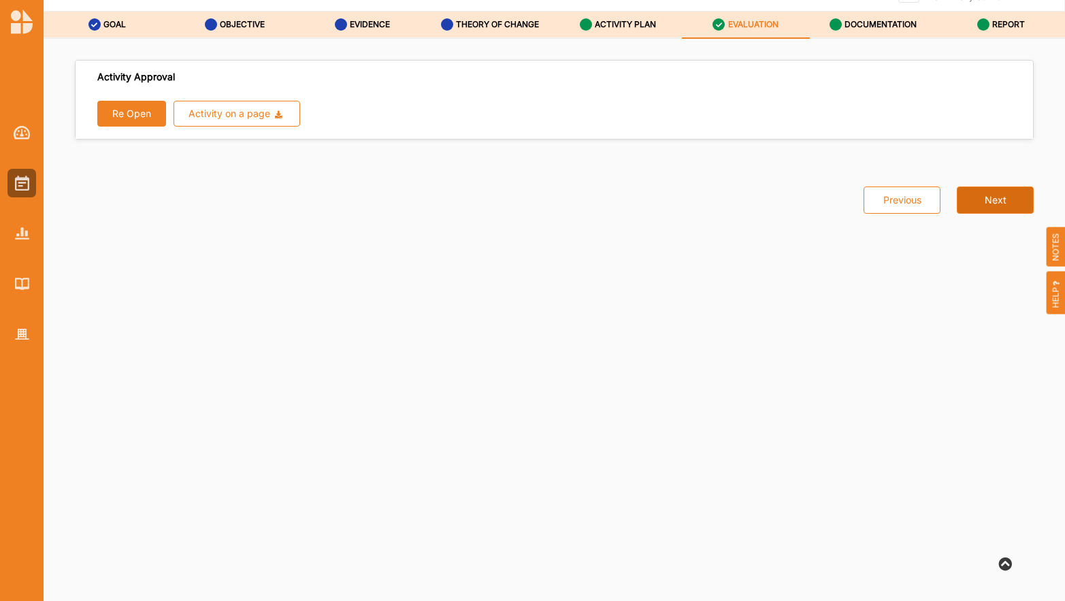
click at [1001, 197] on button "Next" at bounding box center [995, 200] width 77 height 27
